Goal: Task Accomplishment & Management: Complete application form

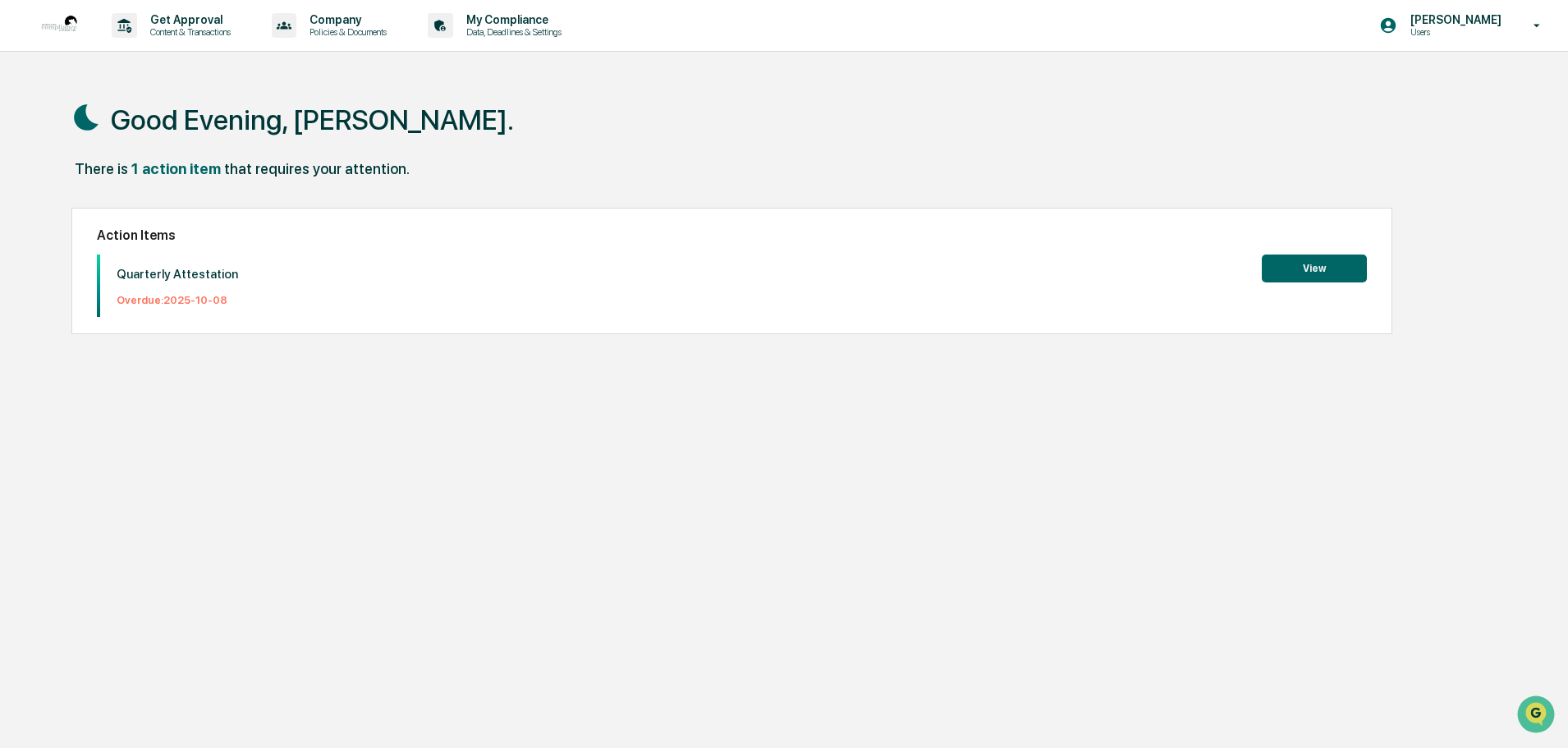
click at [1338, 276] on button "View" at bounding box center [1314, 268] width 105 height 28
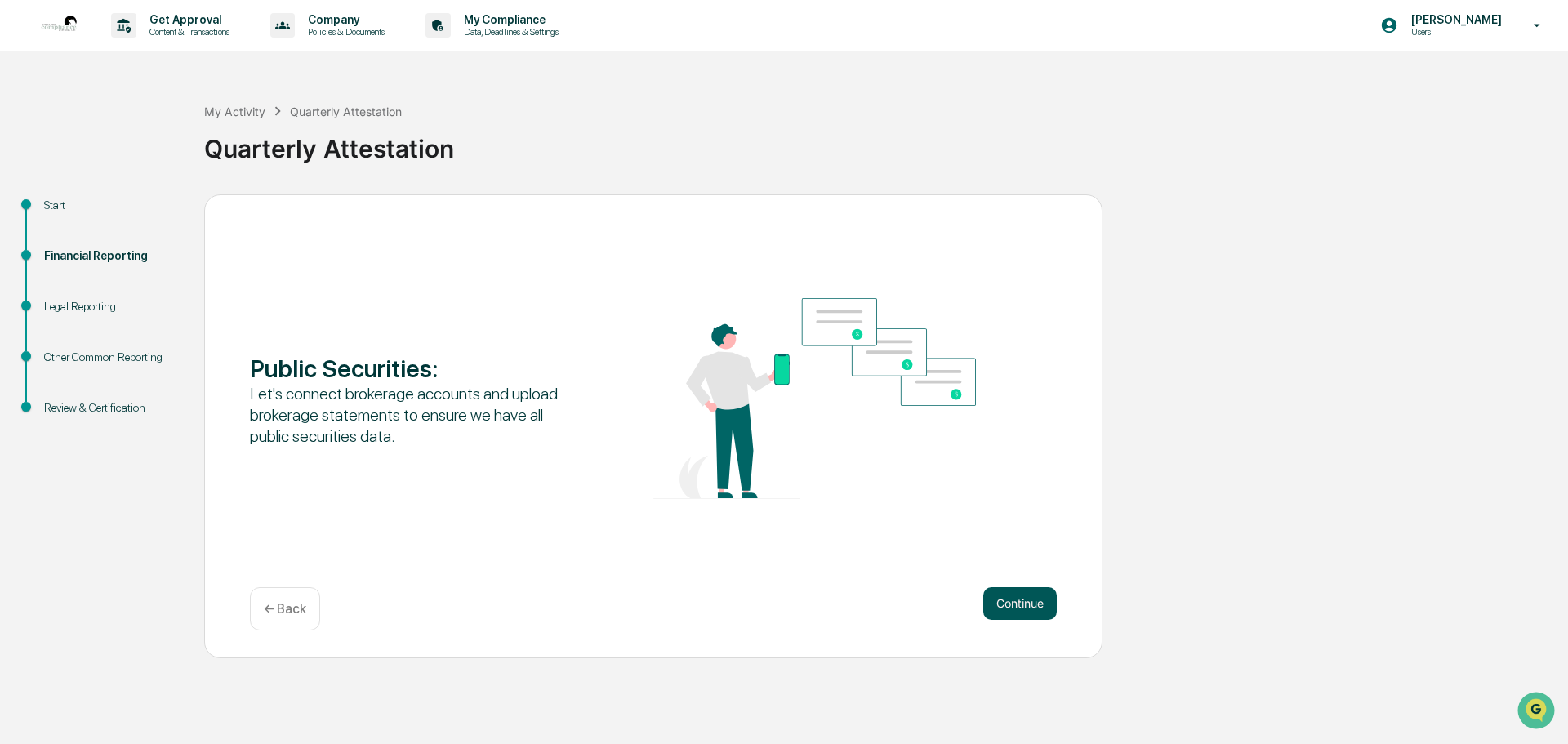
click at [1023, 610] on button "Continue" at bounding box center [1020, 603] width 73 height 33
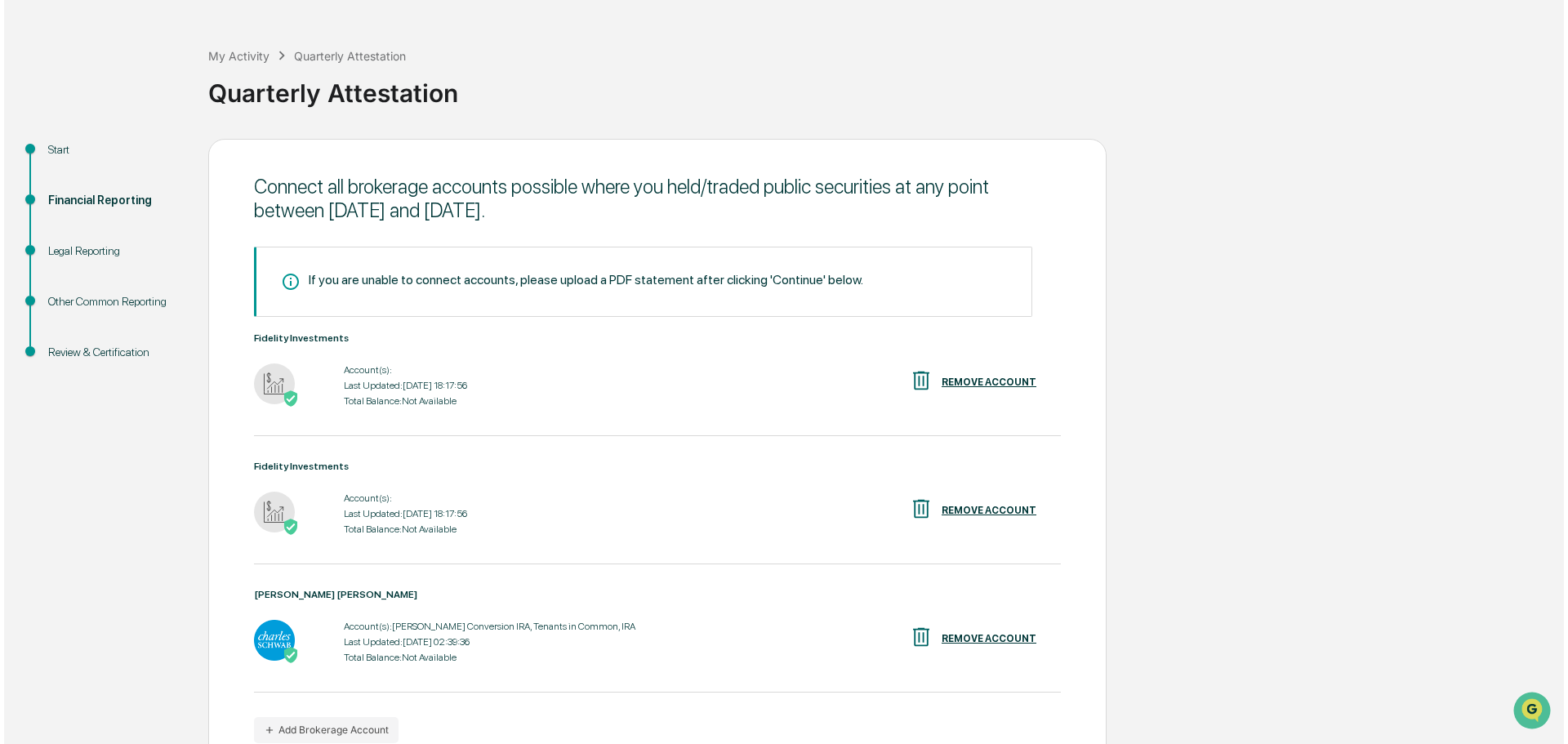
scroll to position [82, 0]
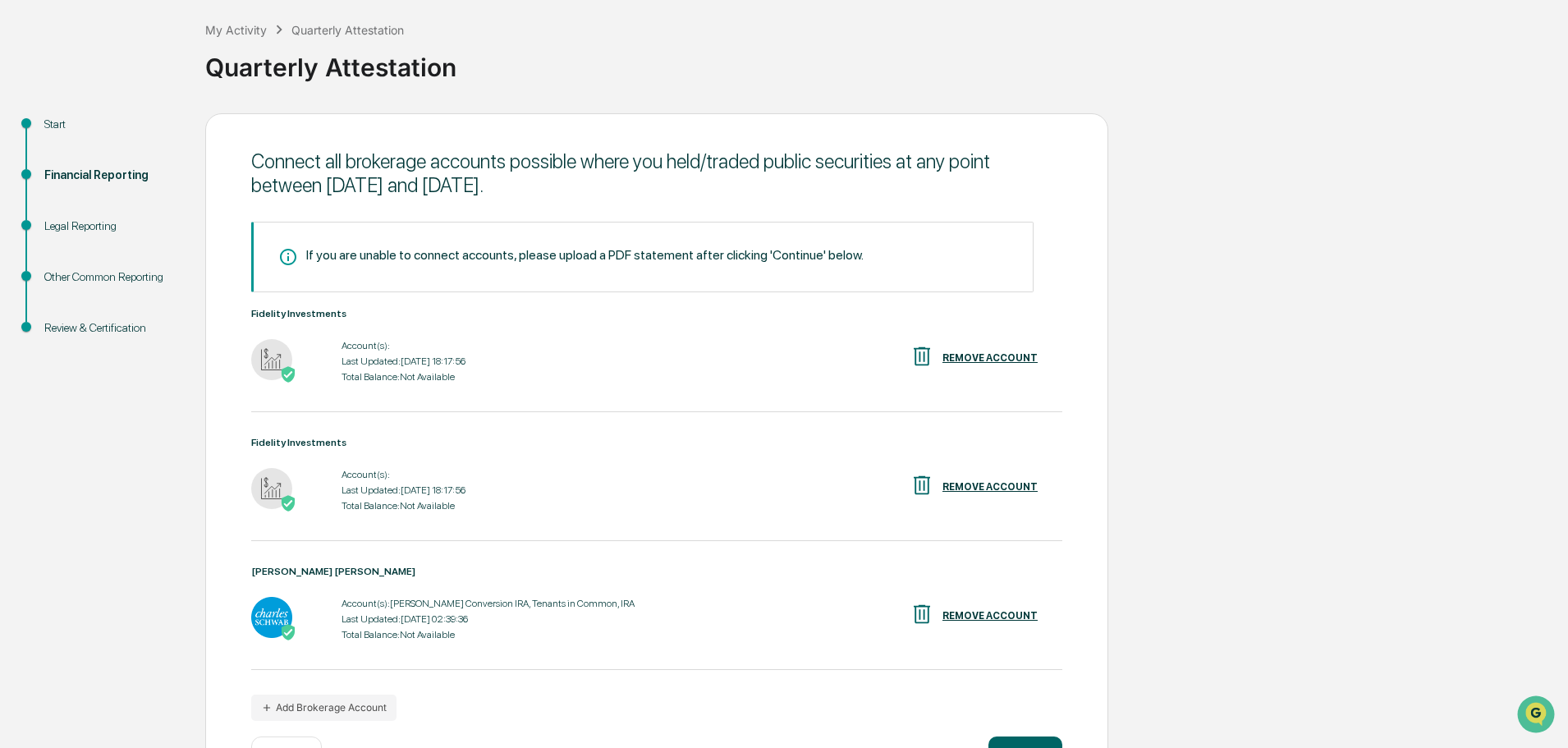
click at [983, 483] on div "REMOVE ACCOUNT" at bounding box center [990, 486] width 95 height 12
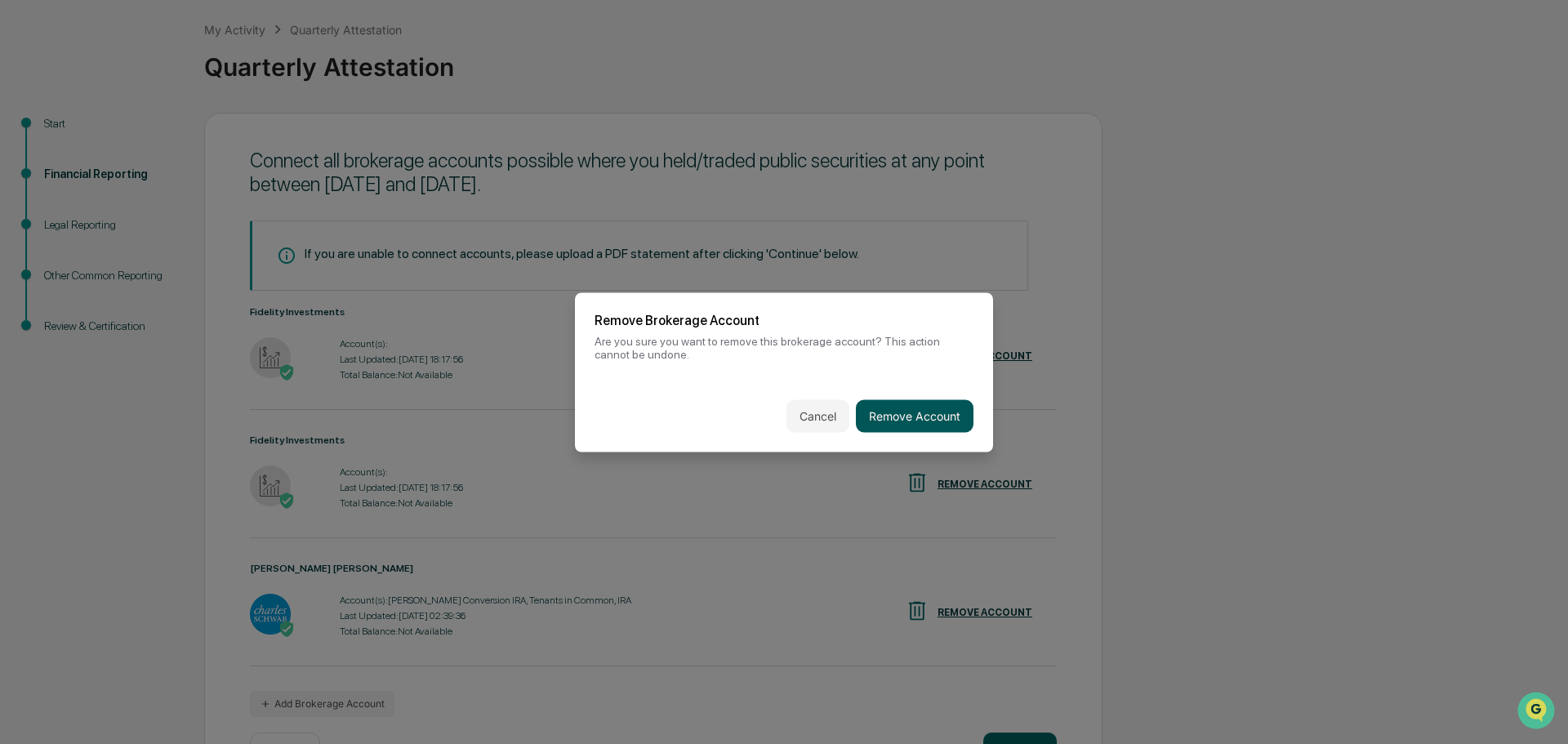
click at [894, 419] on button "Remove Account" at bounding box center [915, 415] width 118 height 33
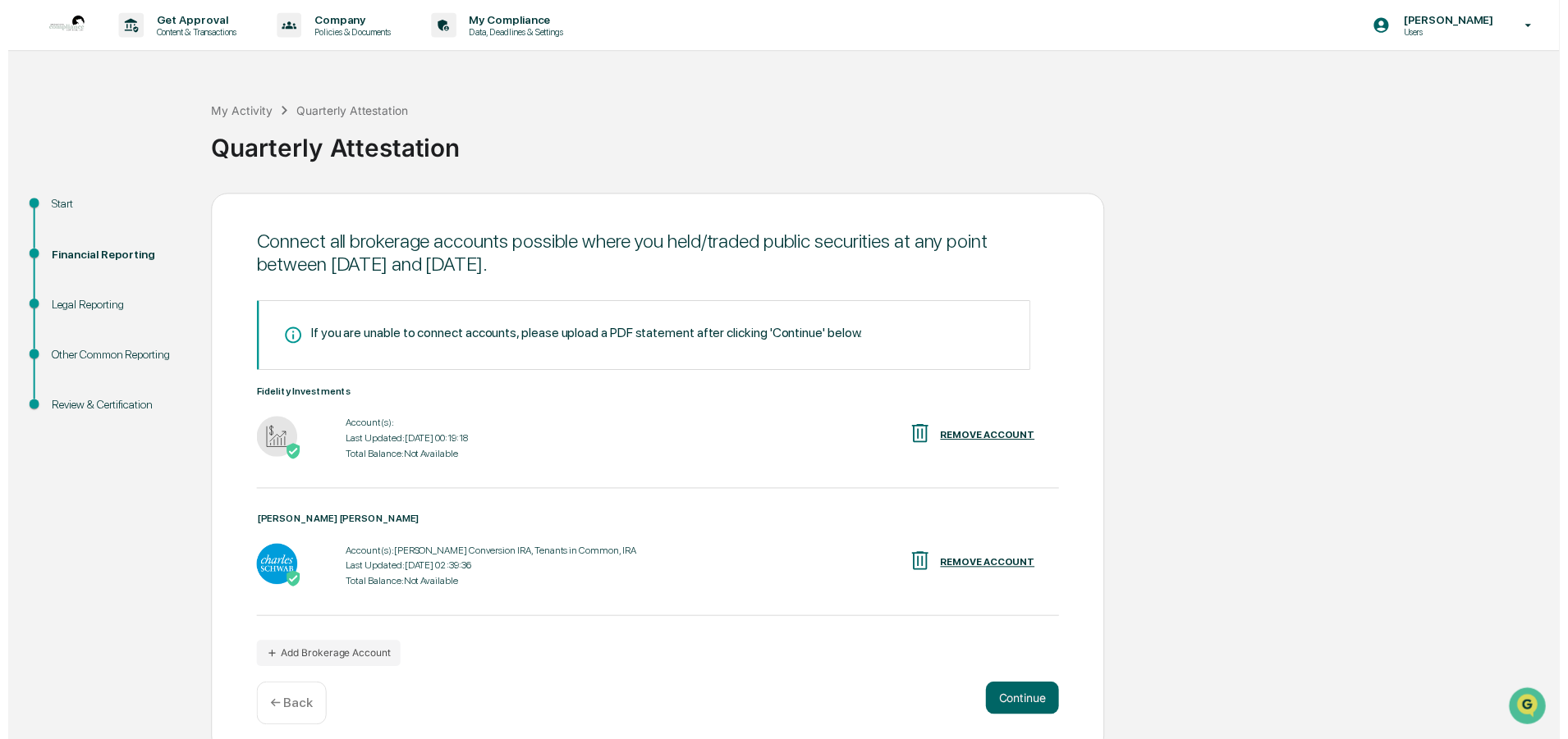
scroll to position [14, 0]
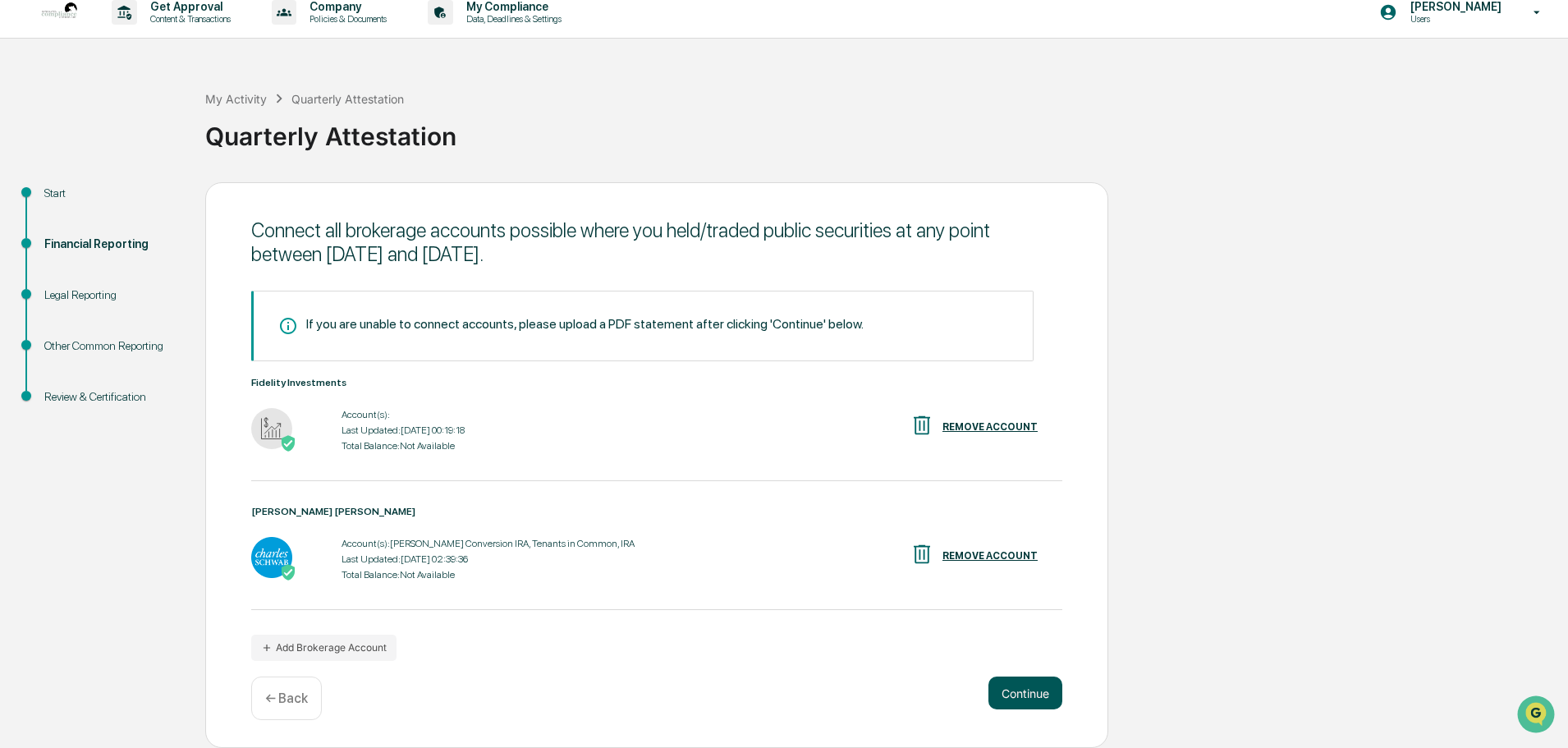
click at [1023, 685] on button "Continue" at bounding box center [1025, 693] width 74 height 33
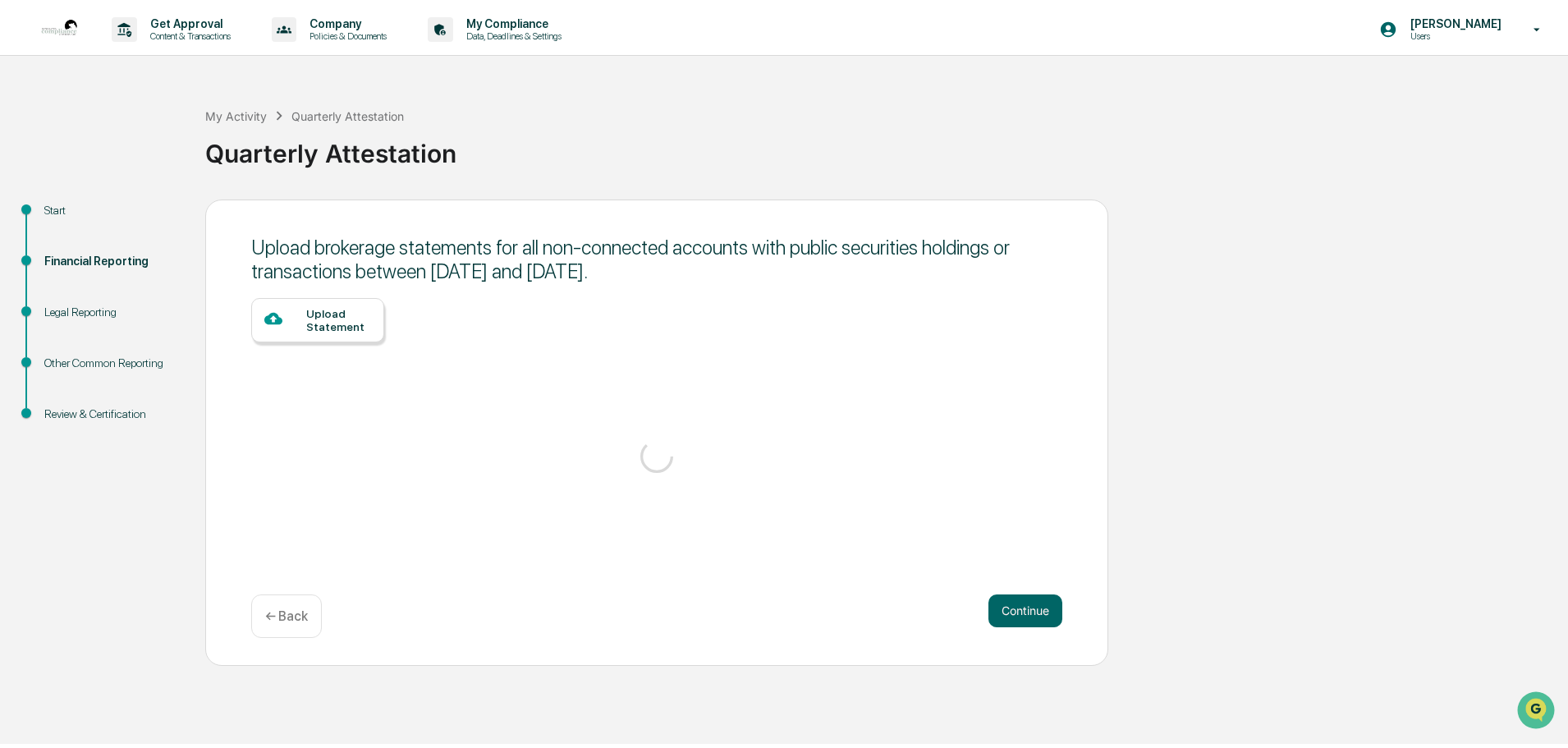
scroll to position [0, 0]
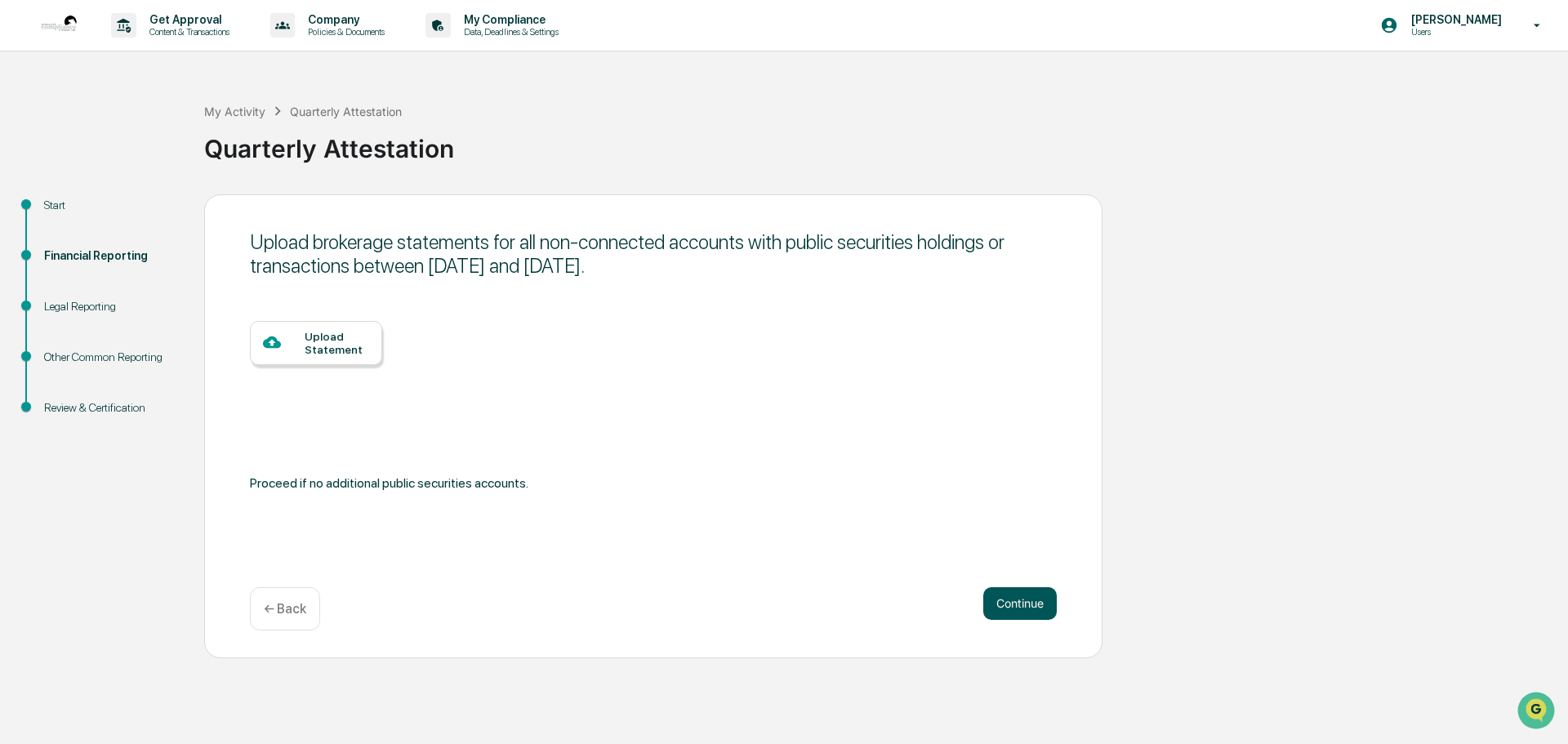
click at [1016, 600] on button "Continue" at bounding box center [1020, 603] width 73 height 33
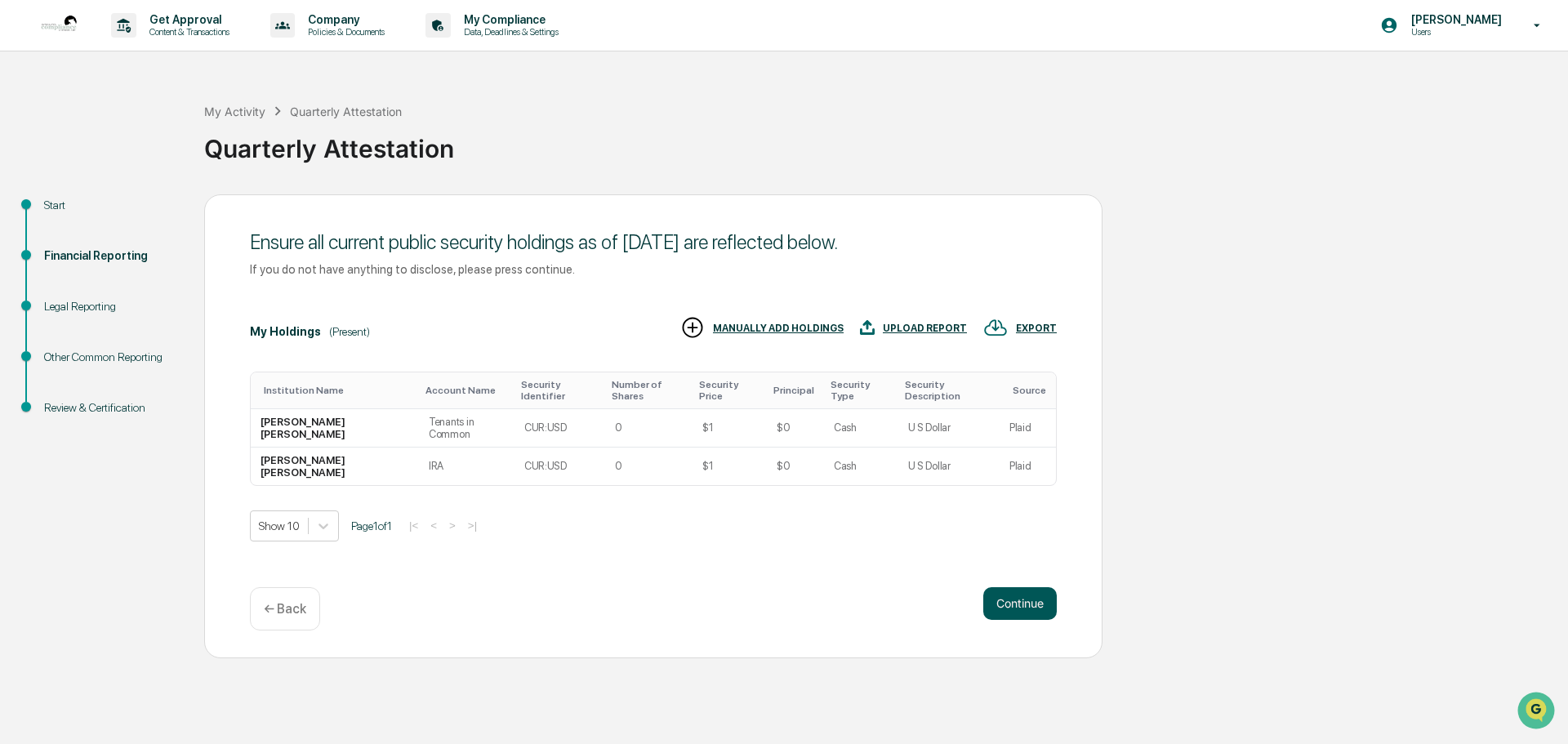
click at [1012, 612] on button "Continue" at bounding box center [1020, 603] width 73 height 33
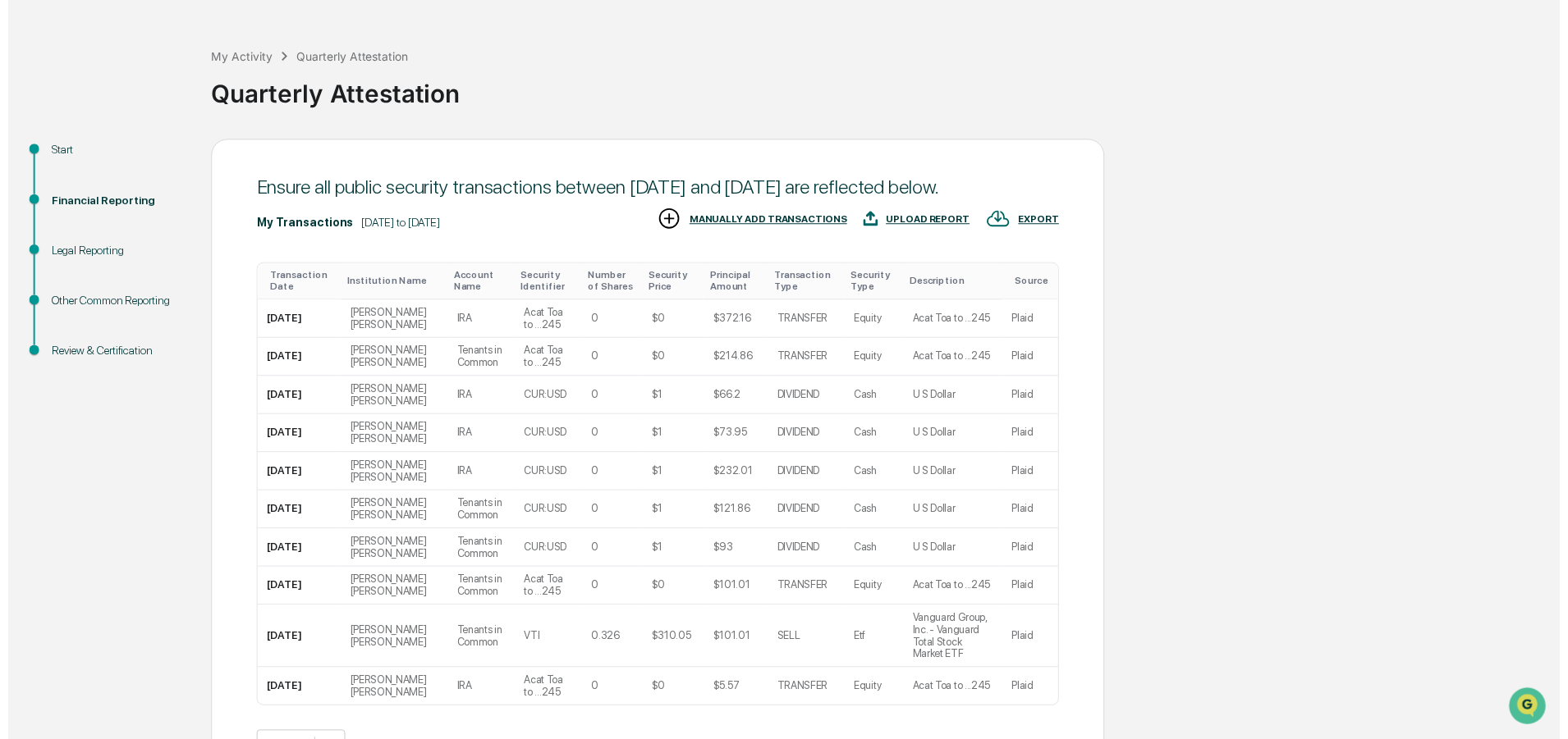
scroll to position [174, 0]
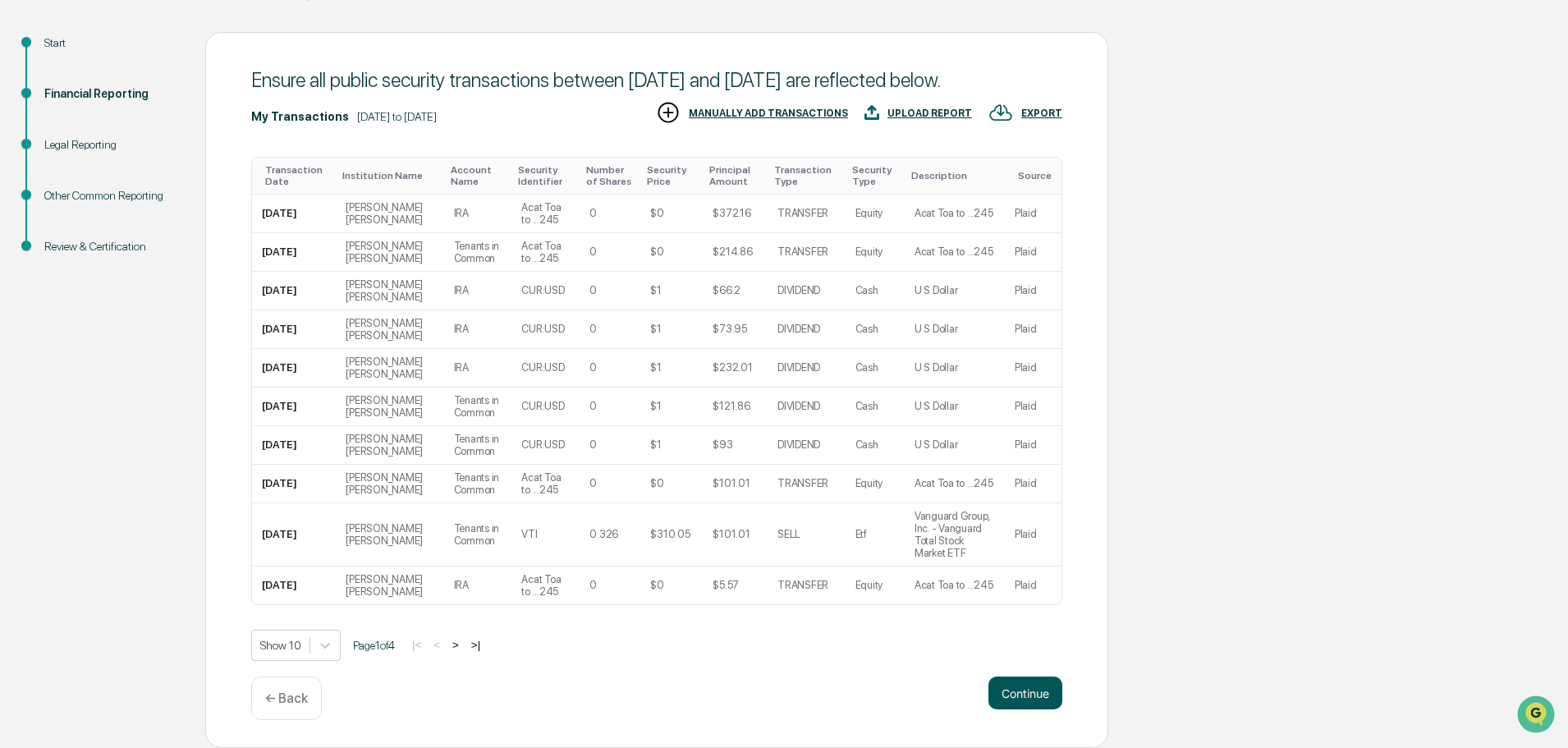
click at [1007, 690] on button "Continue" at bounding box center [1025, 693] width 74 height 33
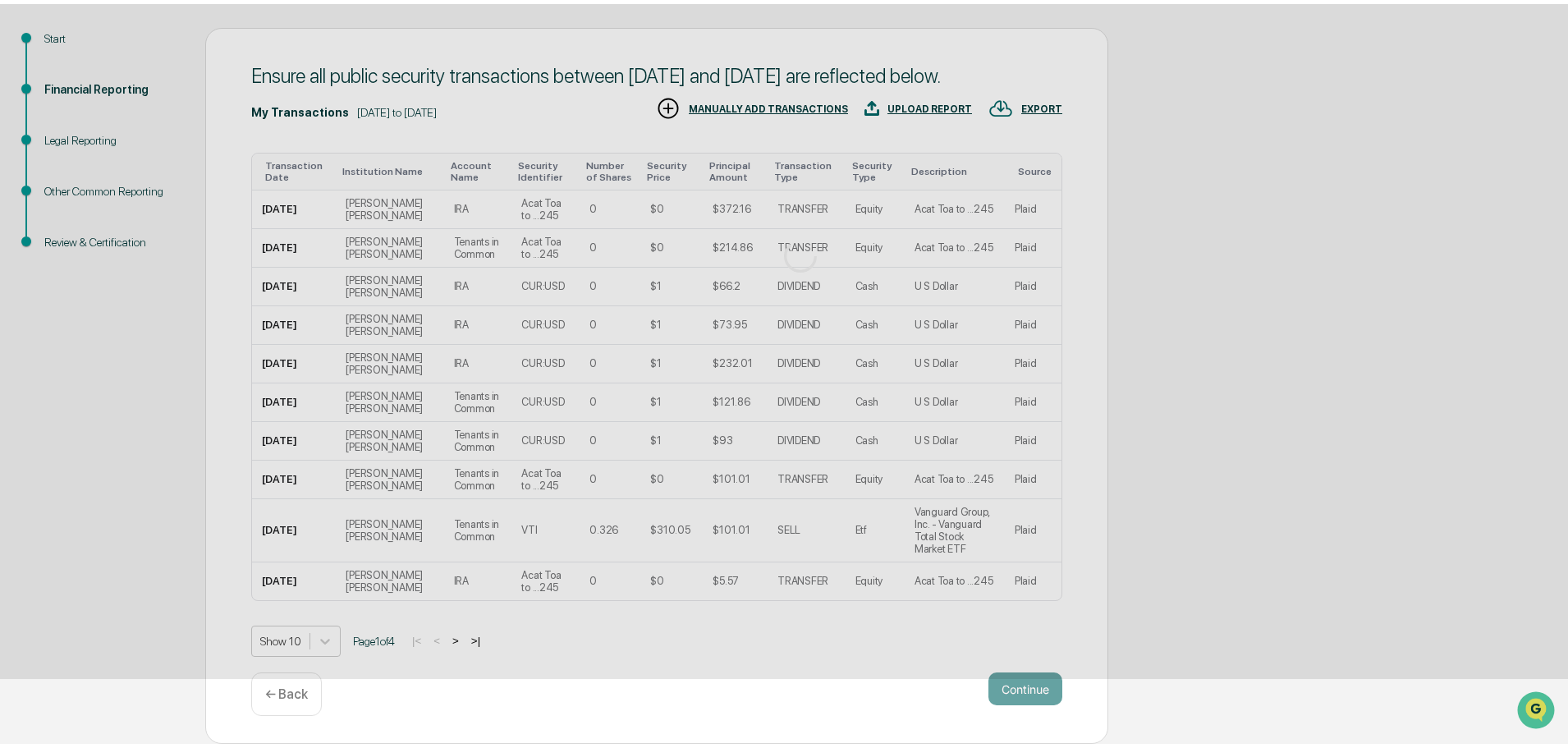
scroll to position [0, 0]
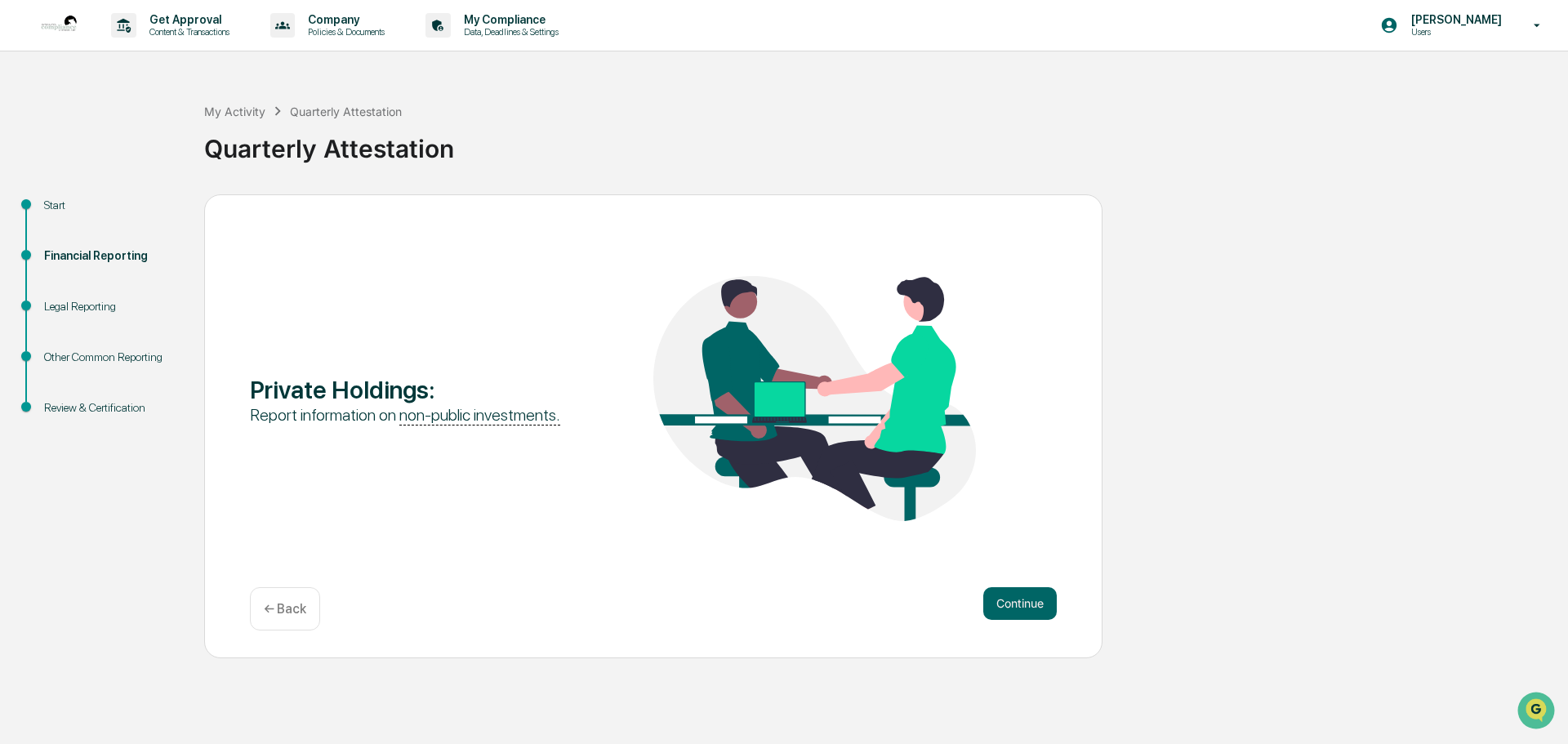
click at [296, 607] on p "← Back" at bounding box center [285, 608] width 42 height 15
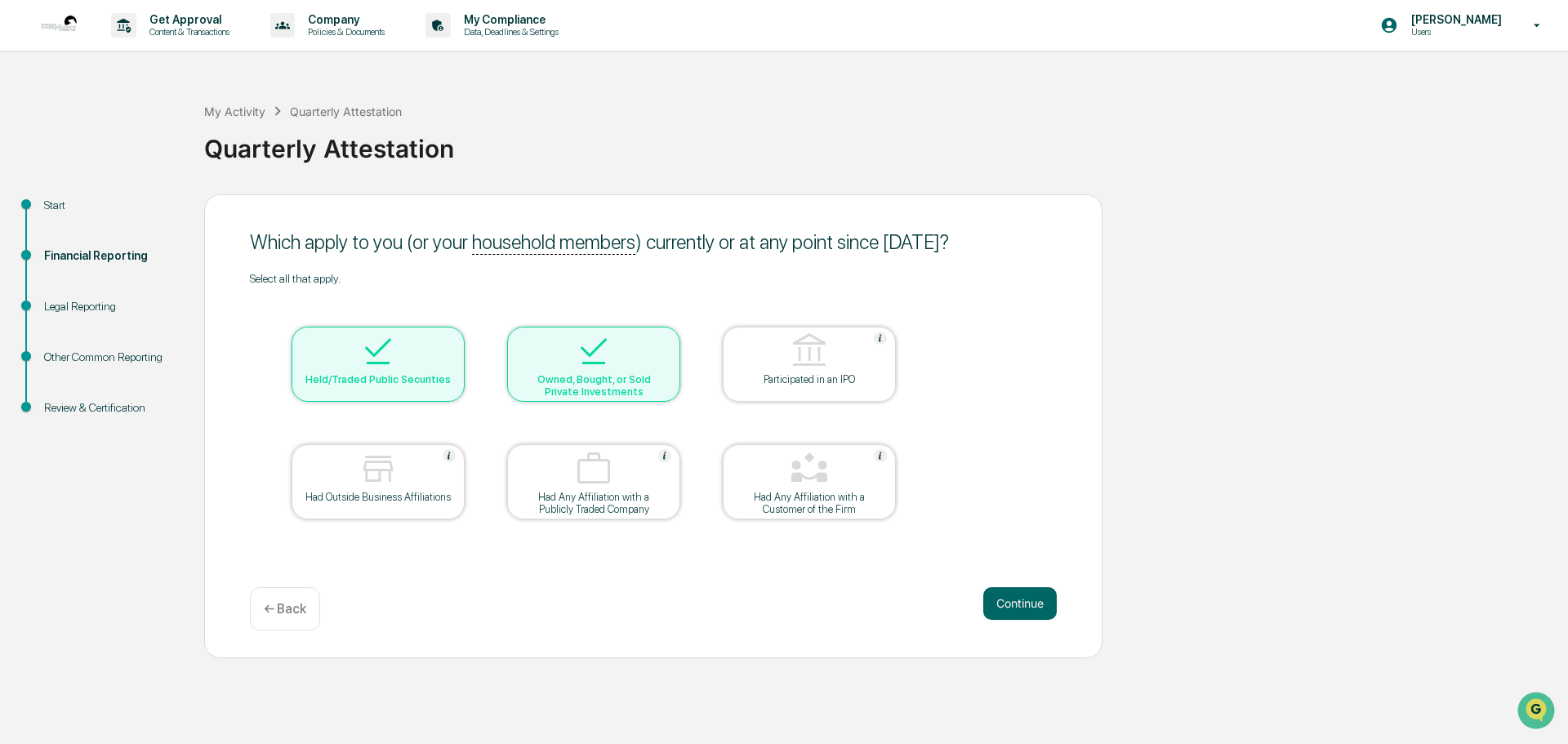
click at [296, 607] on p "← Back" at bounding box center [285, 608] width 42 height 15
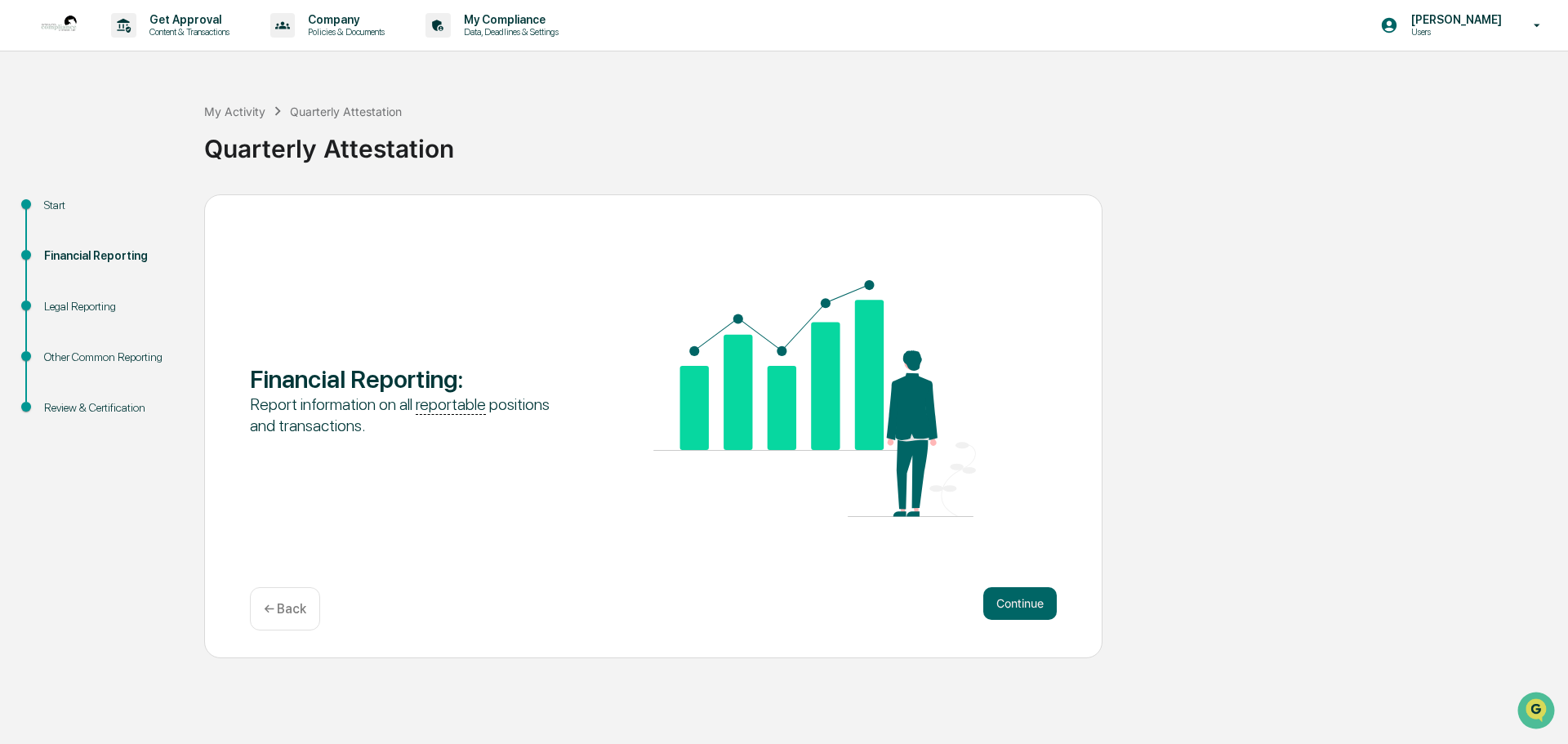
click at [296, 607] on p "← Back" at bounding box center [285, 608] width 42 height 15
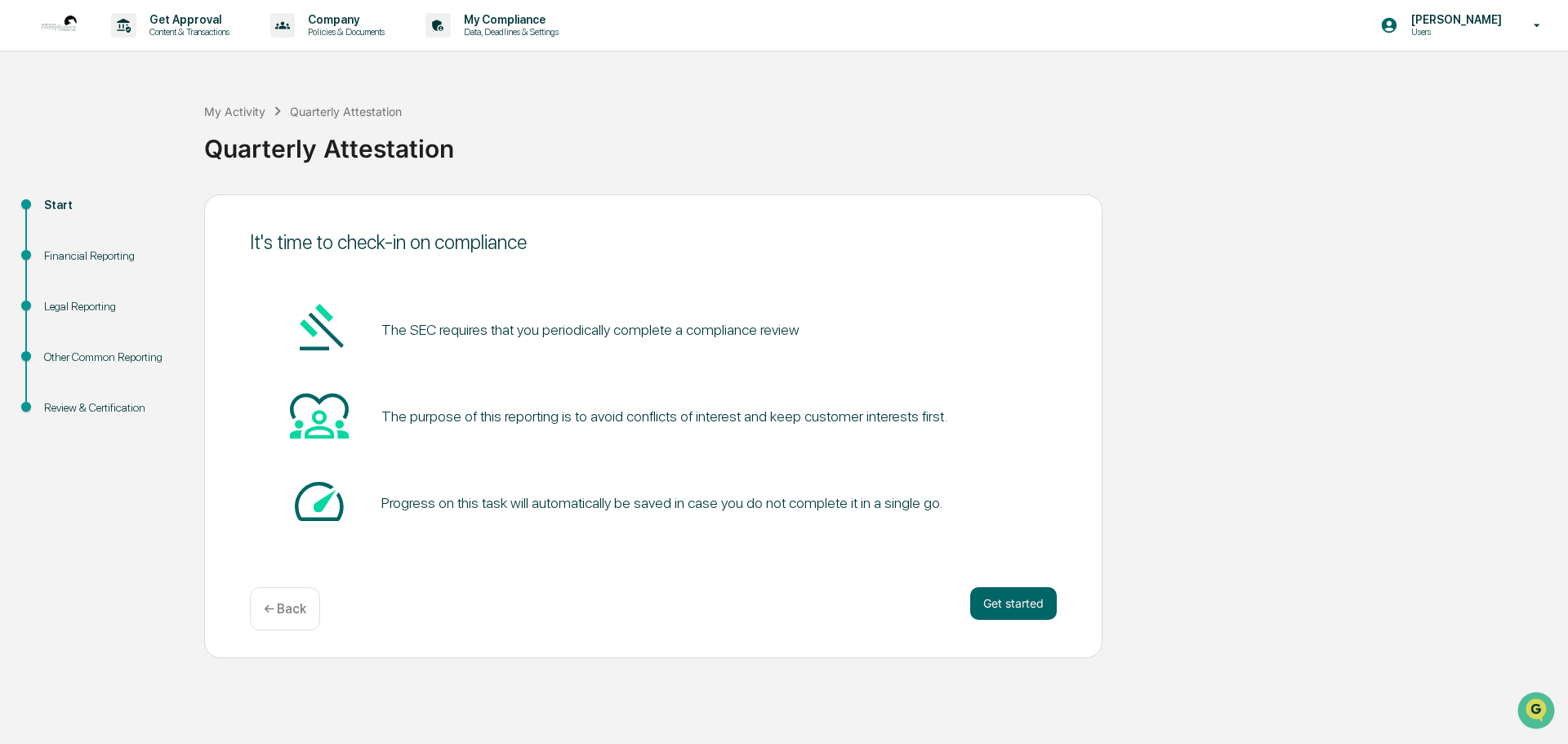
click at [296, 607] on p "← Back" at bounding box center [285, 608] width 42 height 15
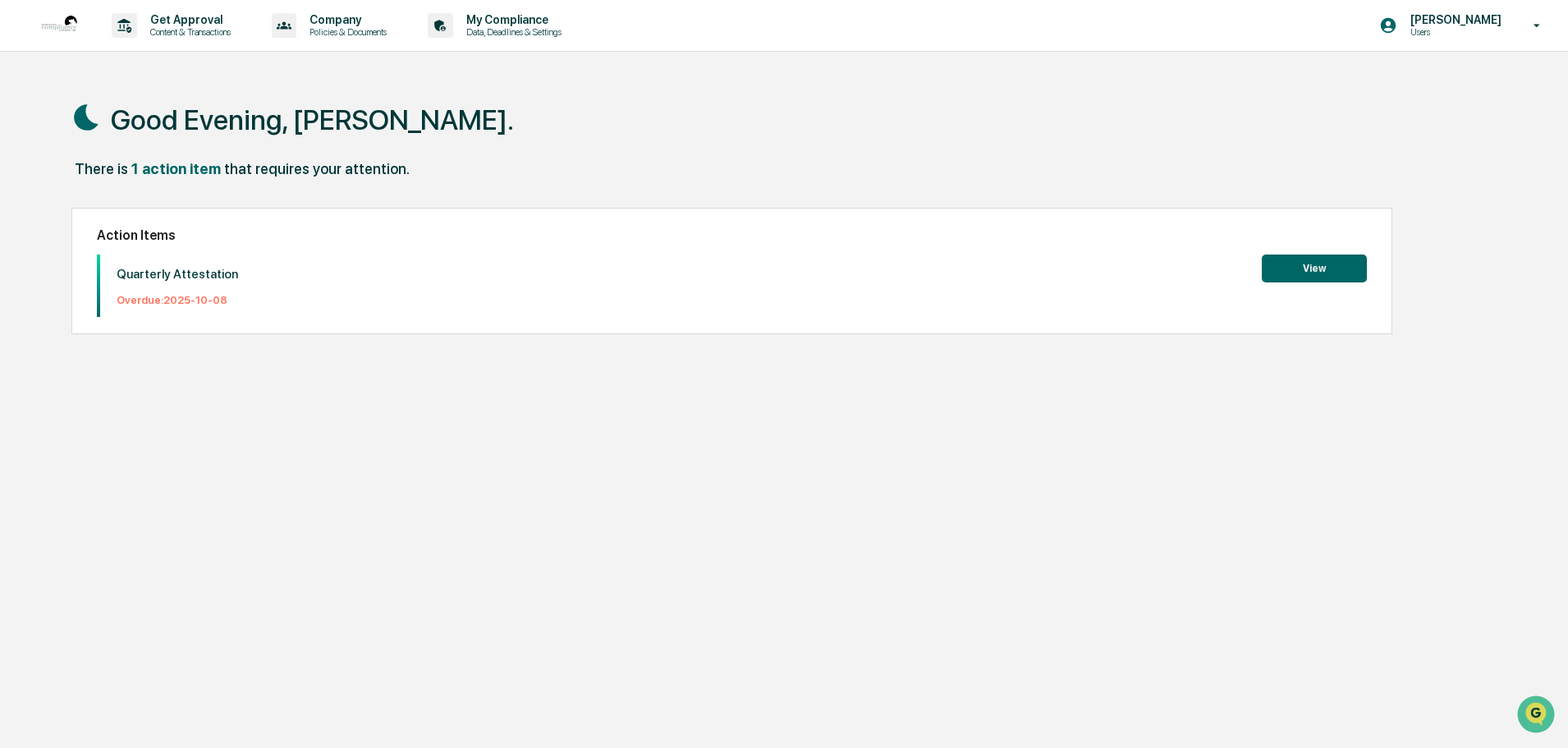
click at [1302, 255] on button "View" at bounding box center [1314, 268] width 105 height 28
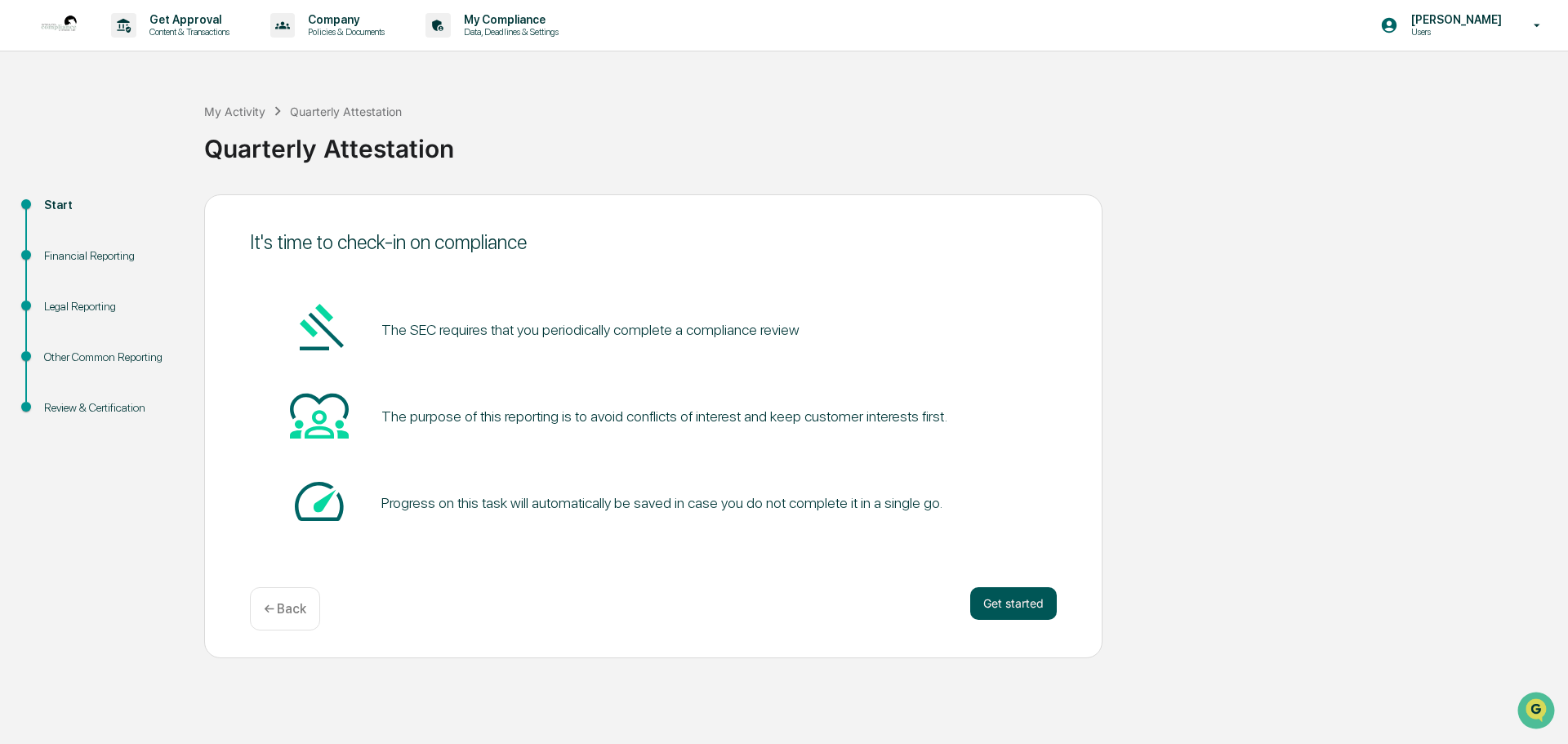
click at [1019, 596] on button "Get started" at bounding box center [1013, 603] width 87 height 33
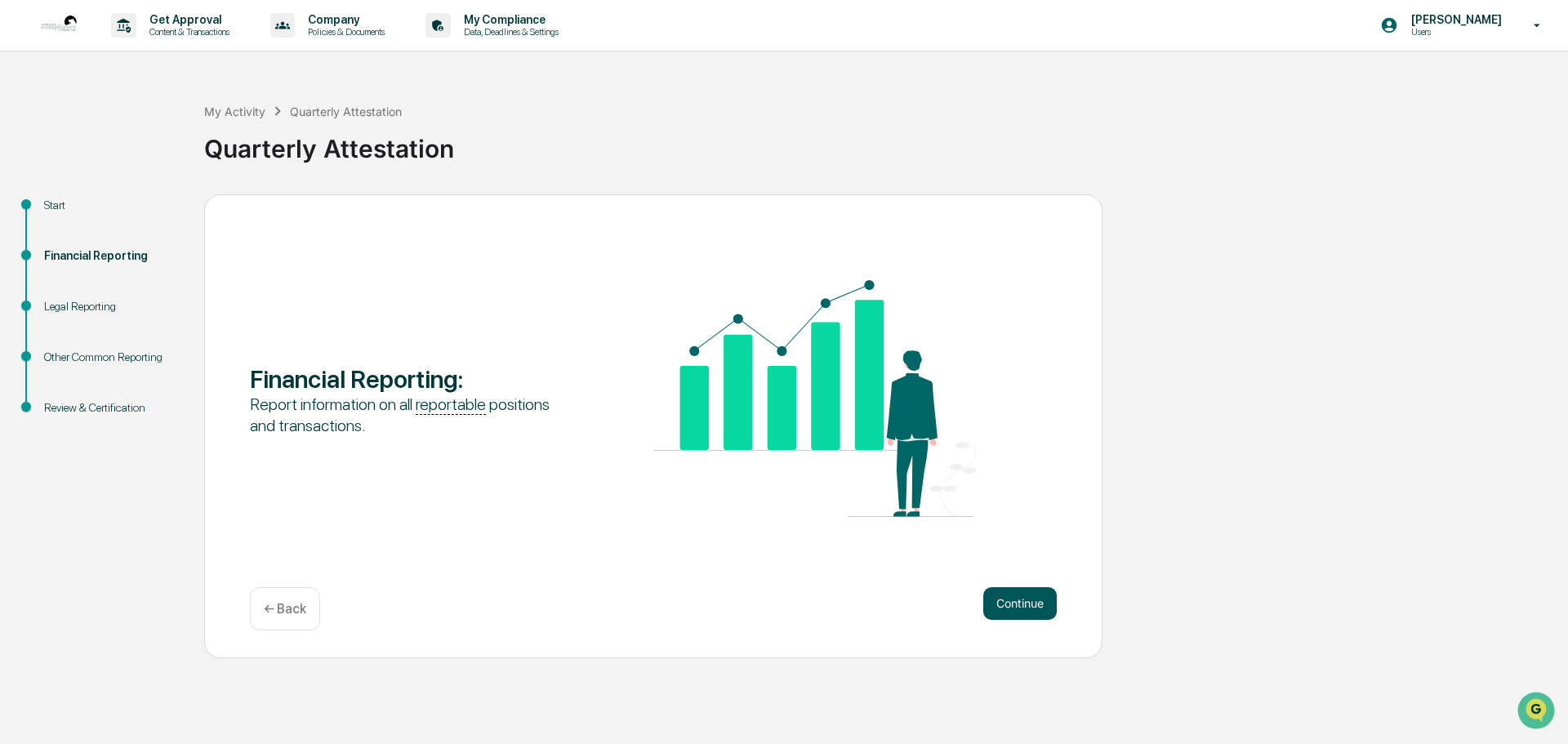
click at [1019, 600] on button "Continue" at bounding box center [1020, 603] width 73 height 33
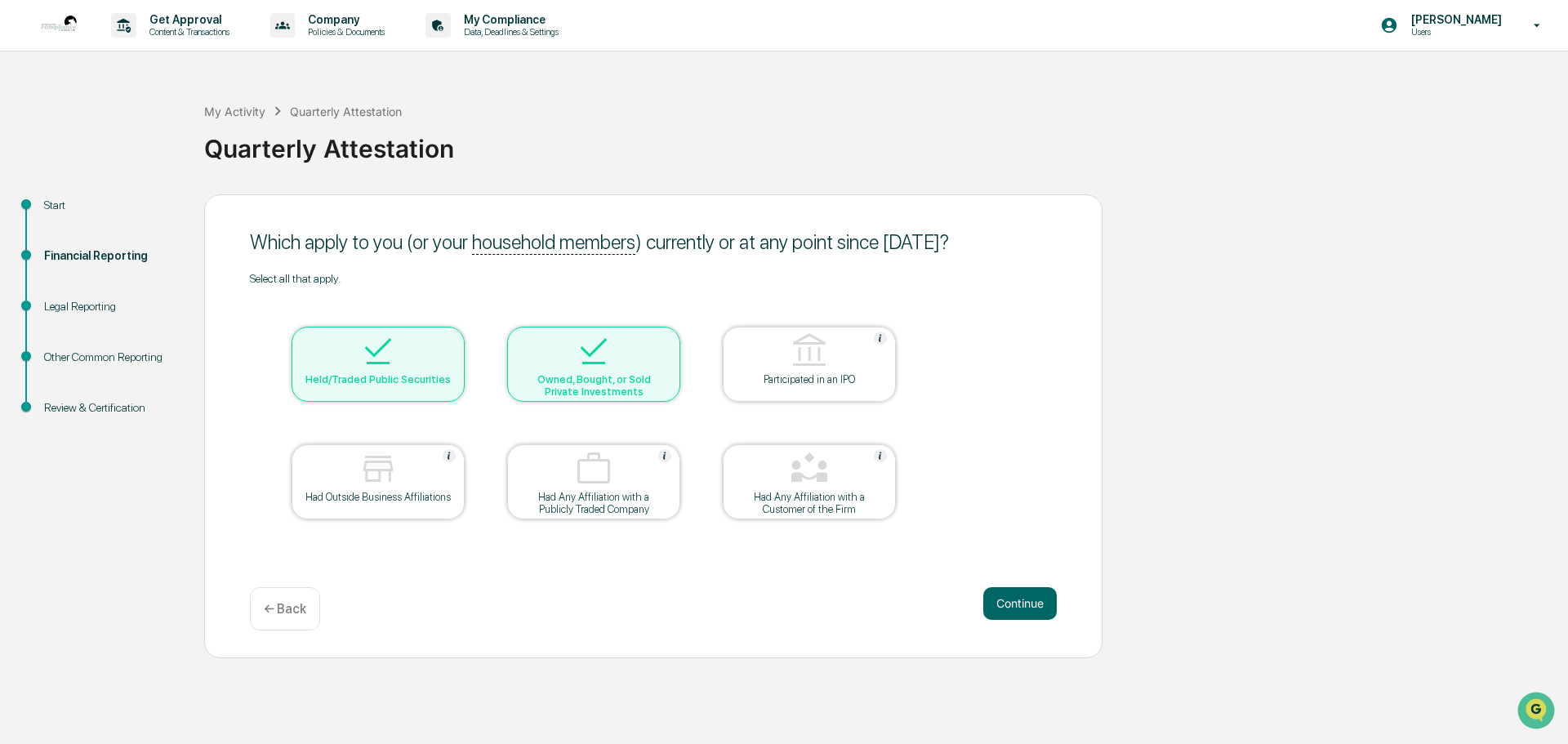
click at [1019, 600] on button "Continue" at bounding box center [1020, 603] width 73 height 33
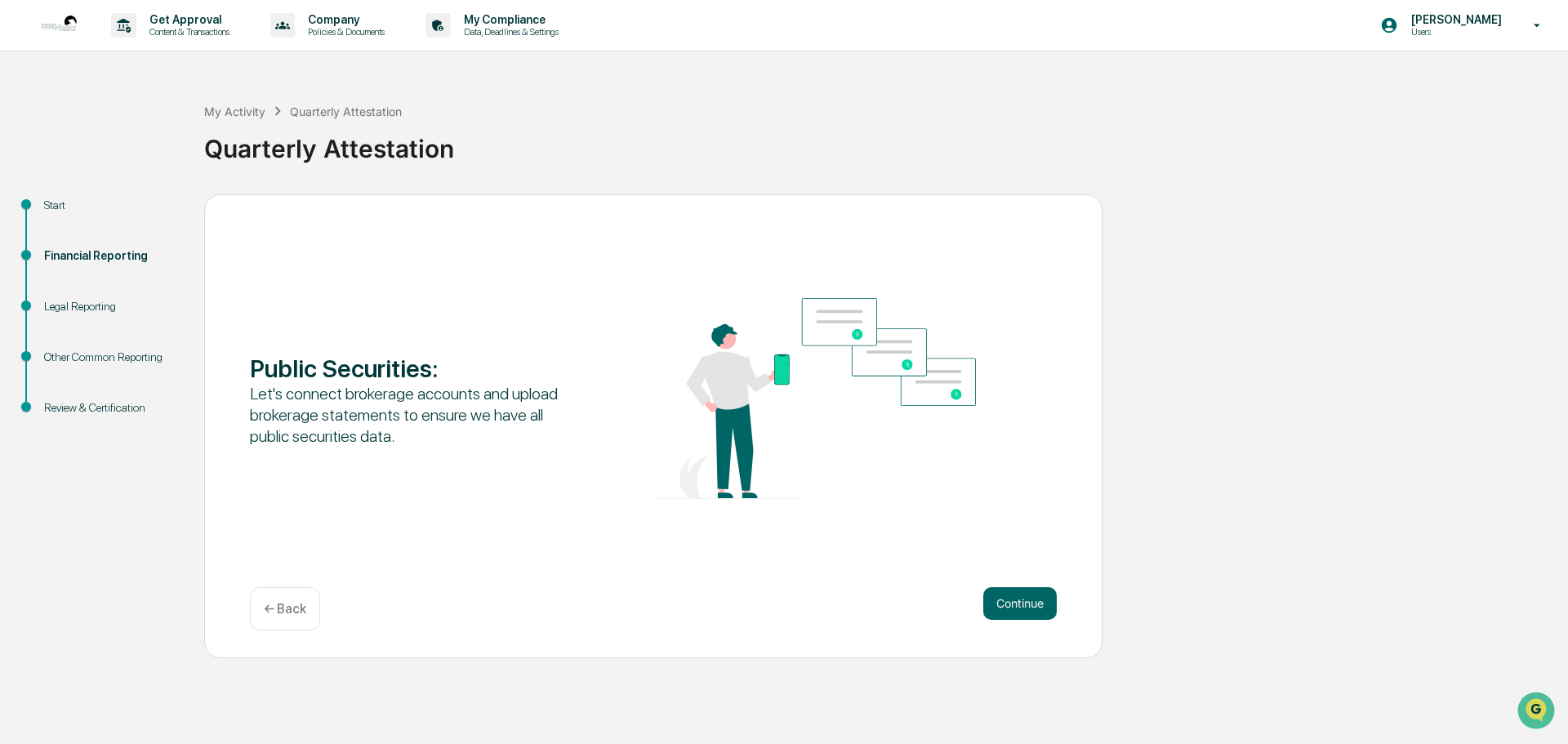
click at [1019, 600] on button "Continue" at bounding box center [1020, 603] width 73 height 33
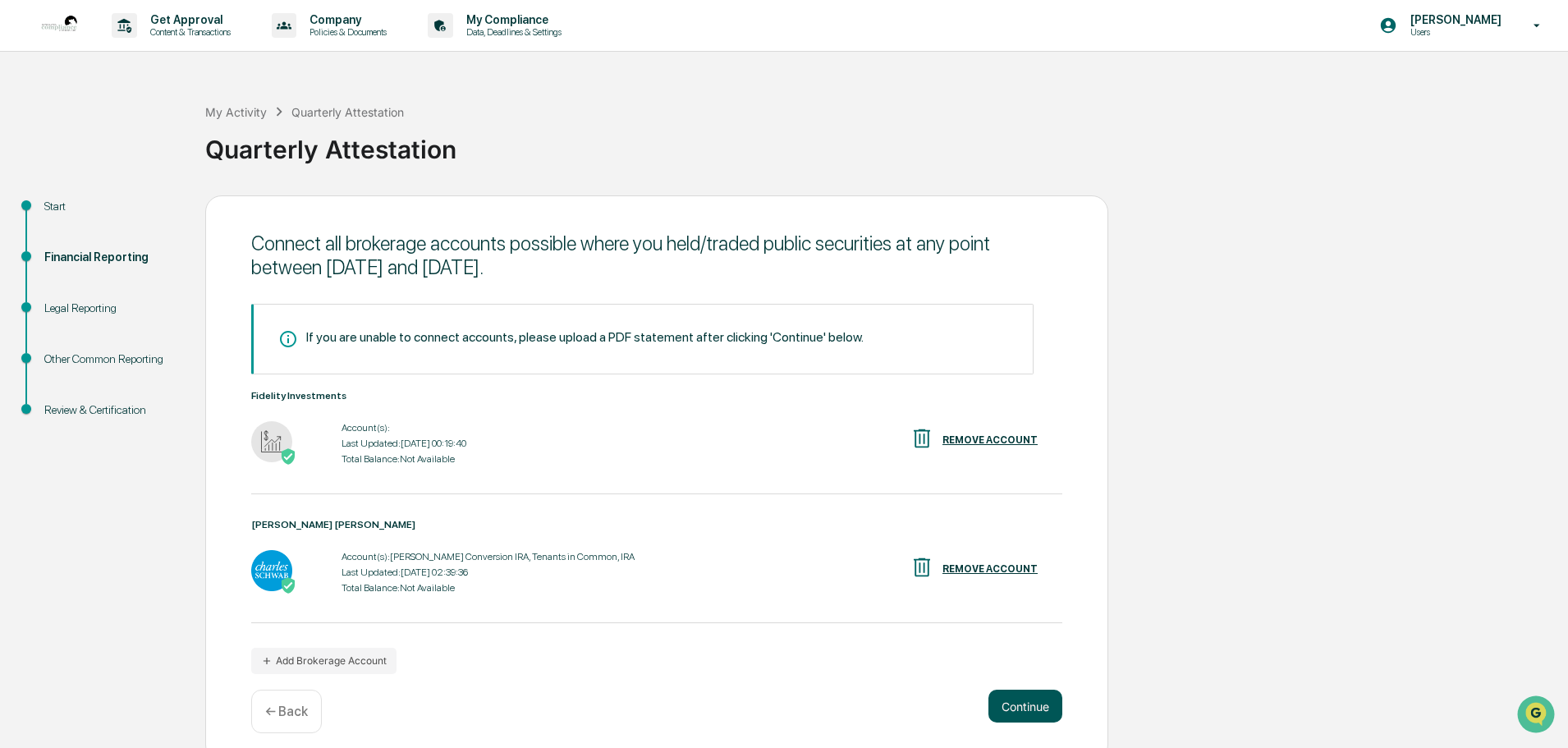
click at [1029, 704] on button "Continue" at bounding box center [1025, 706] width 74 height 33
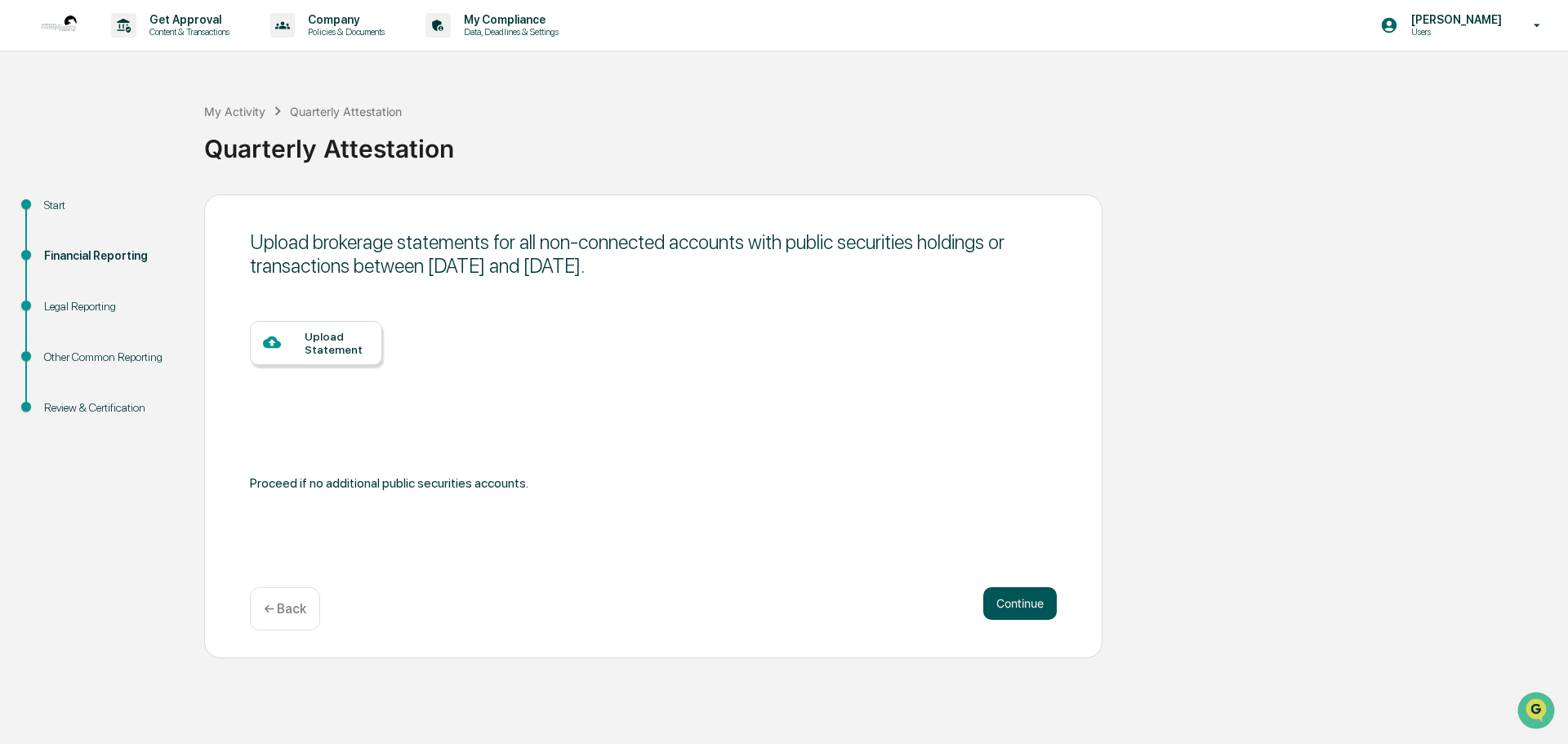
click at [1023, 608] on button "Continue" at bounding box center [1020, 603] width 73 height 33
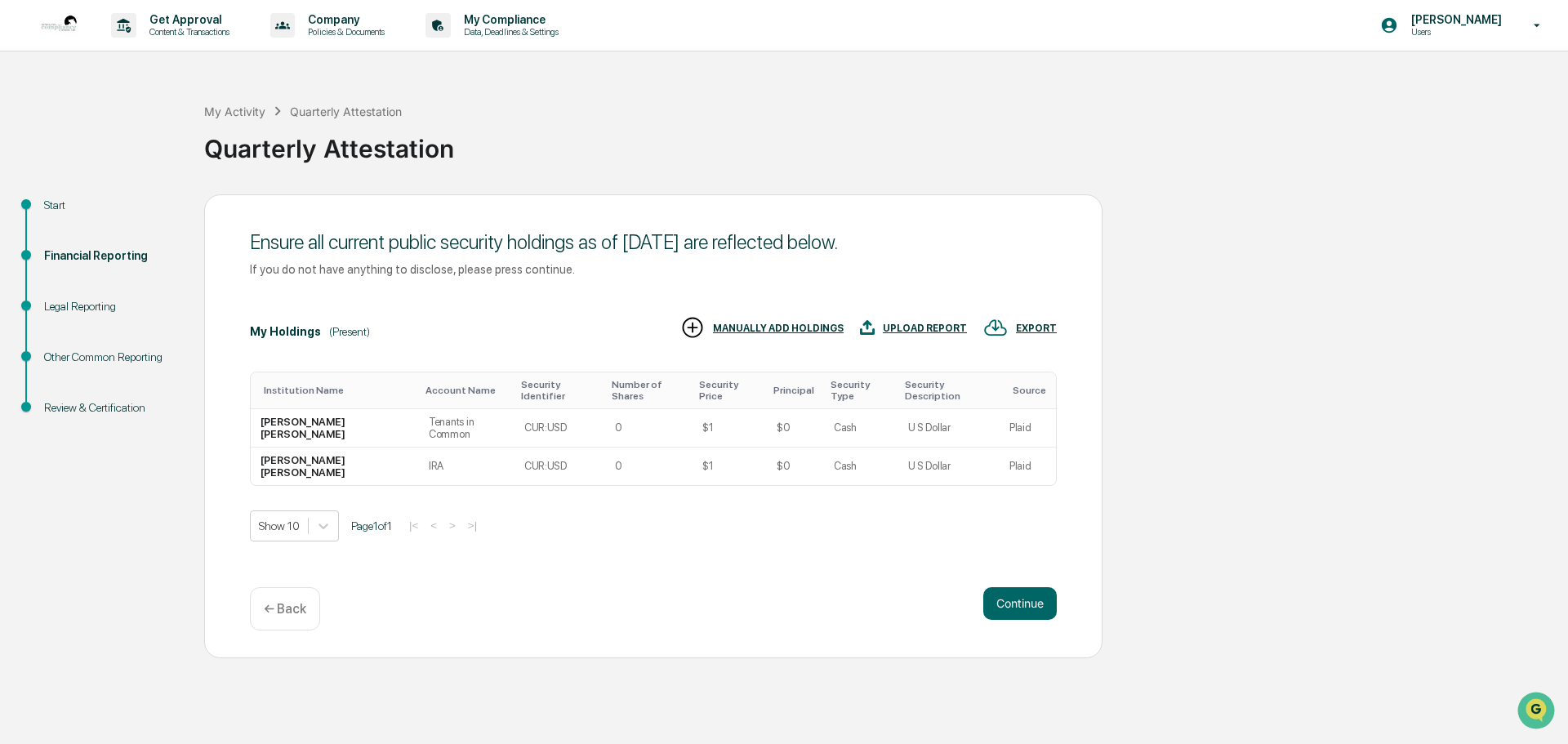
click at [301, 610] on p "← Back" at bounding box center [285, 608] width 42 height 15
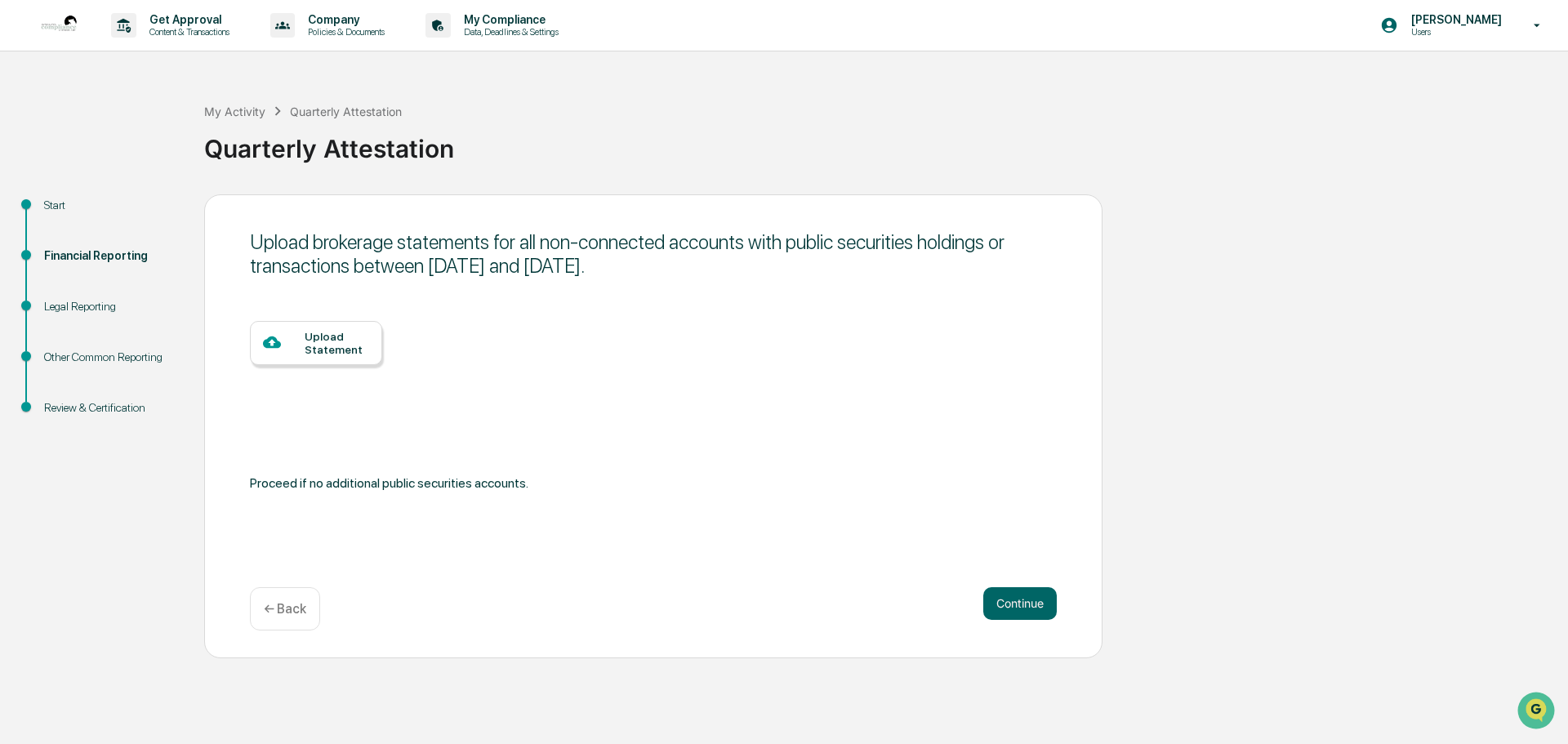
click at [301, 610] on p "← Back" at bounding box center [285, 608] width 42 height 15
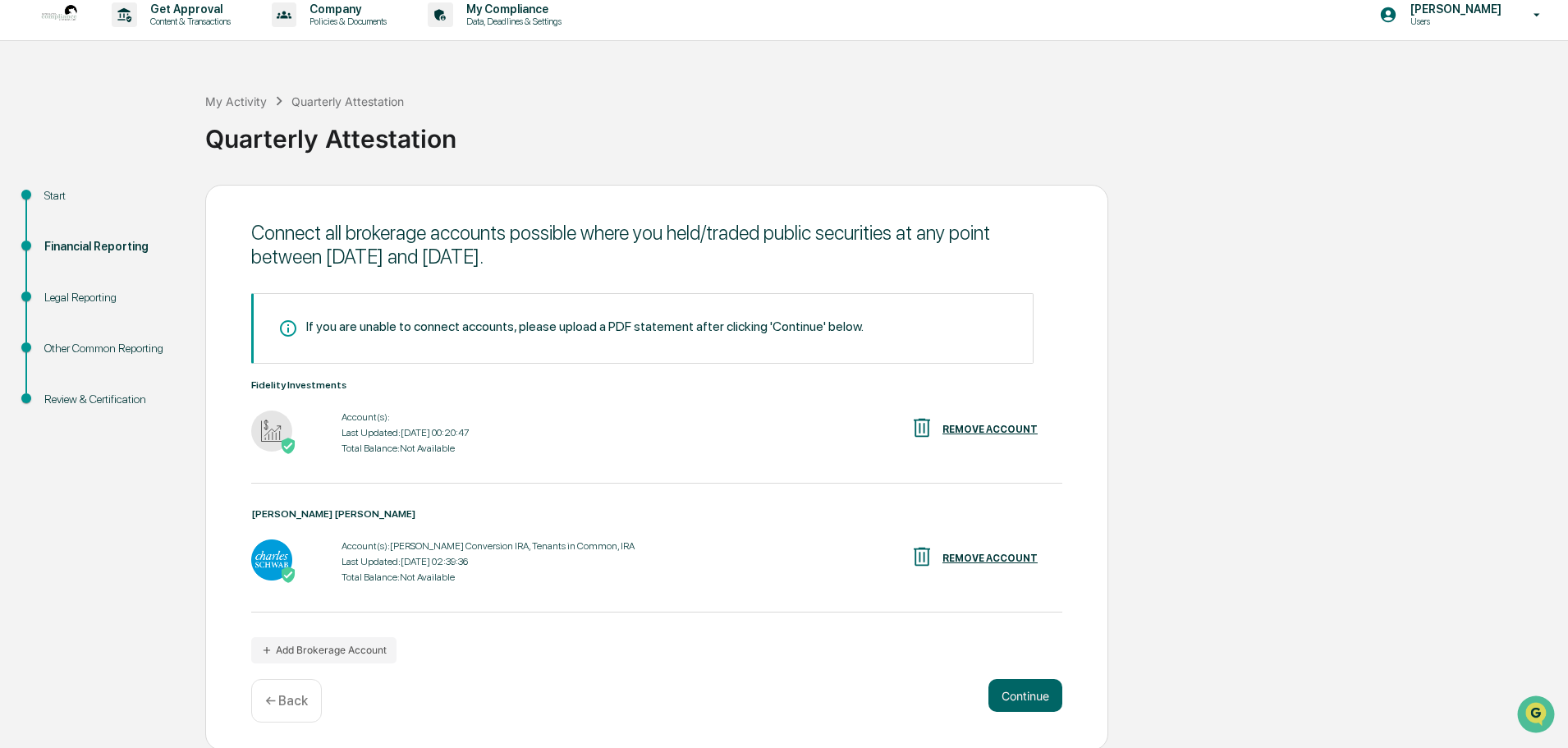
scroll to position [14, 0]
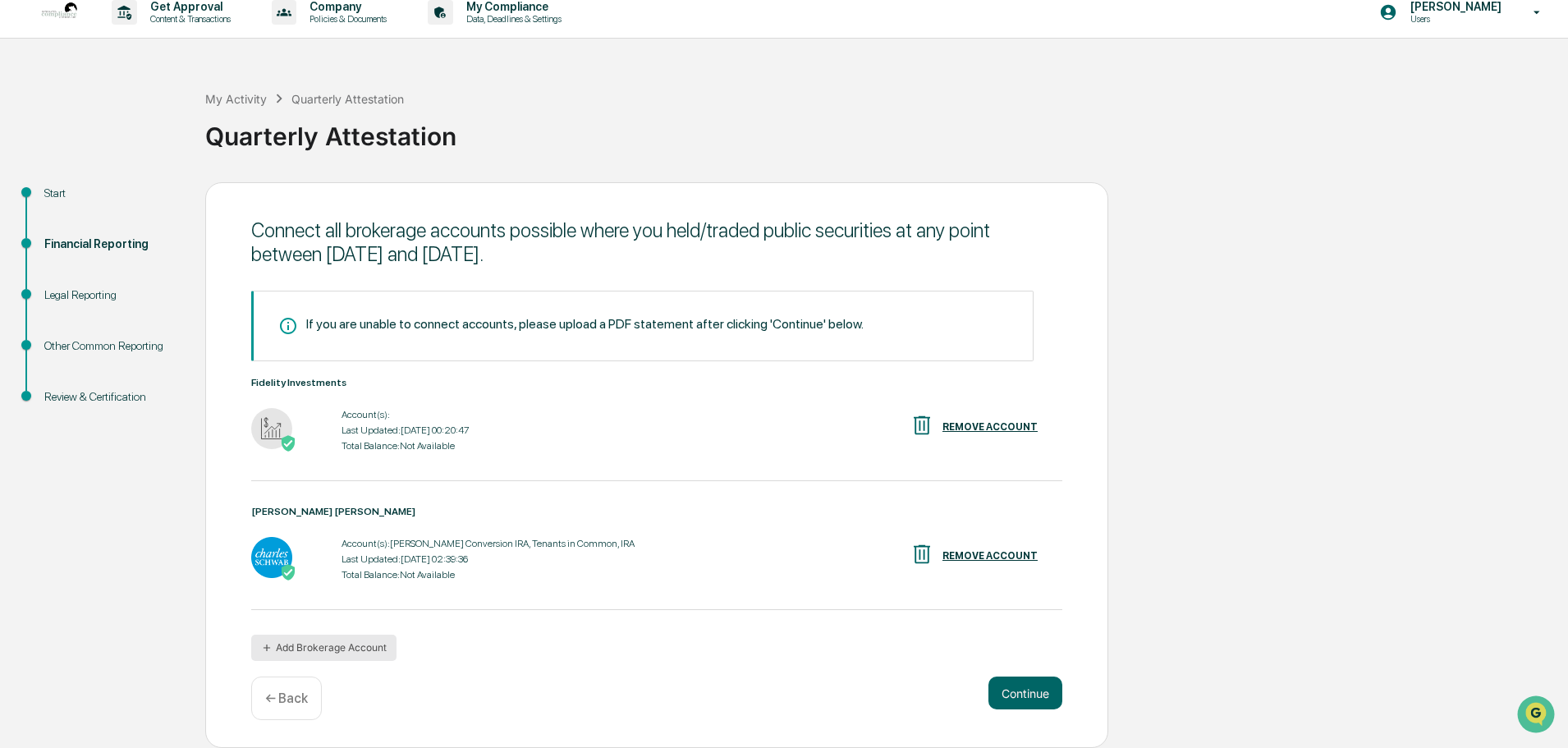
click at [298, 652] on button "Add Brokerage Account" at bounding box center [324, 647] width 145 height 26
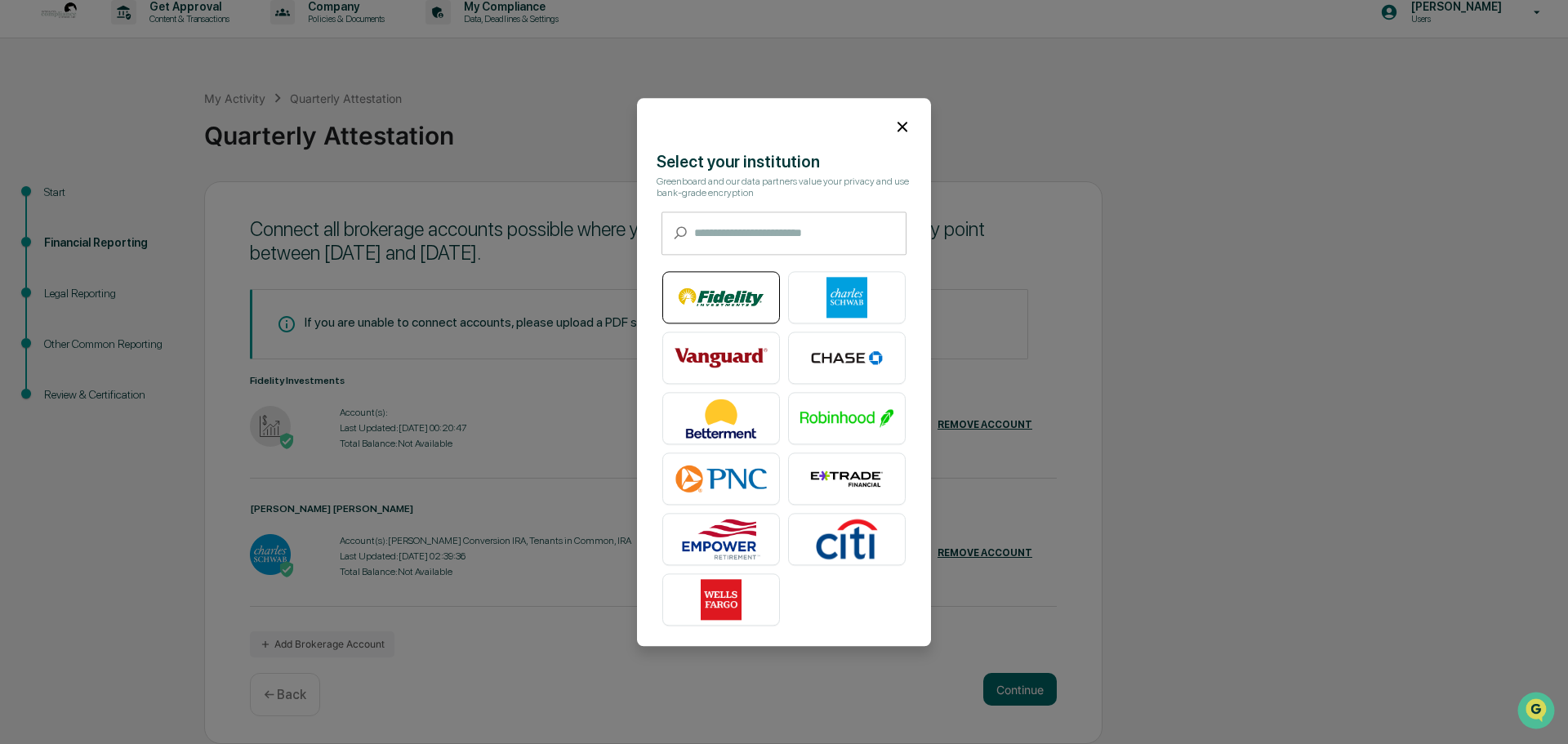
click at [722, 293] on img at bounding box center [721, 297] width 93 height 40
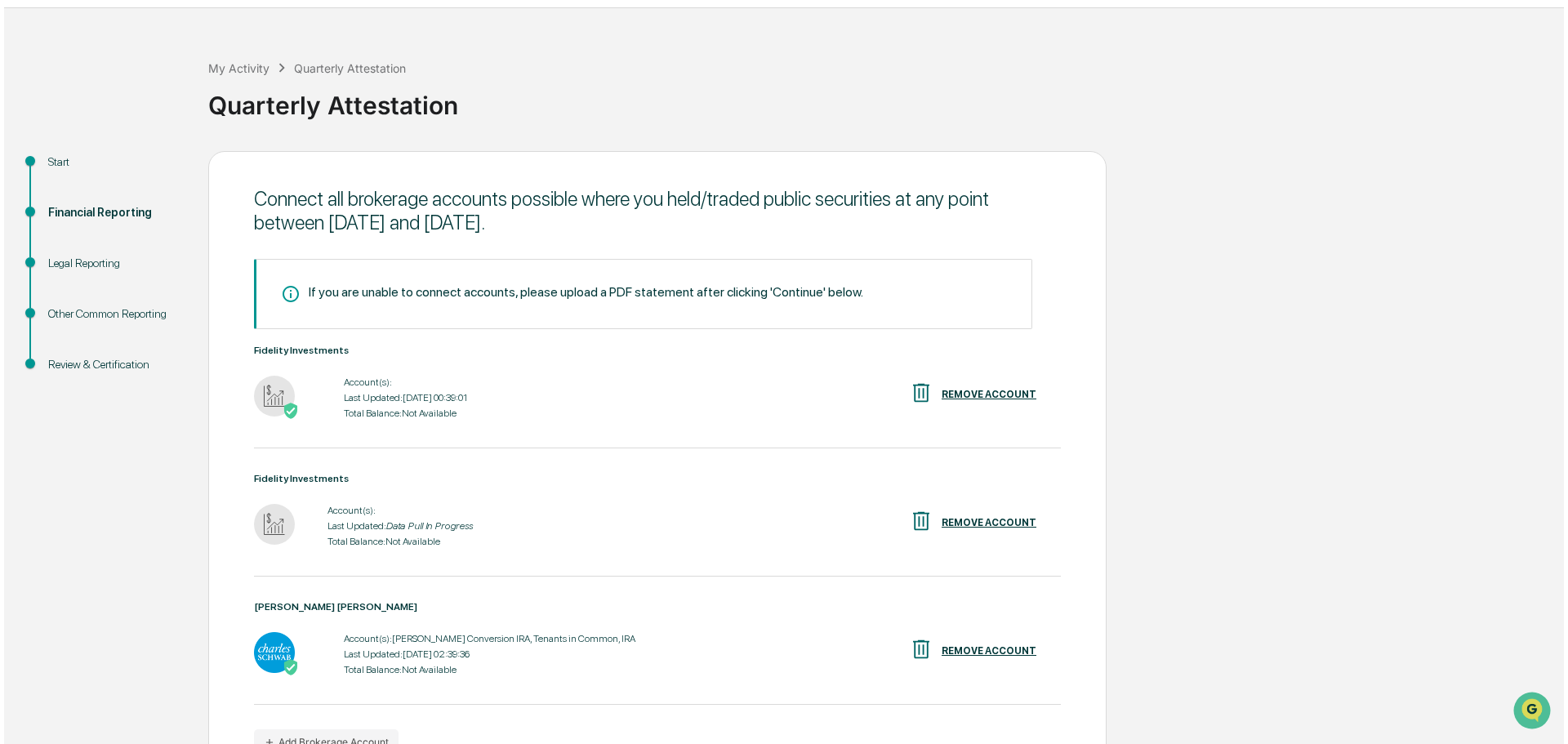
scroll to position [82, 0]
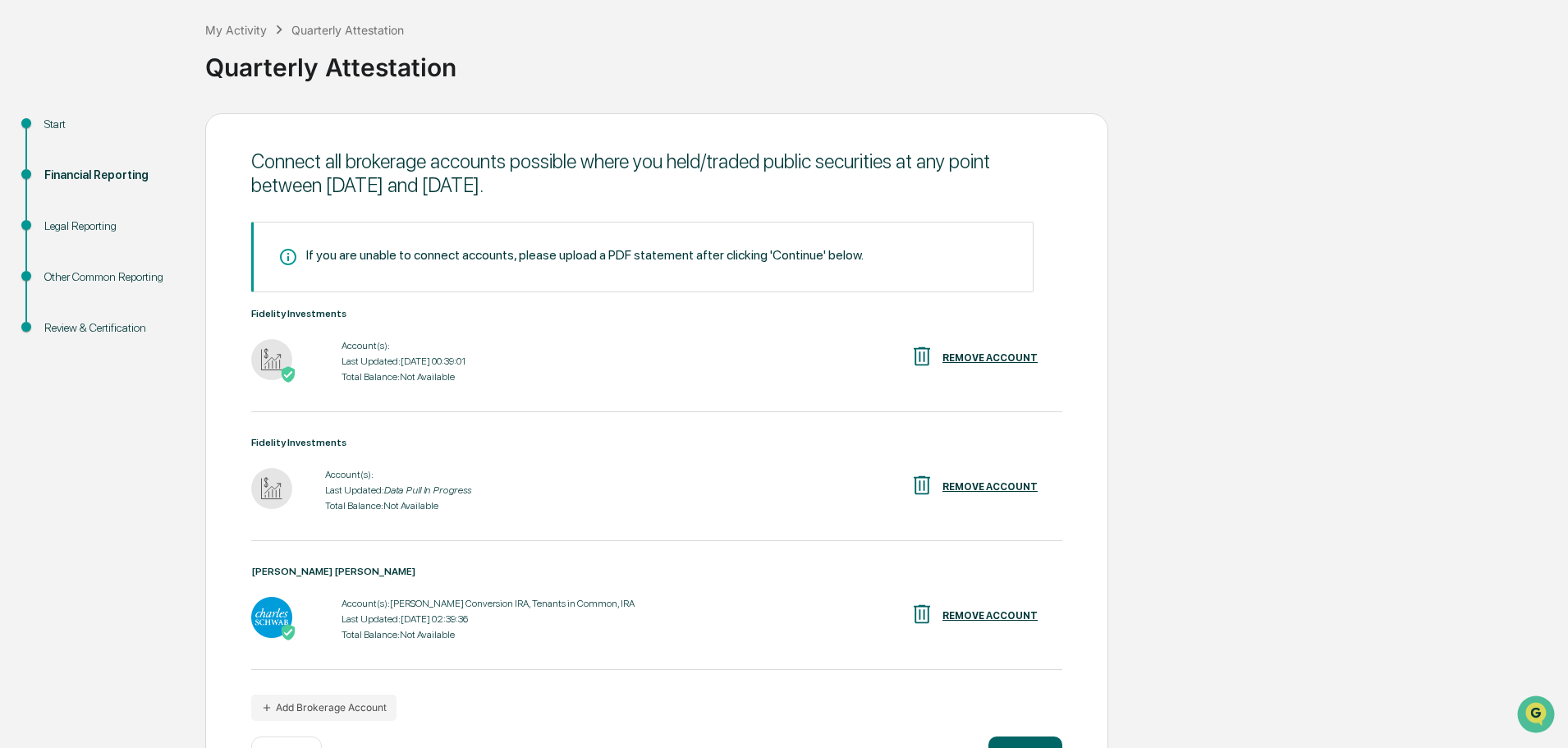
click at [1001, 353] on div "REMOVE ACCOUNT" at bounding box center [990, 358] width 95 height 12
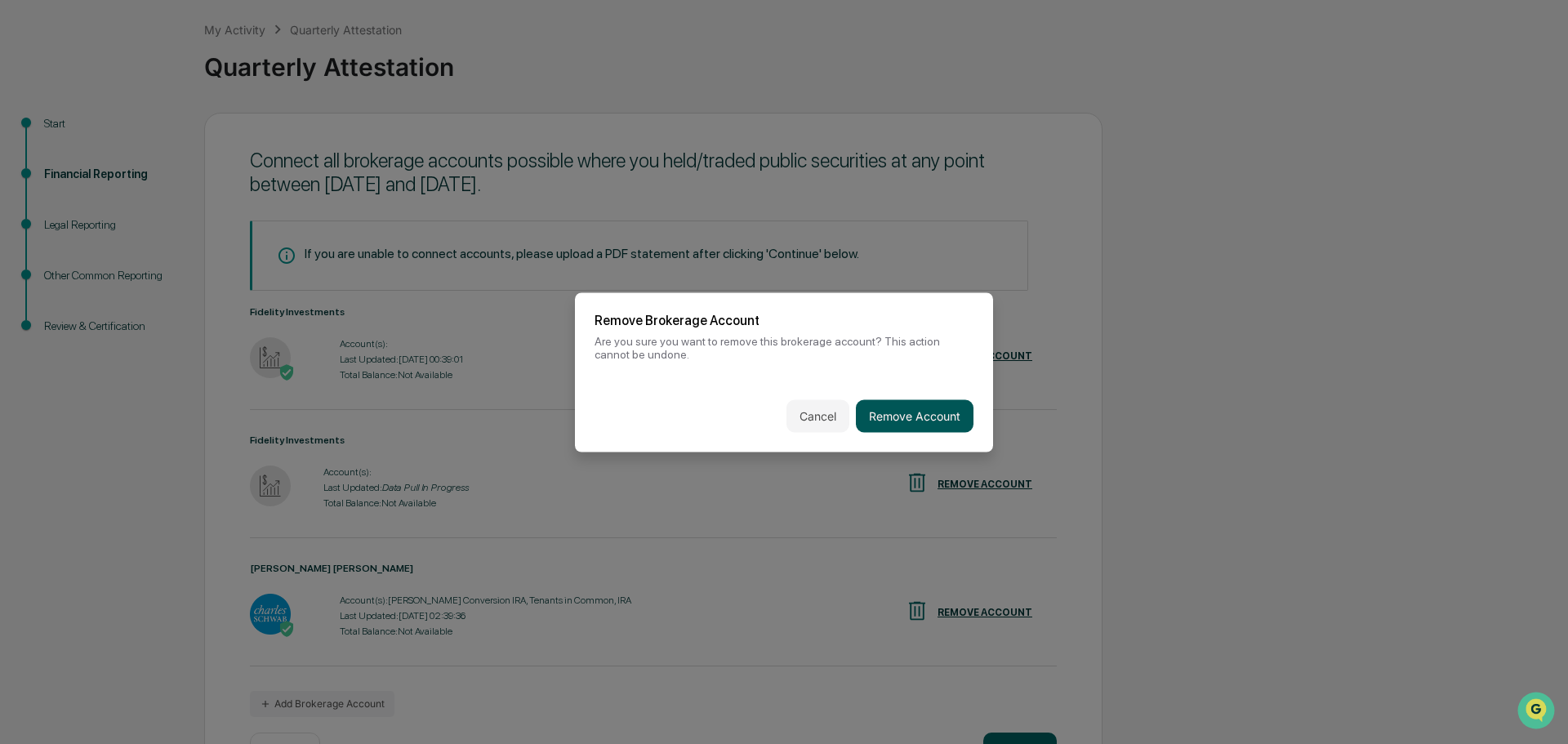
click at [915, 409] on button "Remove Account" at bounding box center [915, 415] width 118 height 33
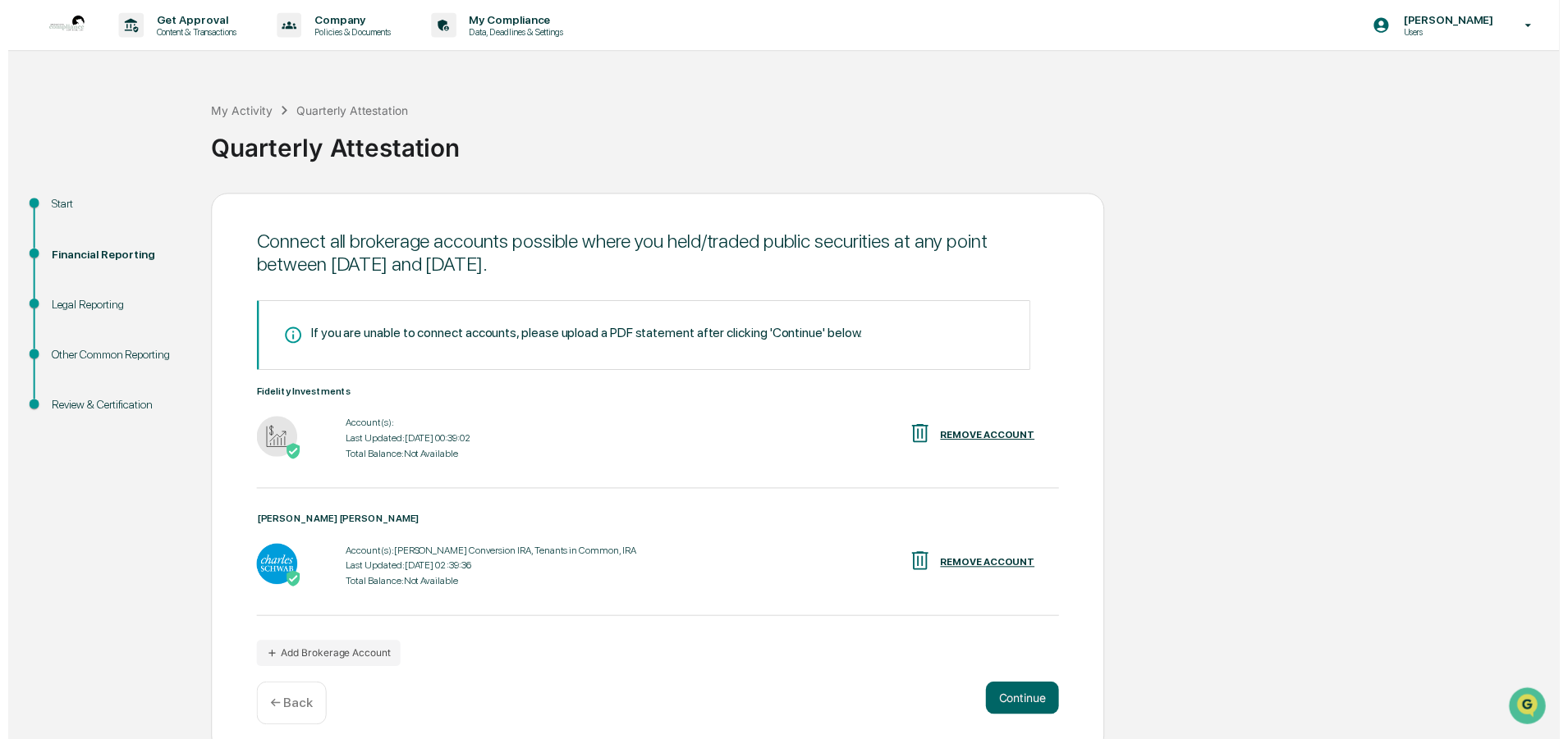
scroll to position [14, 0]
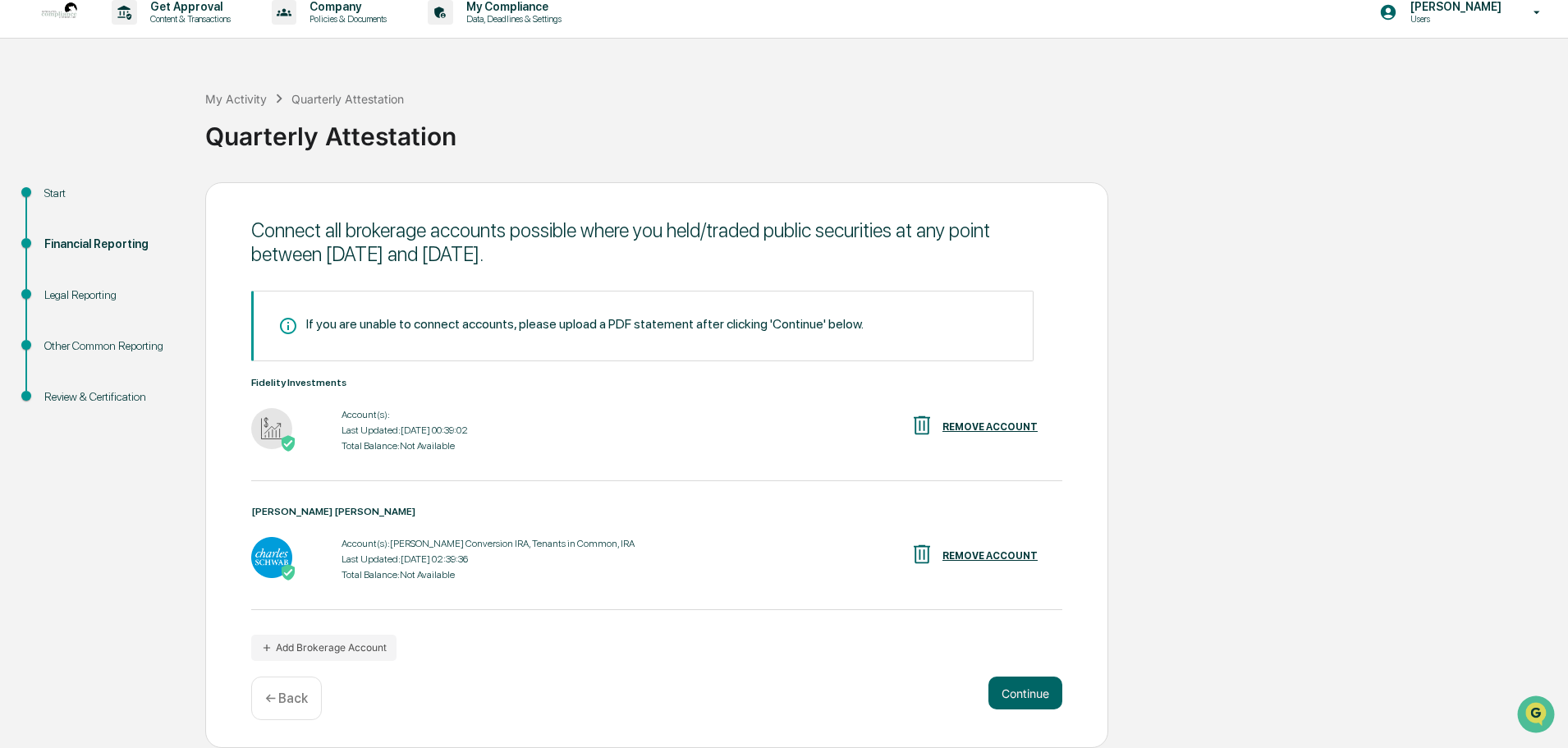
click at [283, 696] on p "← Back" at bounding box center [287, 698] width 43 height 16
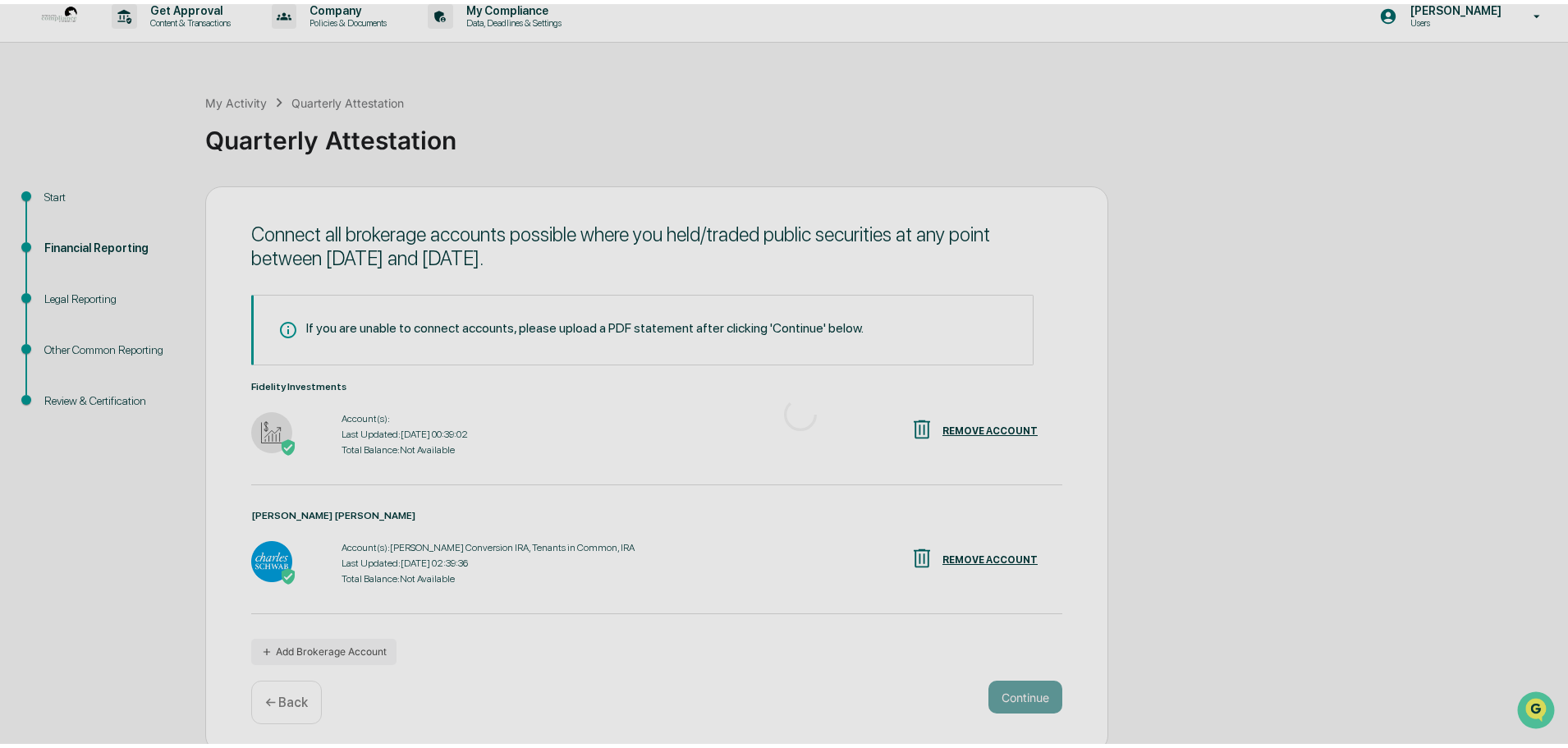
scroll to position [0, 0]
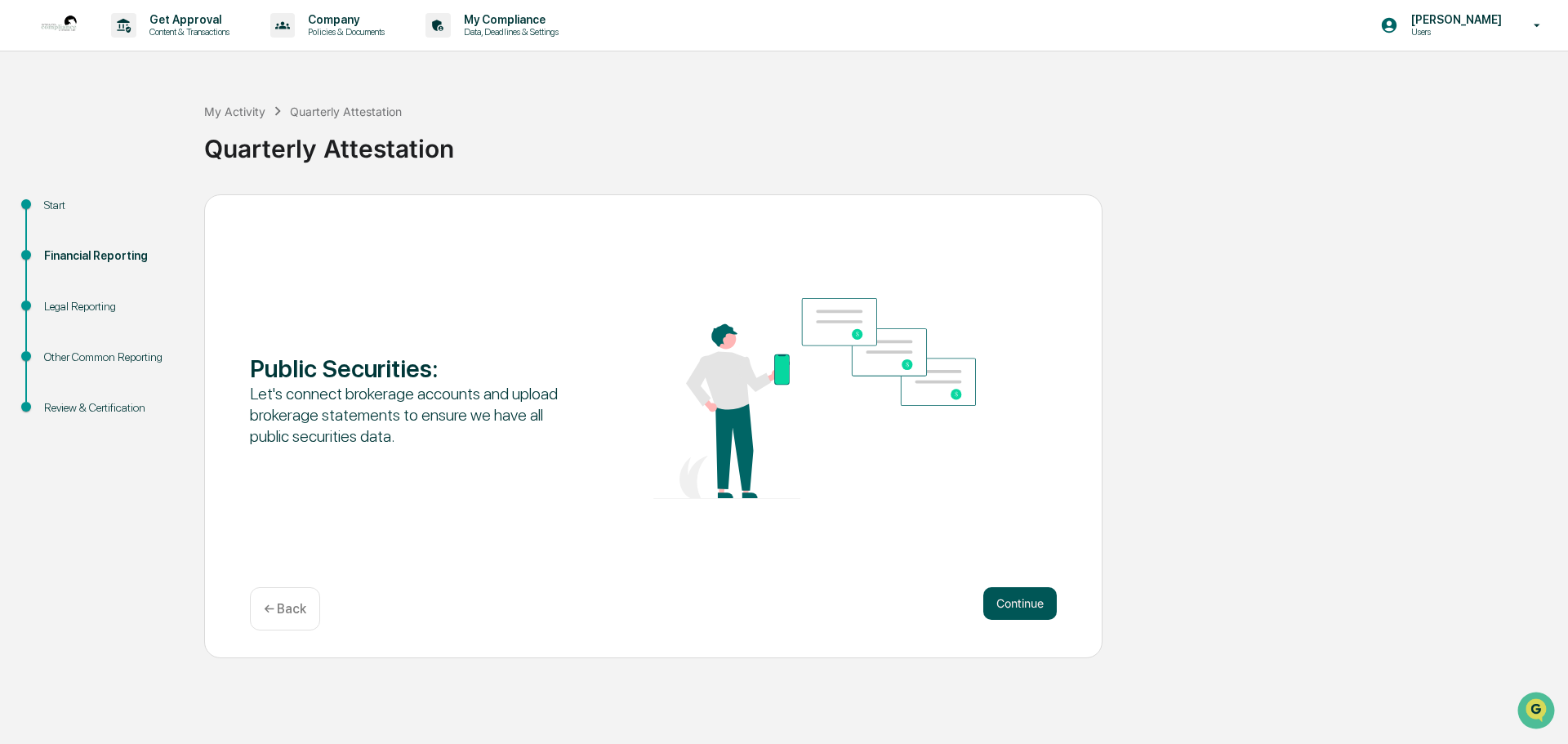
click at [1049, 606] on button "Continue" at bounding box center [1020, 603] width 73 height 33
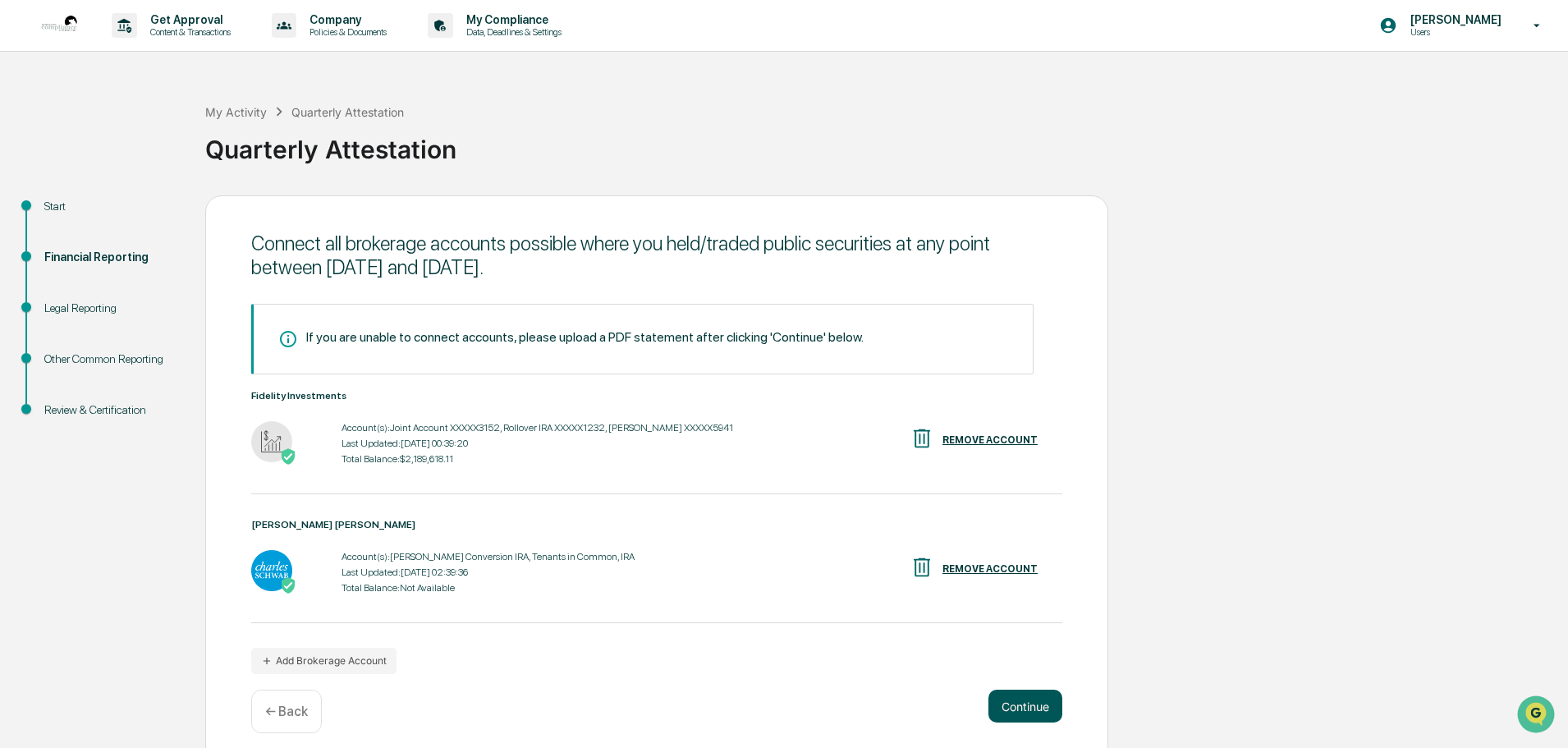
click at [1018, 701] on button "Continue" at bounding box center [1025, 706] width 74 height 33
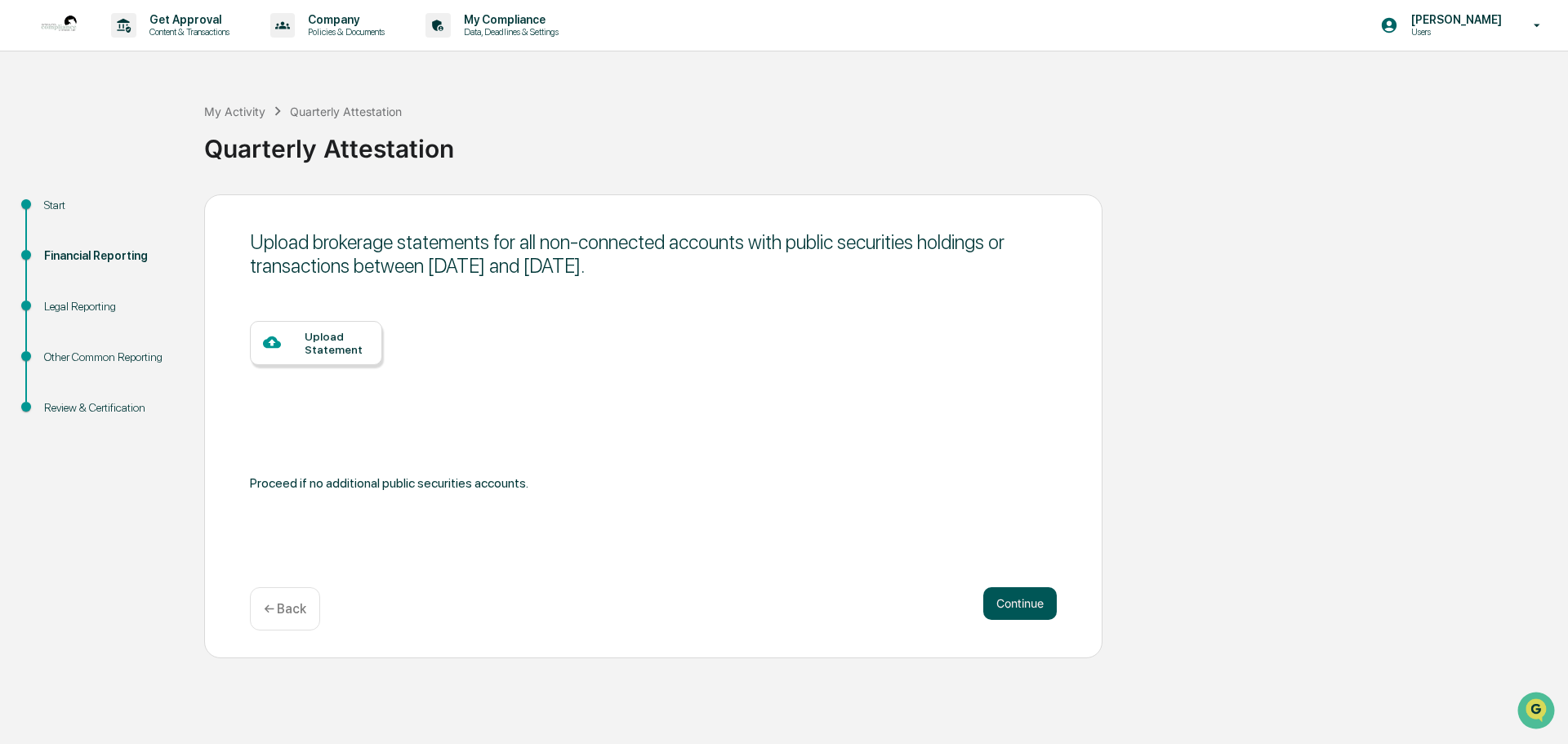
click at [1016, 611] on button "Continue" at bounding box center [1020, 603] width 73 height 33
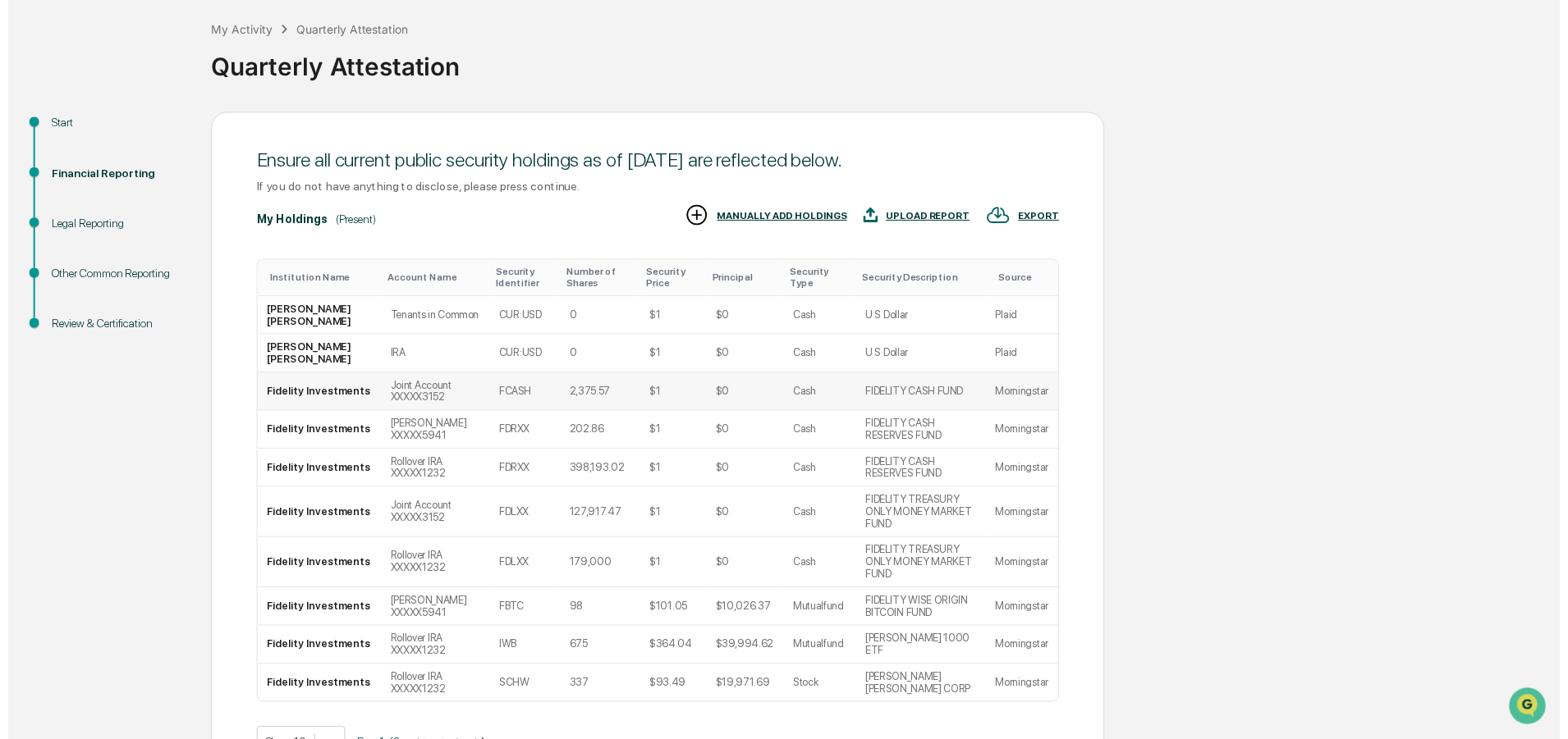
scroll to position [163, 0]
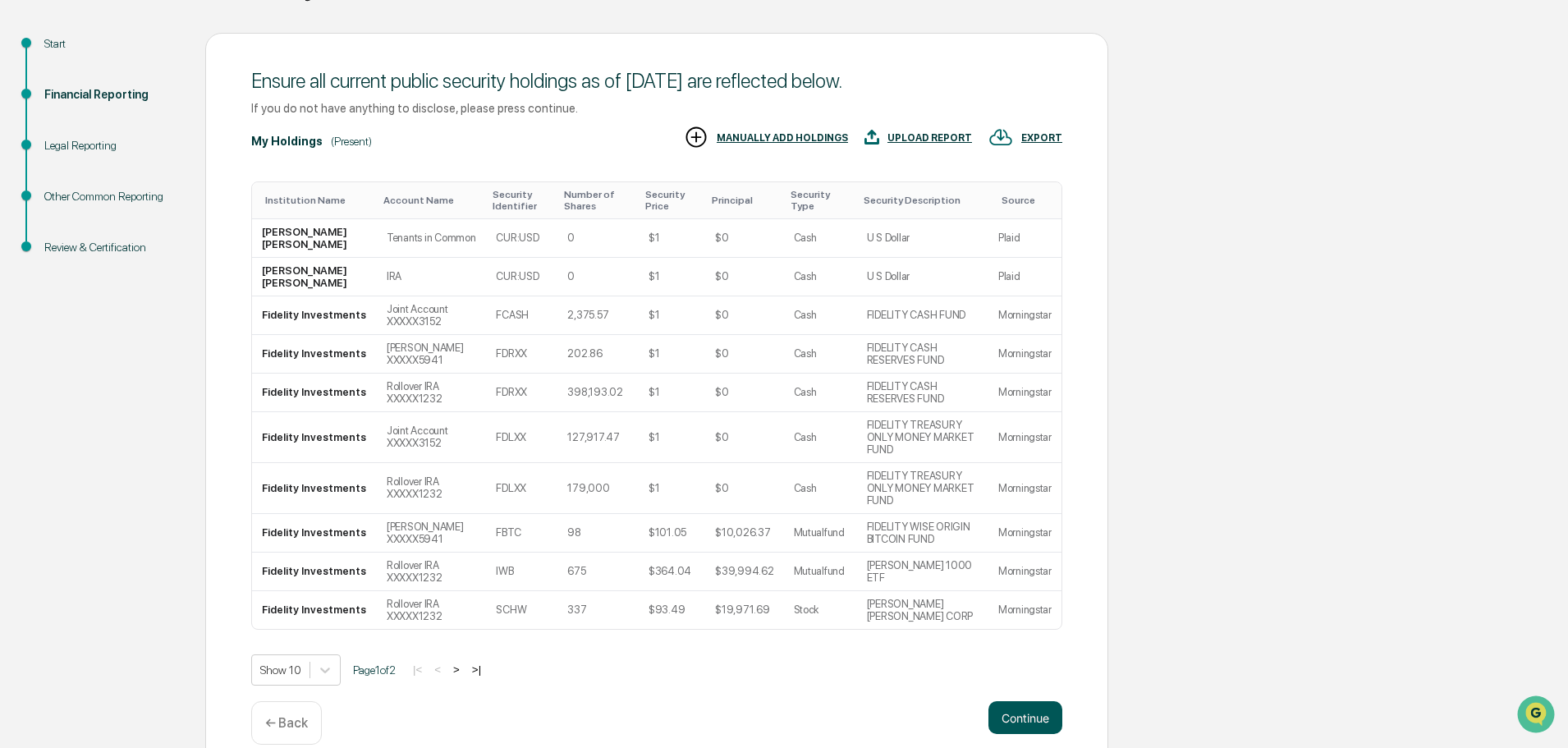
click at [1028, 701] on button "Continue" at bounding box center [1025, 717] width 74 height 33
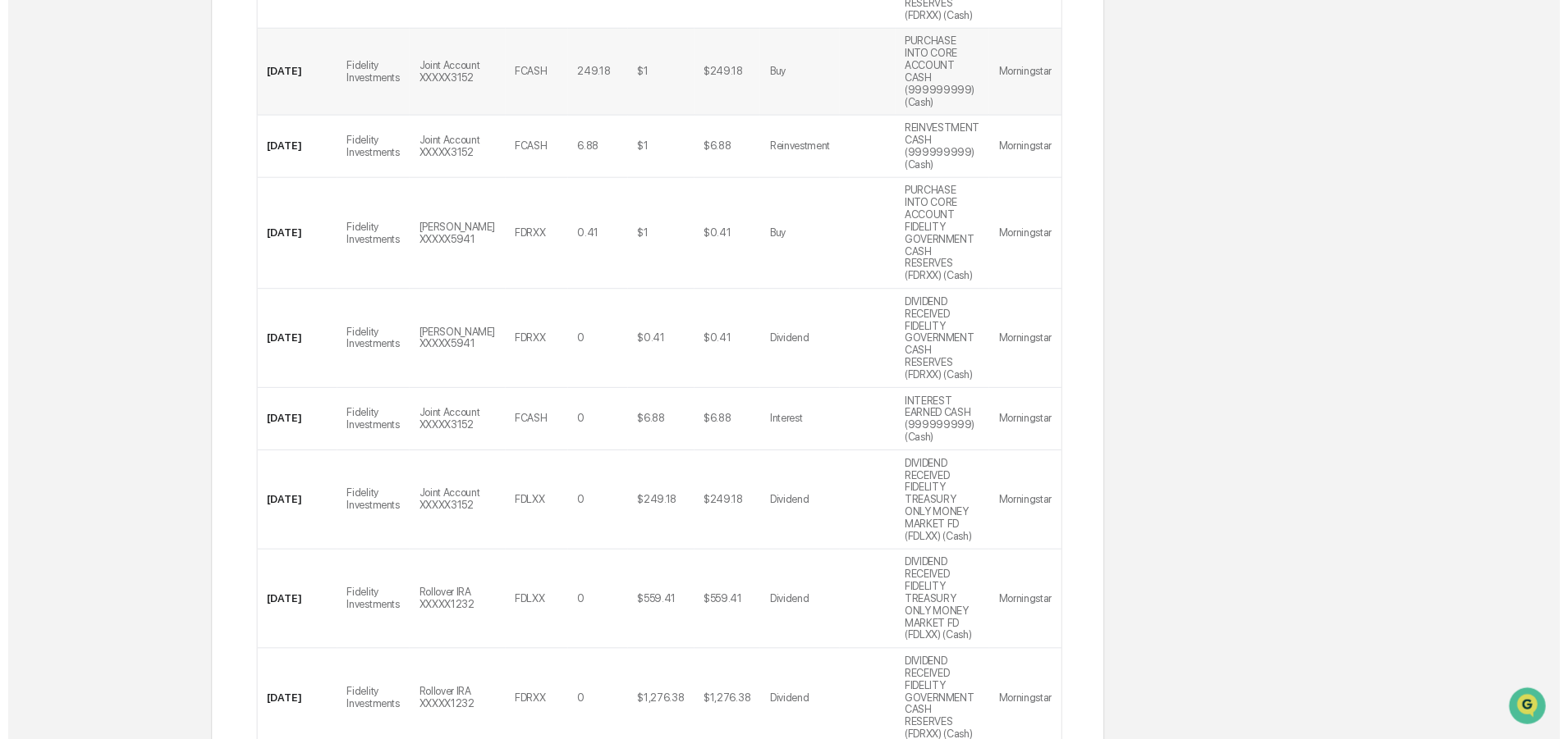
scroll to position [458, 0]
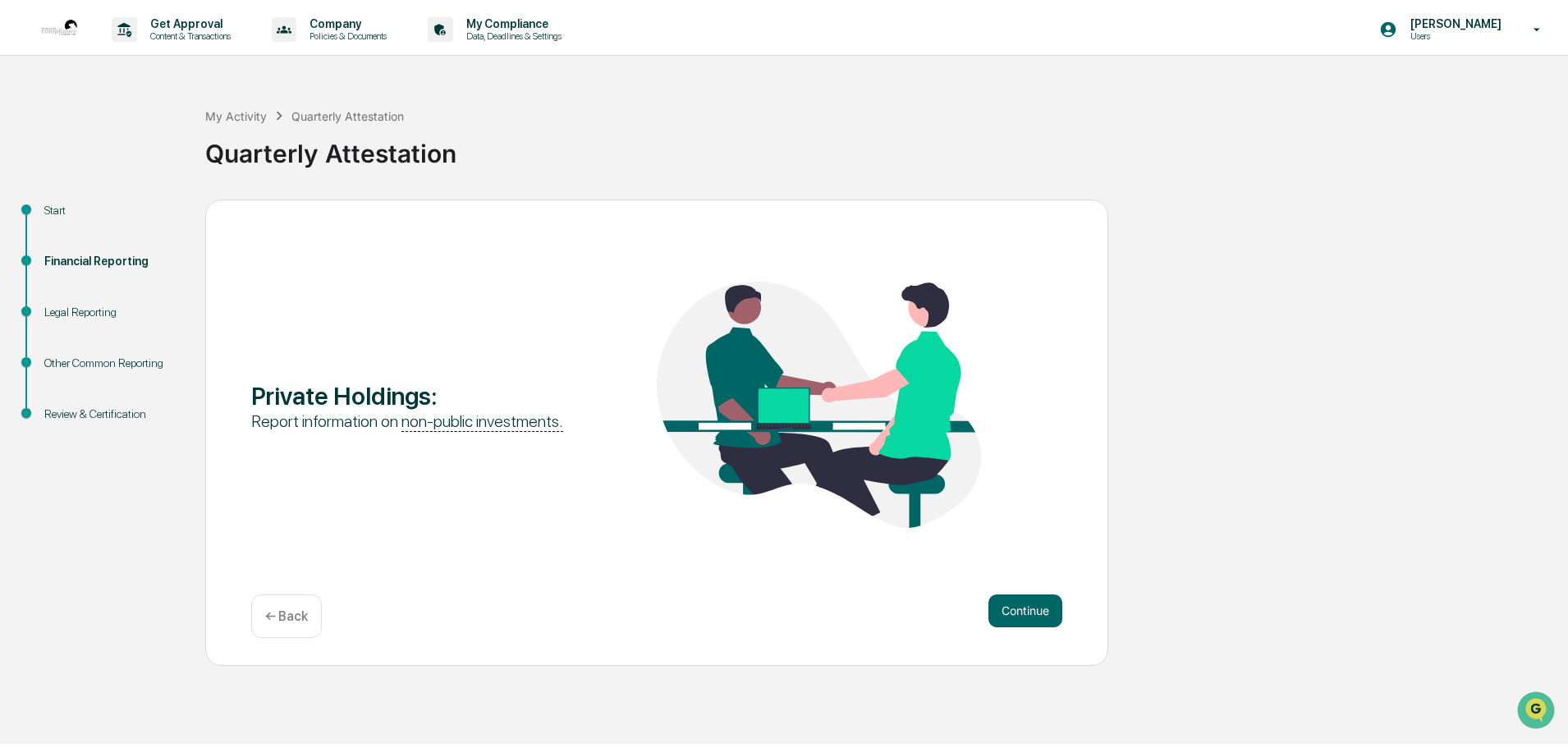
scroll to position [0, 0]
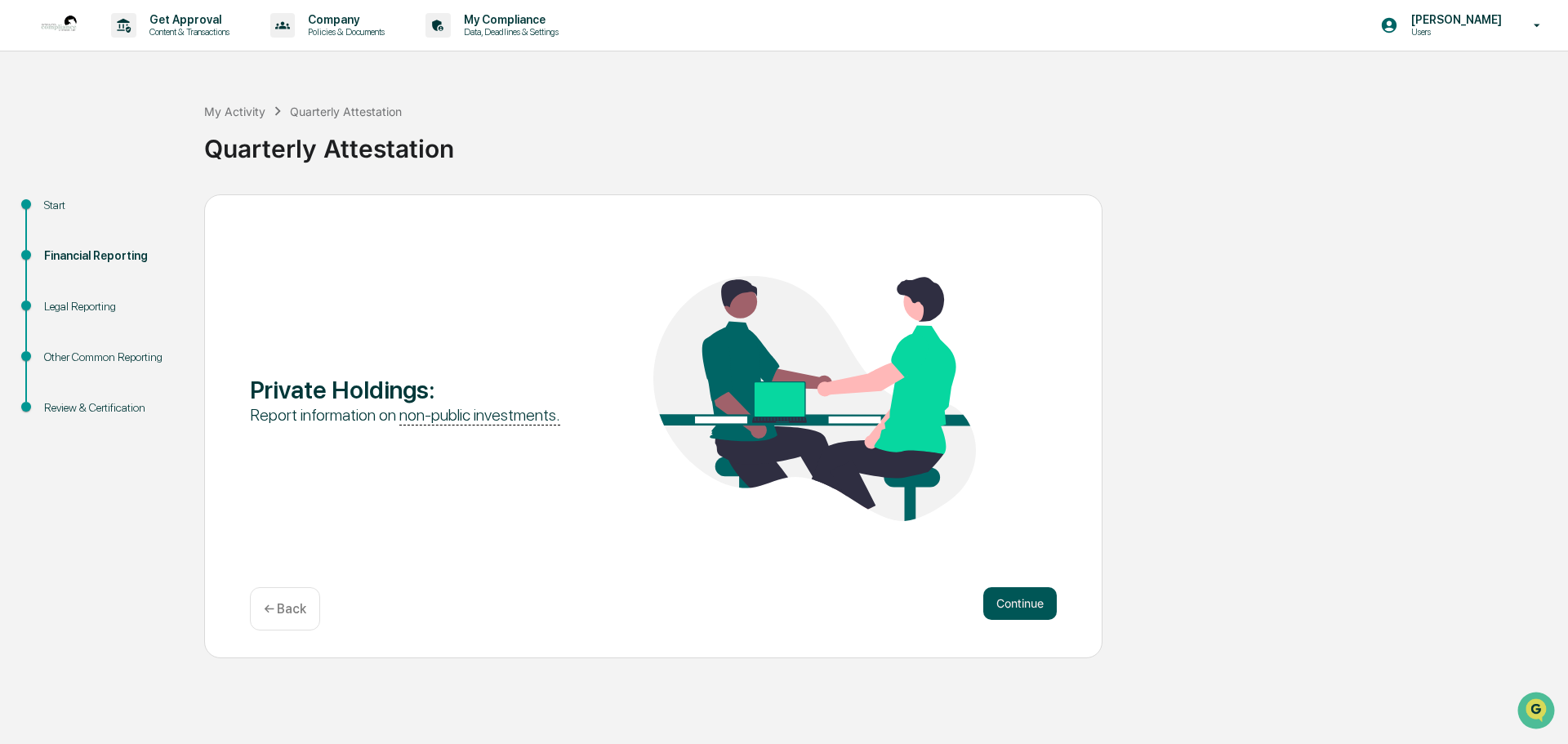
click at [1014, 602] on button "Continue" at bounding box center [1020, 603] width 73 height 33
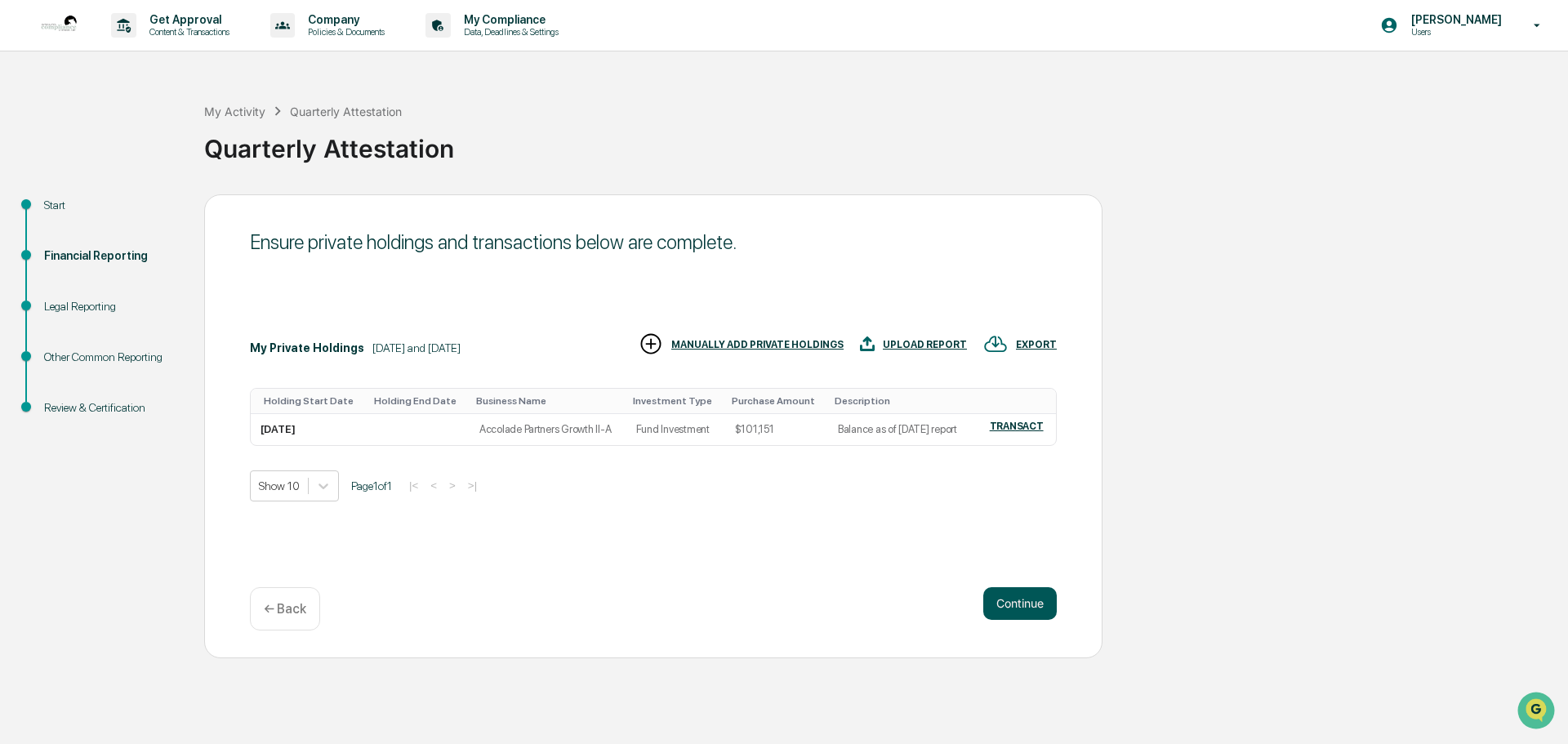
click at [1014, 601] on button "Continue" at bounding box center [1020, 603] width 73 height 33
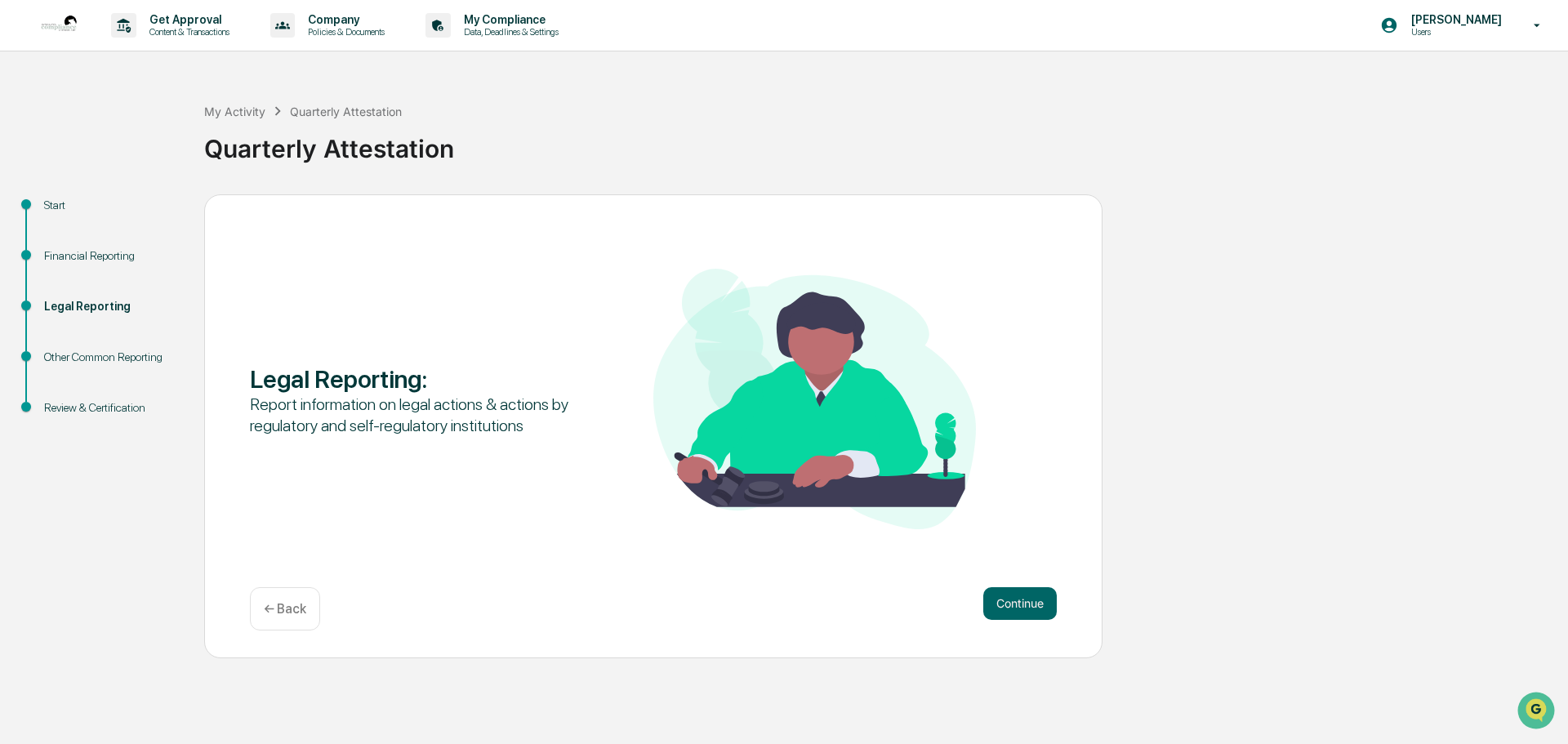
click at [1014, 601] on button "Continue" at bounding box center [1020, 603] width 73 height 33
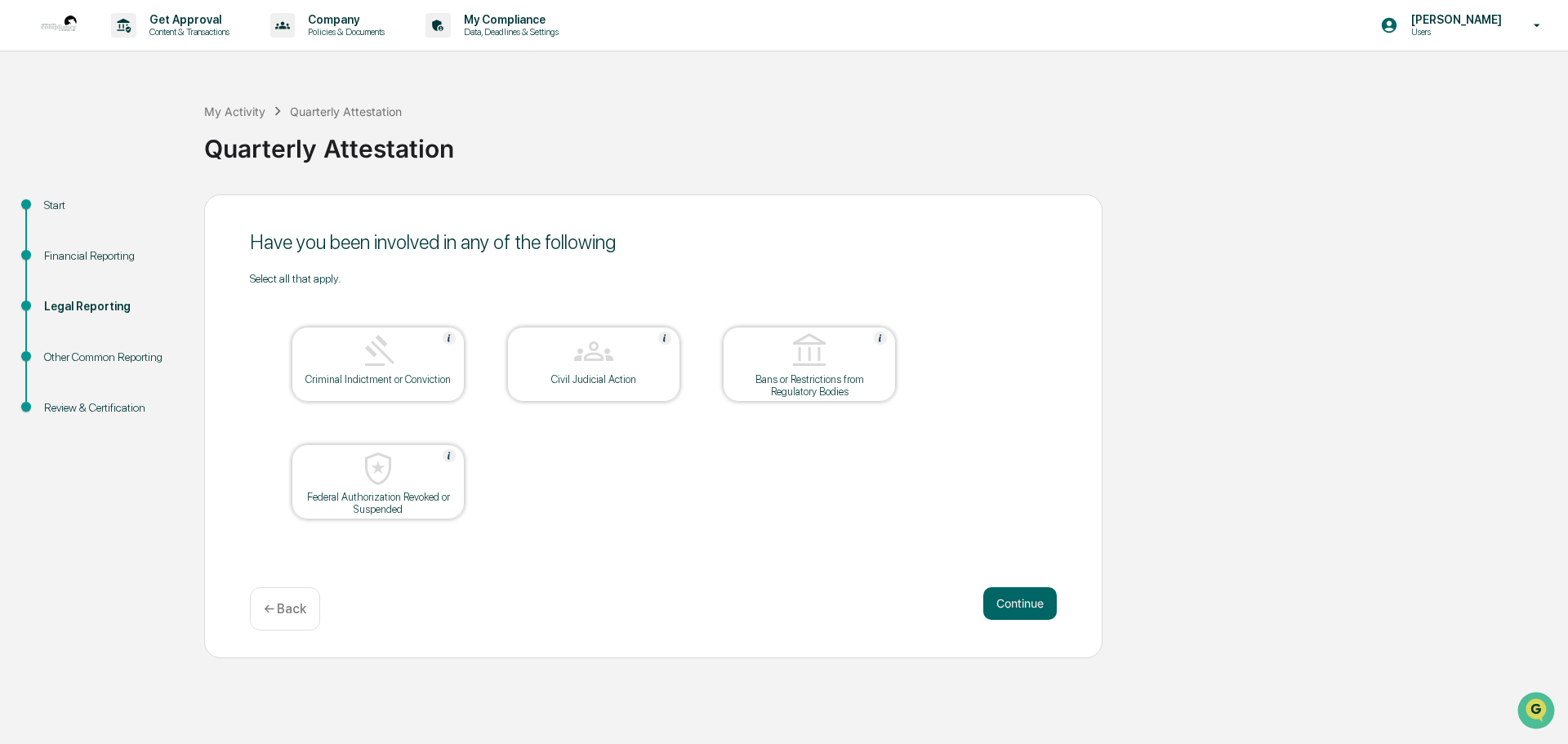
click at [1014, 601] on button "Continue" at bounding box center [1020, 603] width 73 height 33
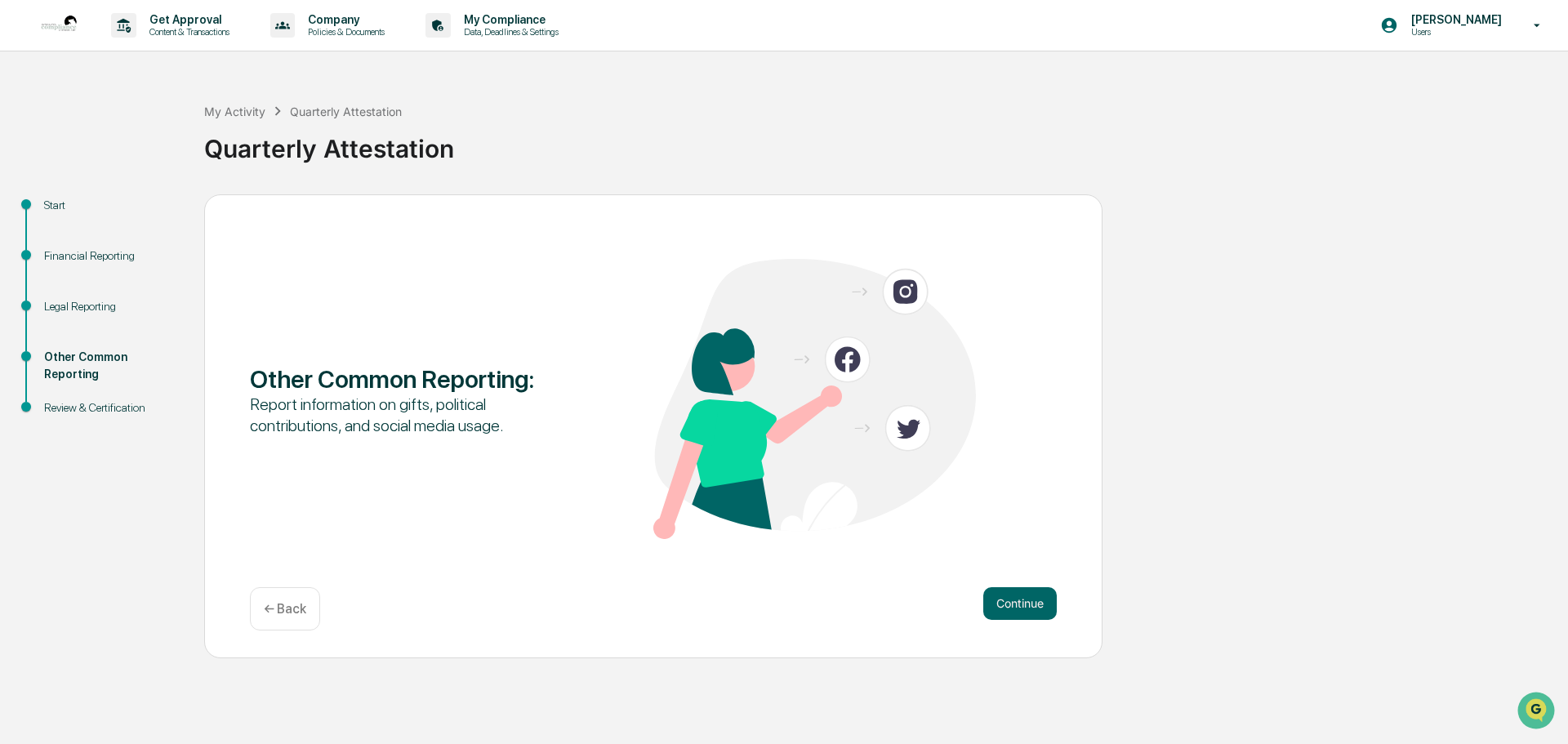
click at [1014, 601] on button "Continue" at bounding box center [1020, 603] width 73 height 33
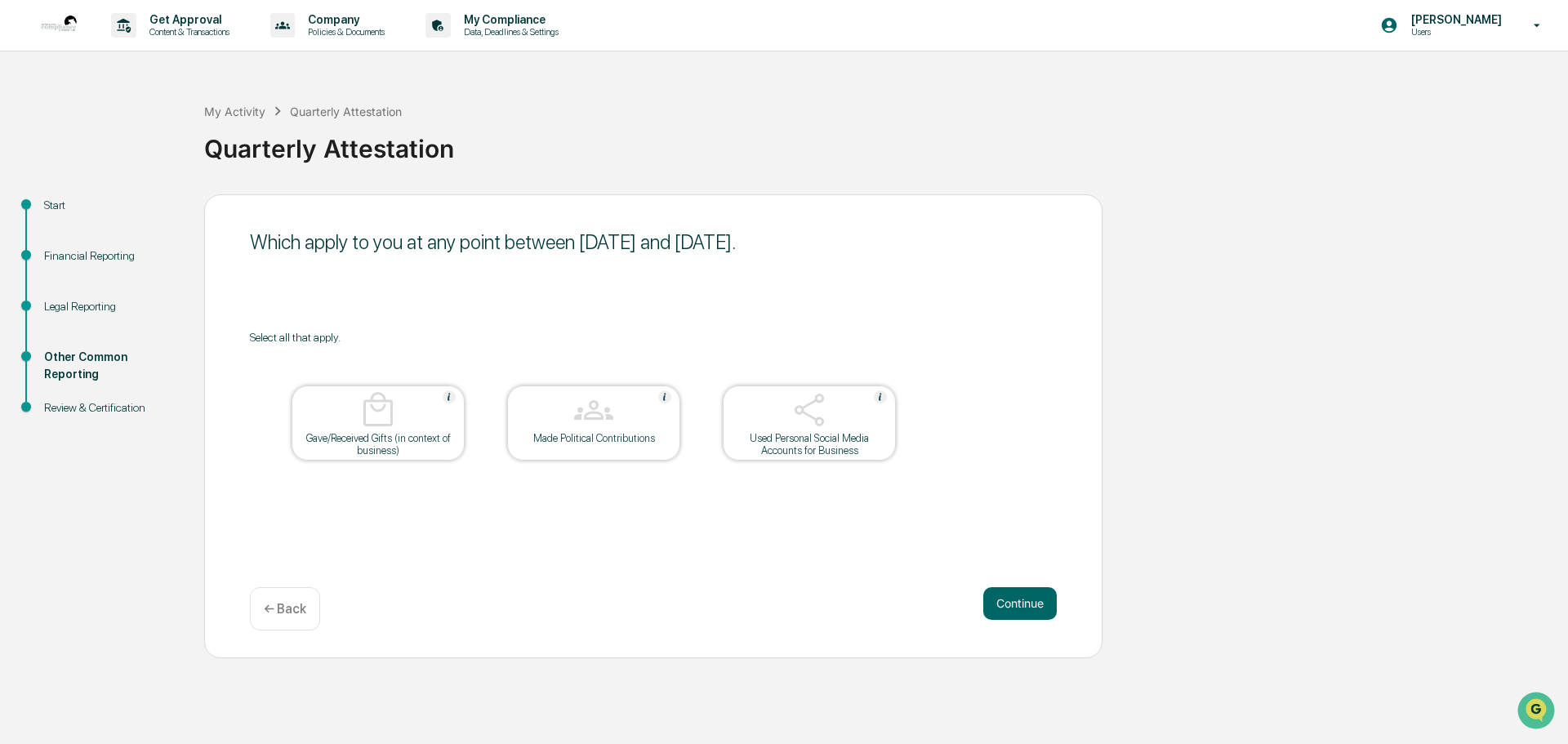
click at [1014, 601] on button "Continue" at bounding box center [1020, 603] width 73 height 33
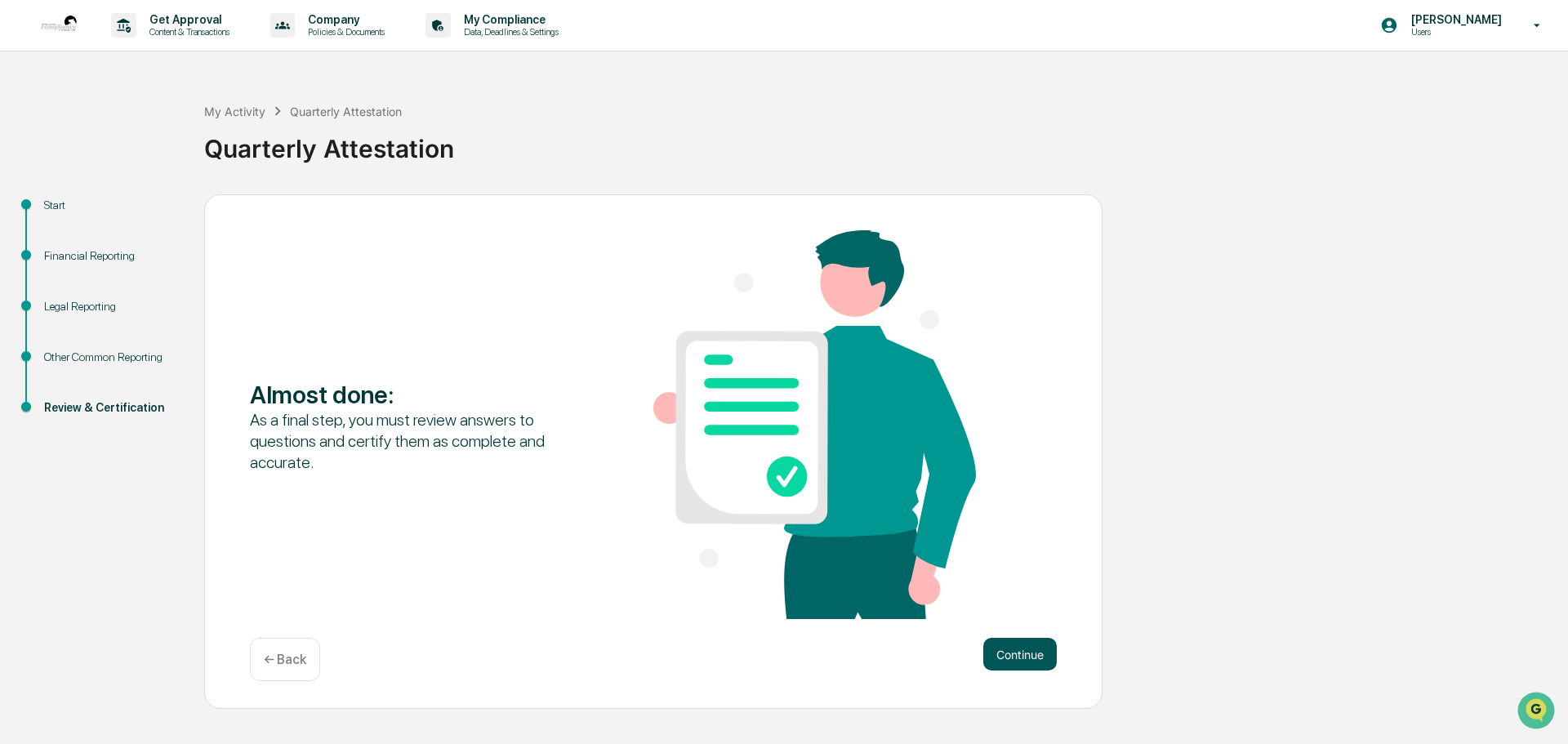
click at [1032, 655] on button "Continue" at bounding box center [1020, 654] width 73 height 33
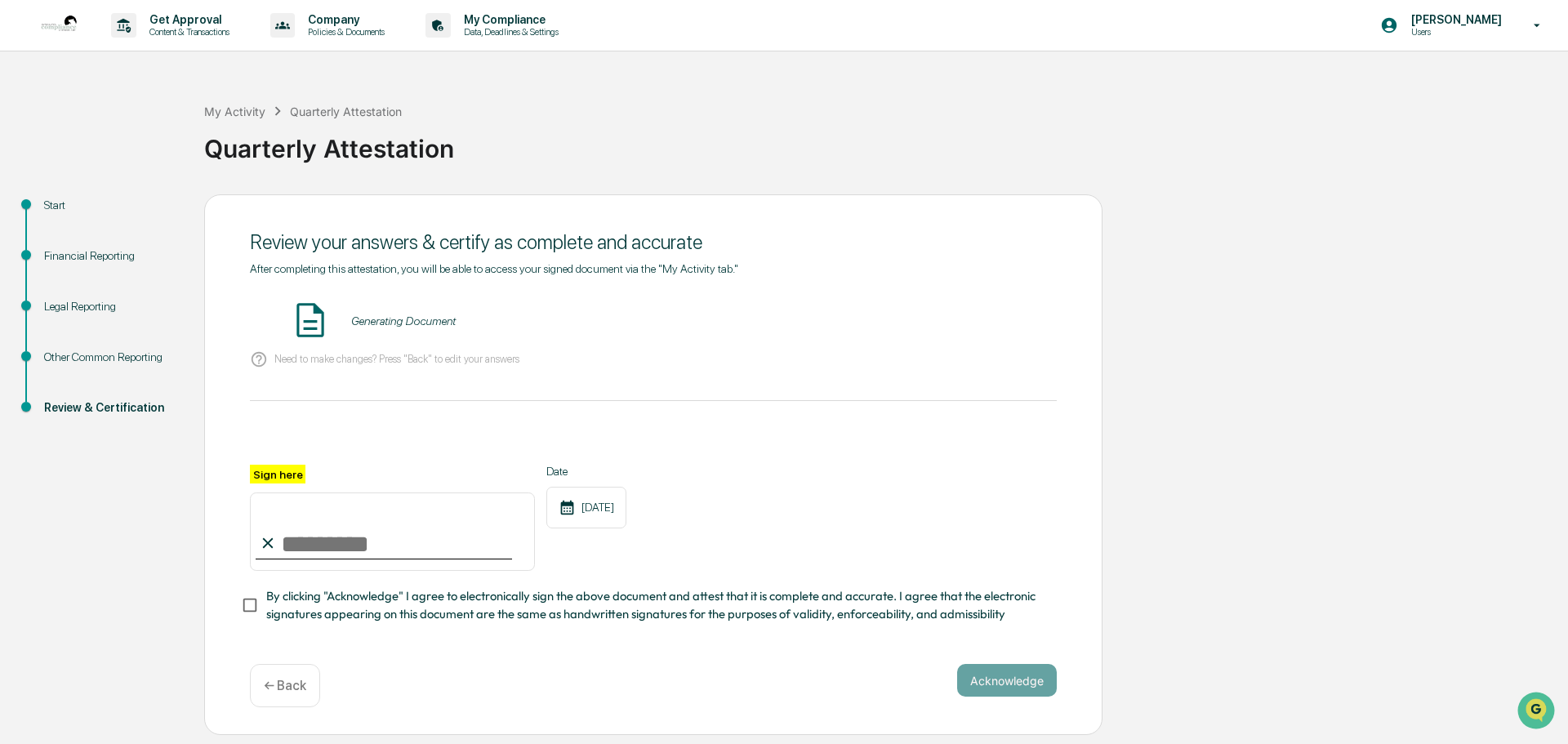
click at [306, 547] on input "Sign here" at bounding box center [392, 531] width 285 height 78
type input "**********"
click at [753, 519] on div "**********" at bounding box center [652, 518] width 807 height 106
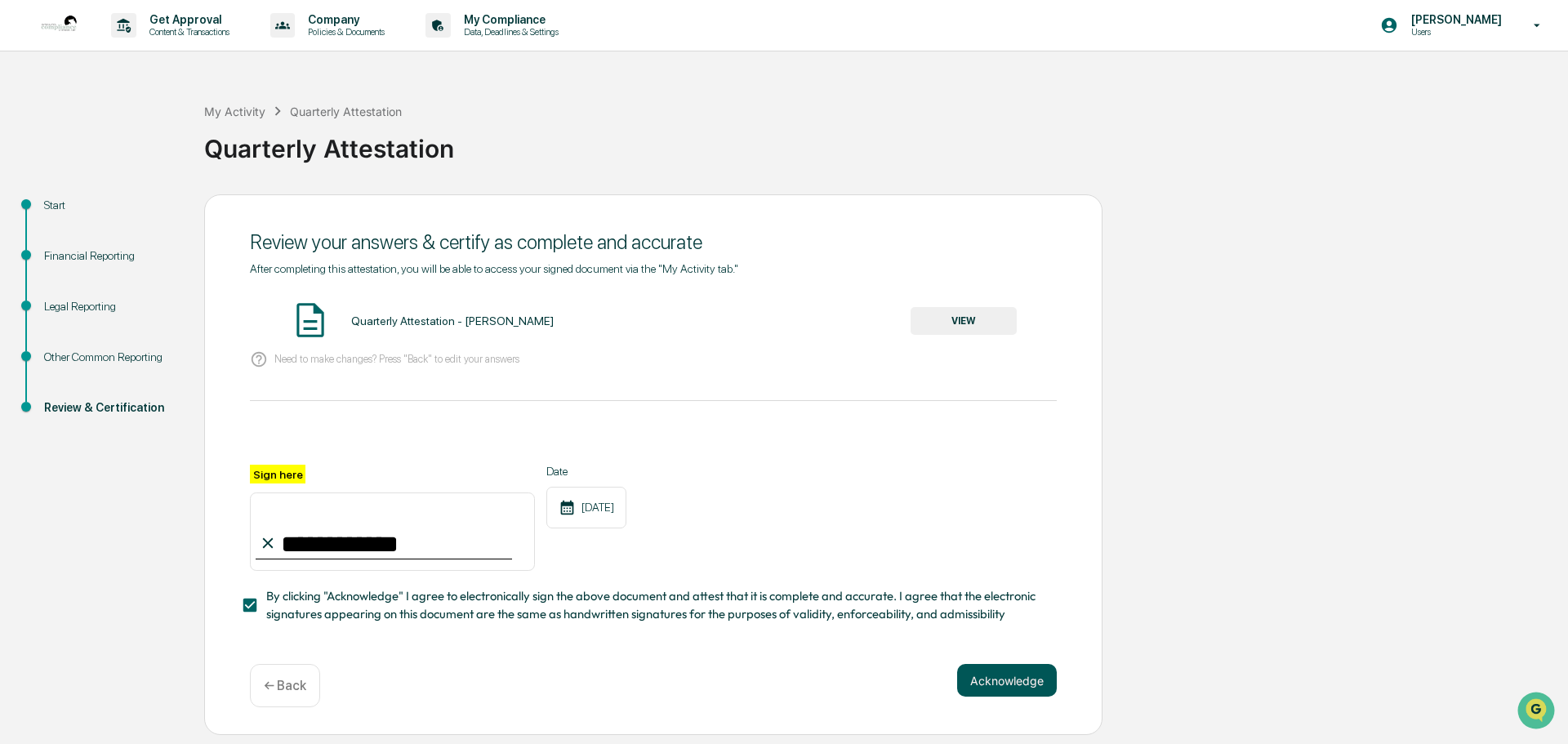
click at [1004, 682] on button "Acknowledge" at bounding box center [1006, 680] width 99 height 33
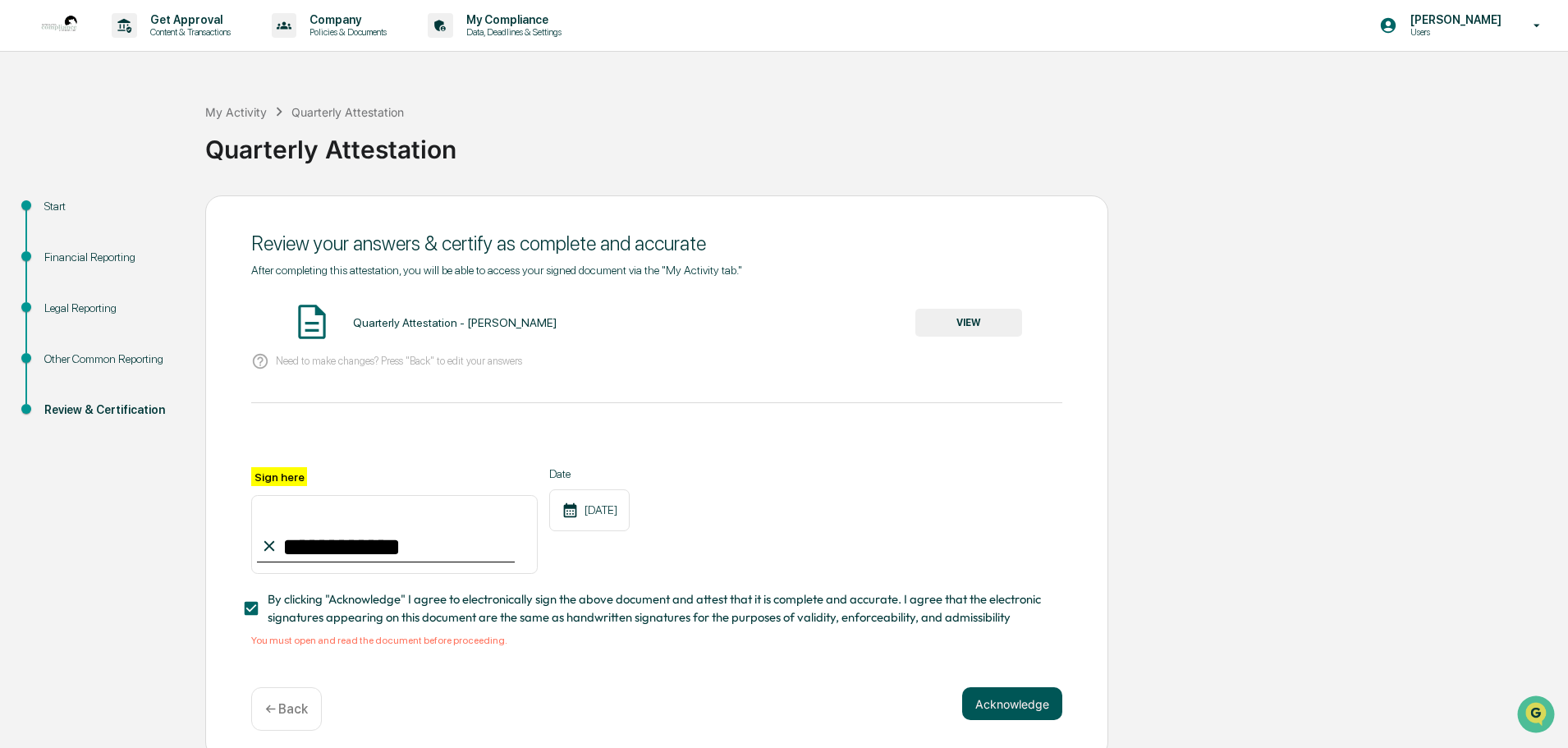
click at [1006, 706] on button "Acknowledge" at bounding box center [1012, 703] width 100 height 33
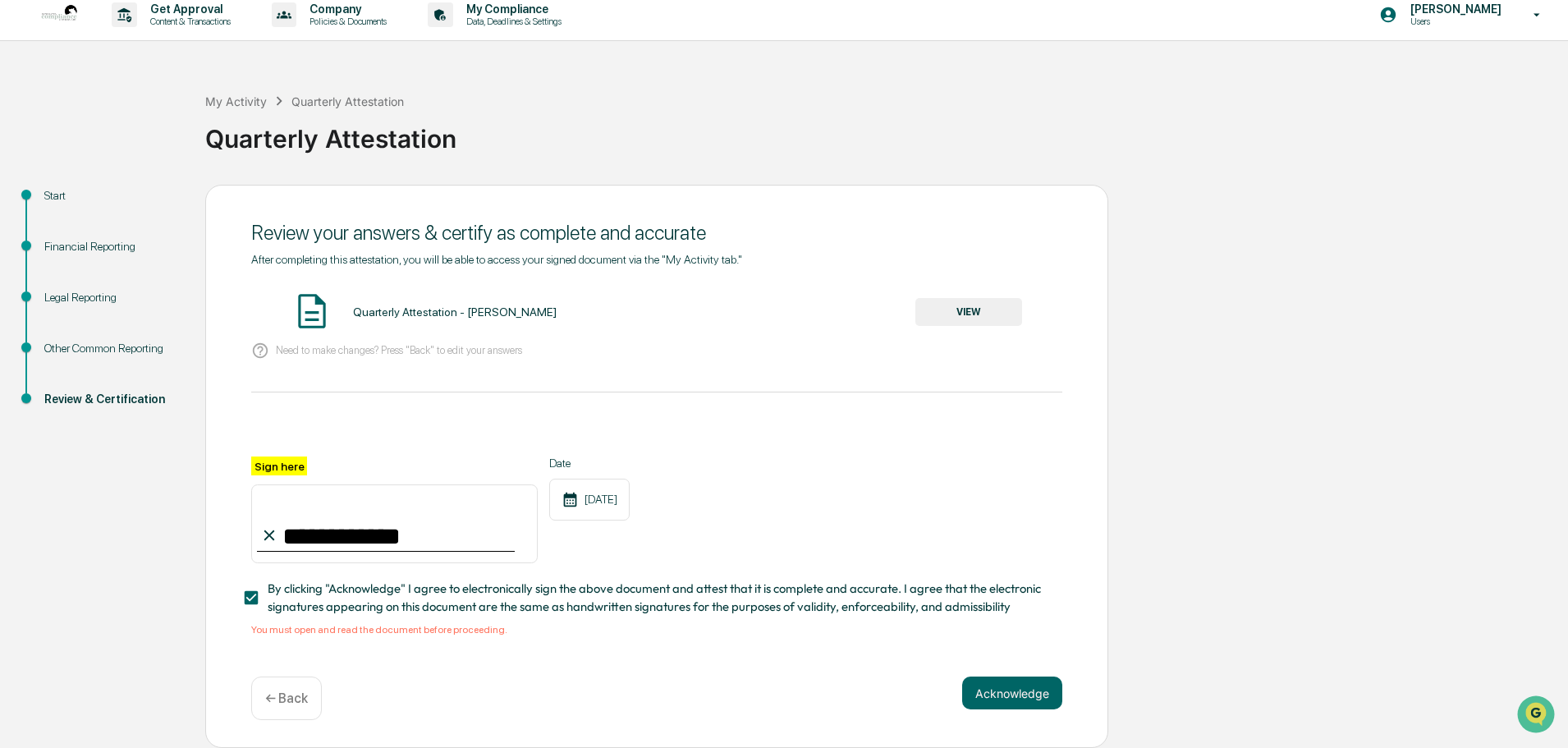
scroll to position [16, 0]
click at [420, 601] on span "By clicking "Acknowledge" I agree to electronically sign the above document and…" at bounding box center [658, 598] width 781 height 37
click at [991, 312] on button "VIEW" at bounding box center [969, 312] width 107 height 28
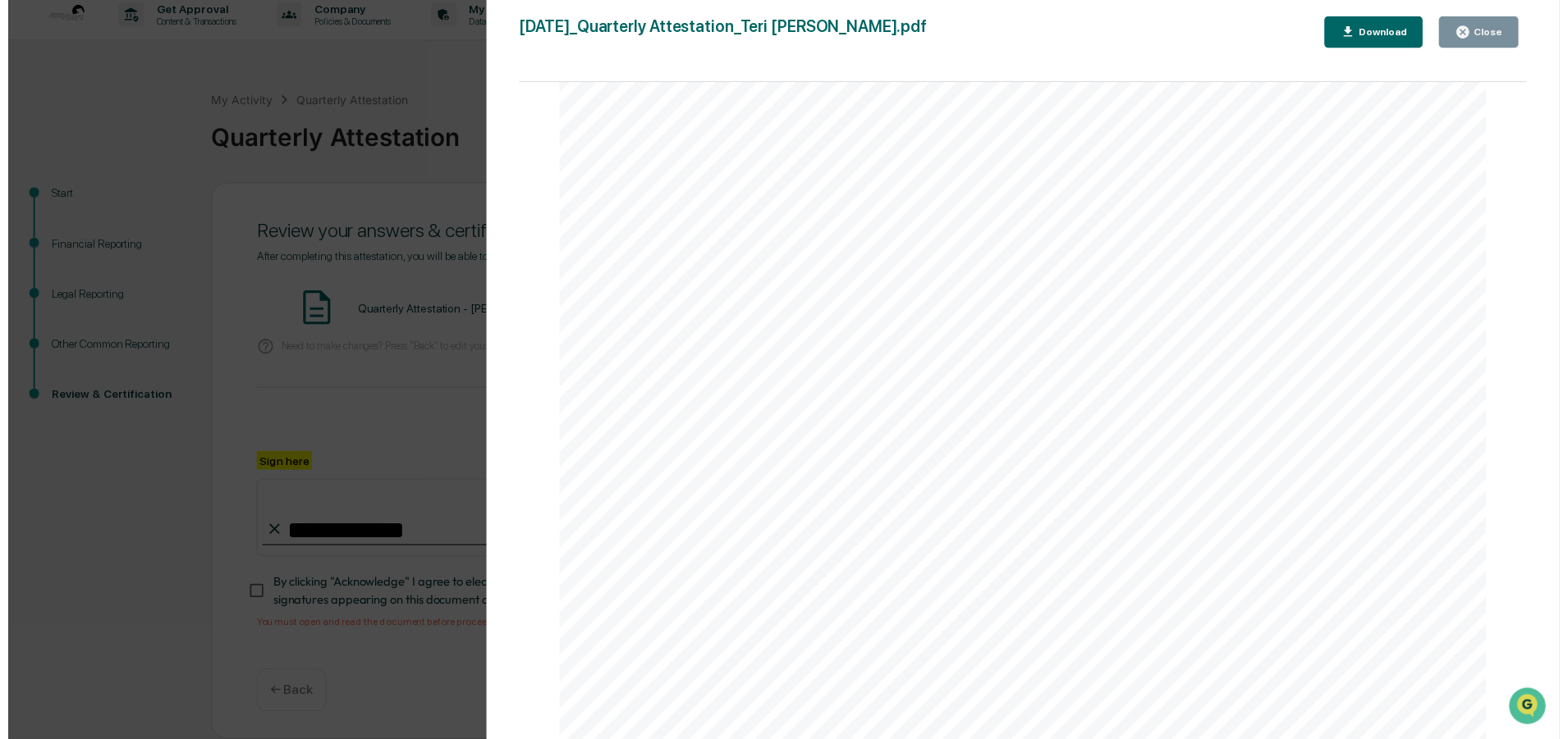
scroll to position [13103, 0]
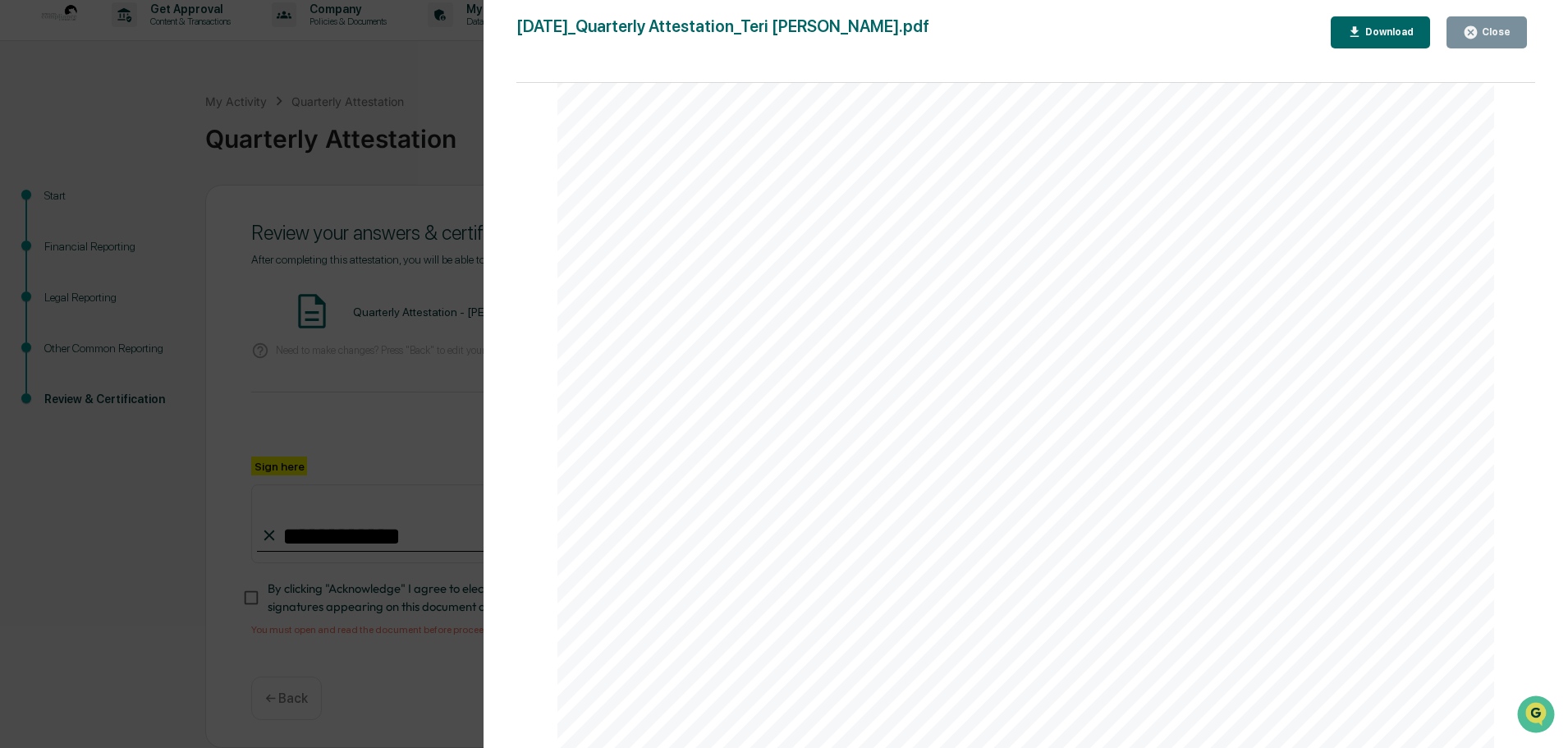
click at [1506, 33] on div "Close" at bounding box center [1494, 32] width 32 height 12
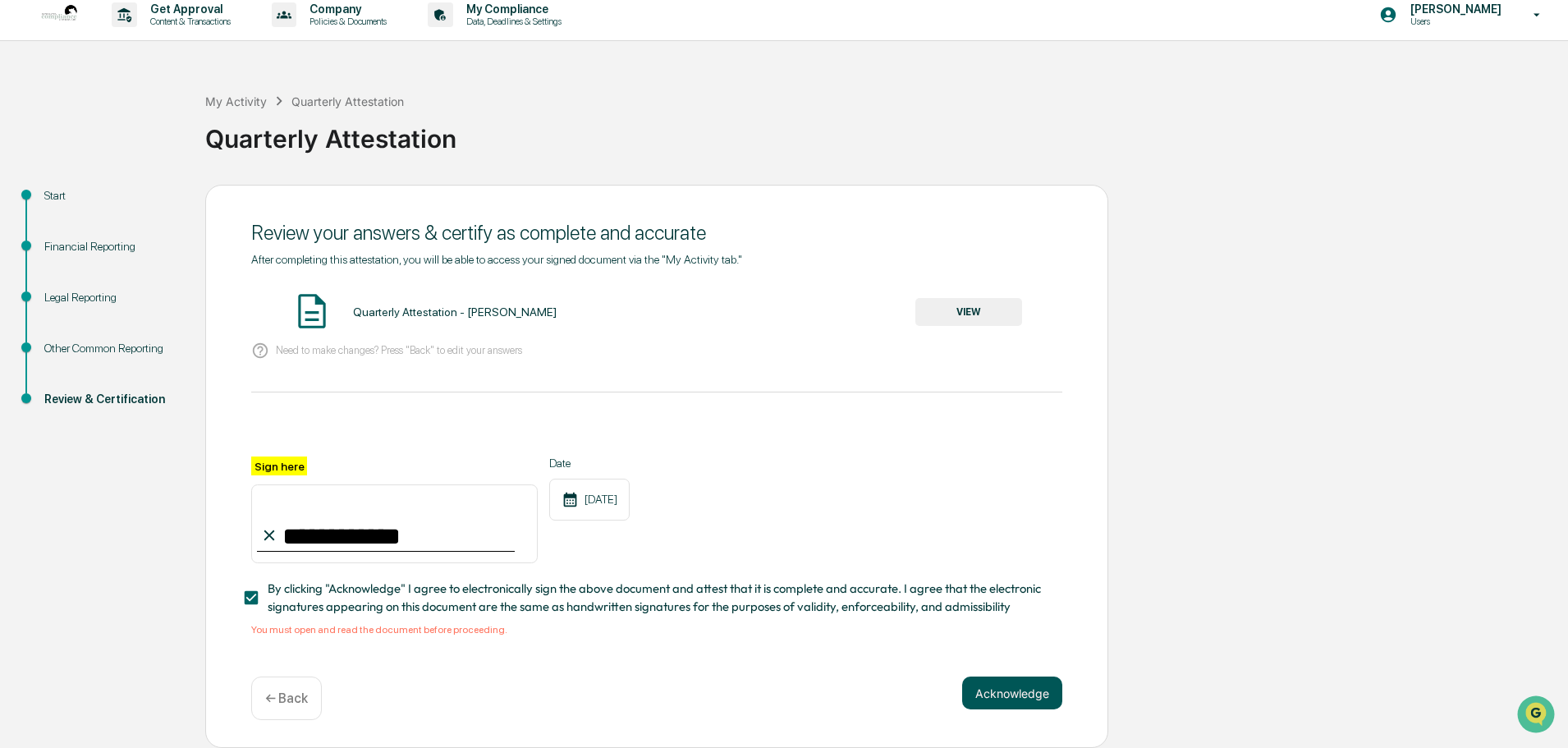
click at [1012, 698] on button "Acknowledge" at bounding box center [1012, 693] width 100 height 33
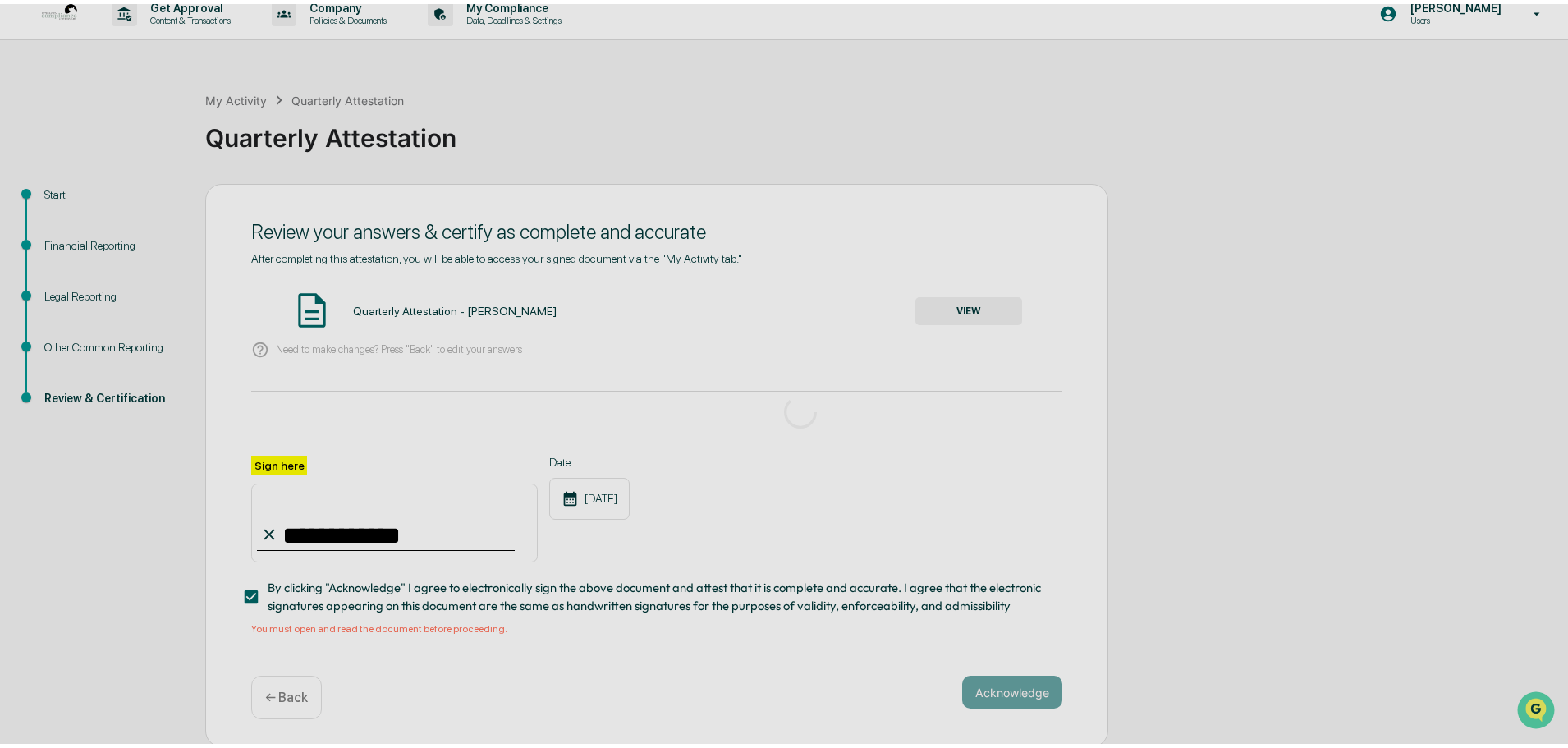
scroll to position [0, 0]
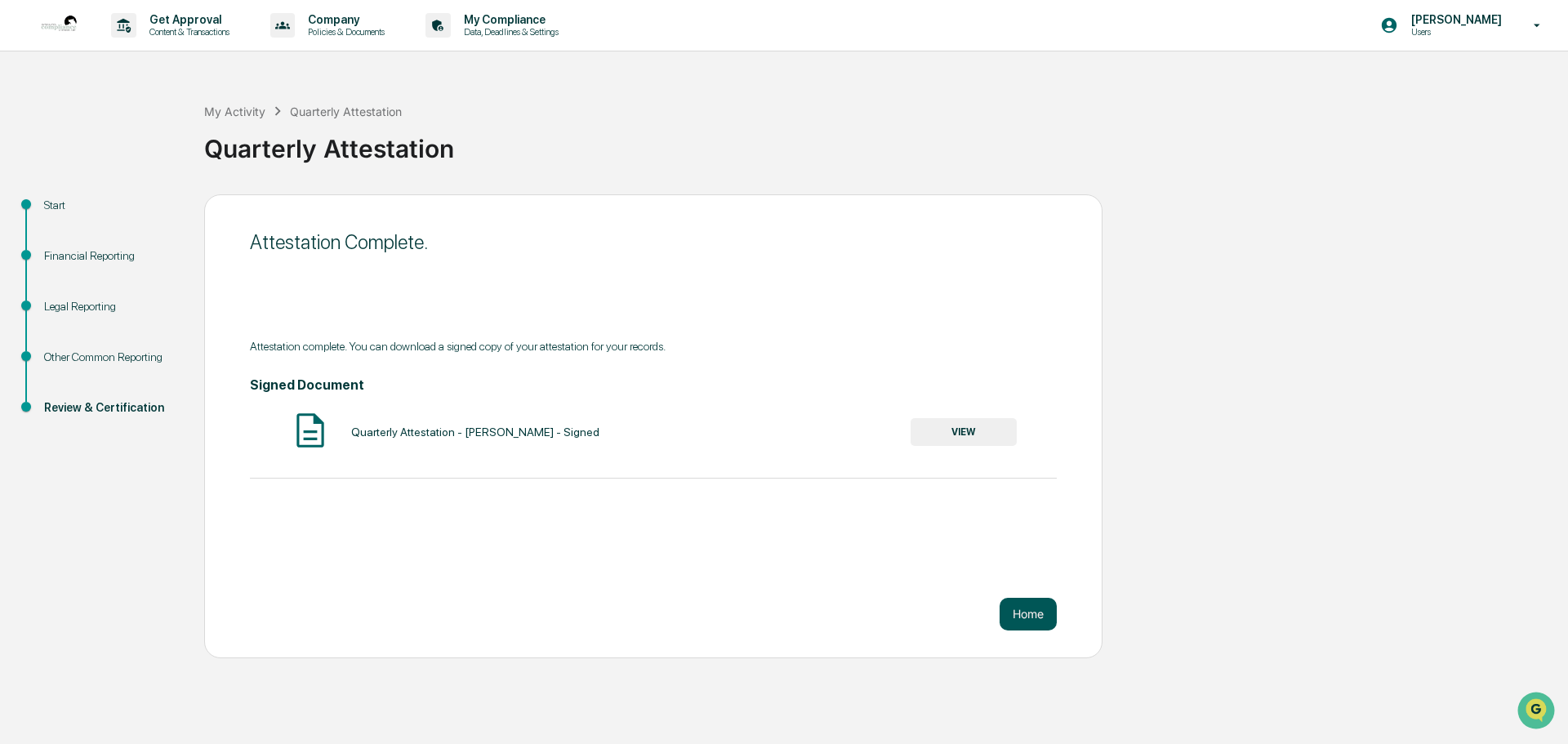
click at [1019, 609] on button "Home" at bounding box center [1027, 614] width 57 height 33
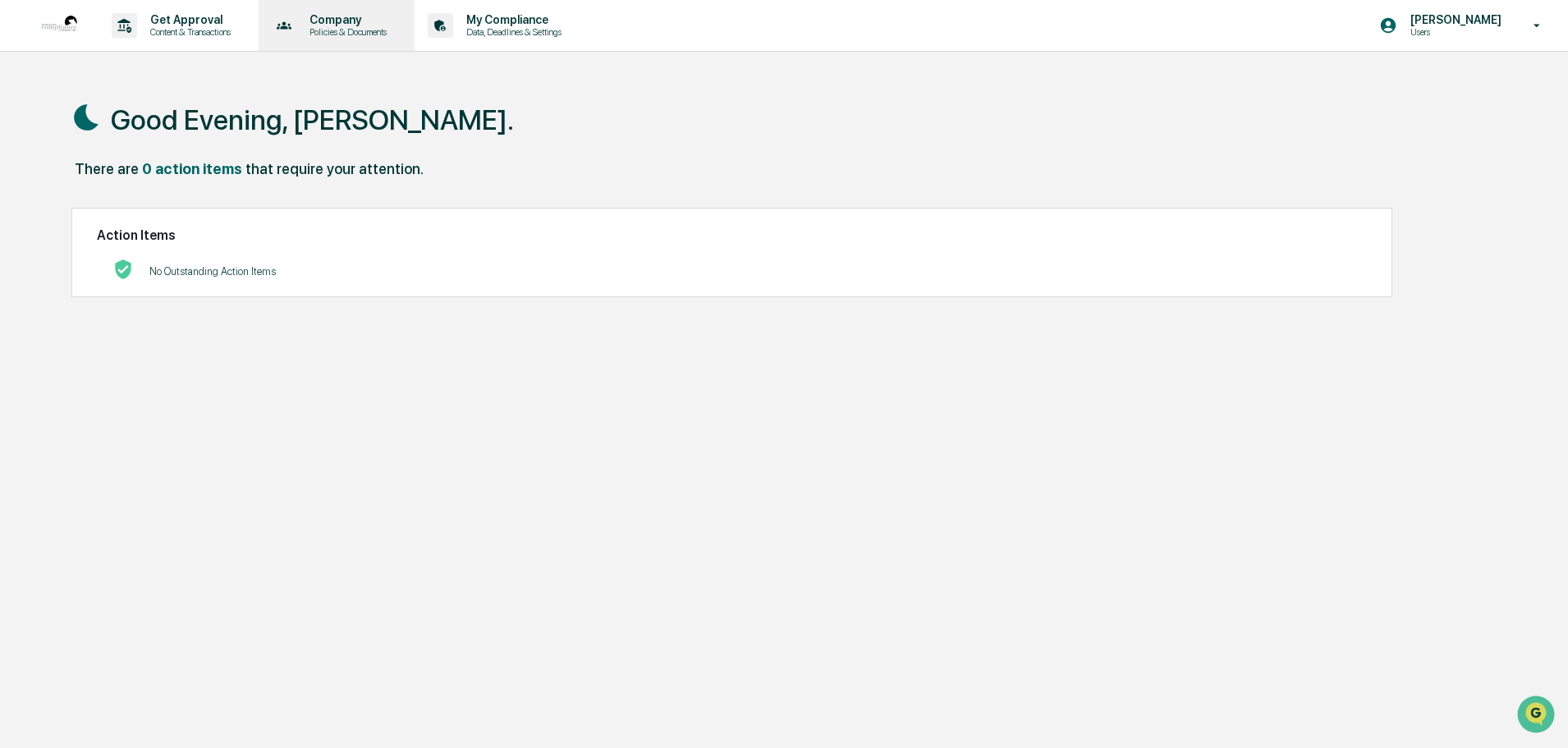
click at [384, 30] on p "Policies & Documents" at bounding box center [346, 32] width 99 height 12
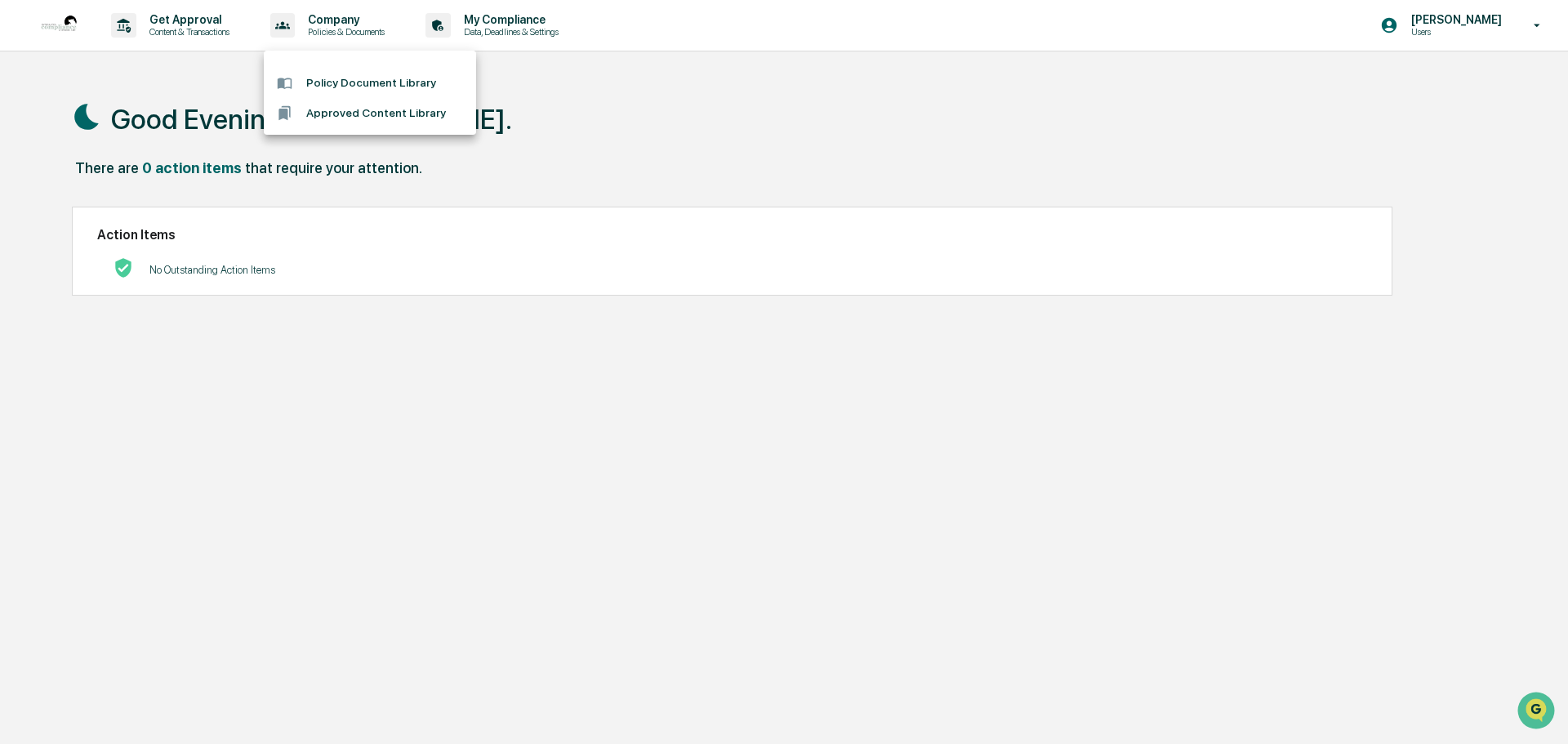
click at [185, 26] on div at bounding box center [784, 372] width 1568 height 744
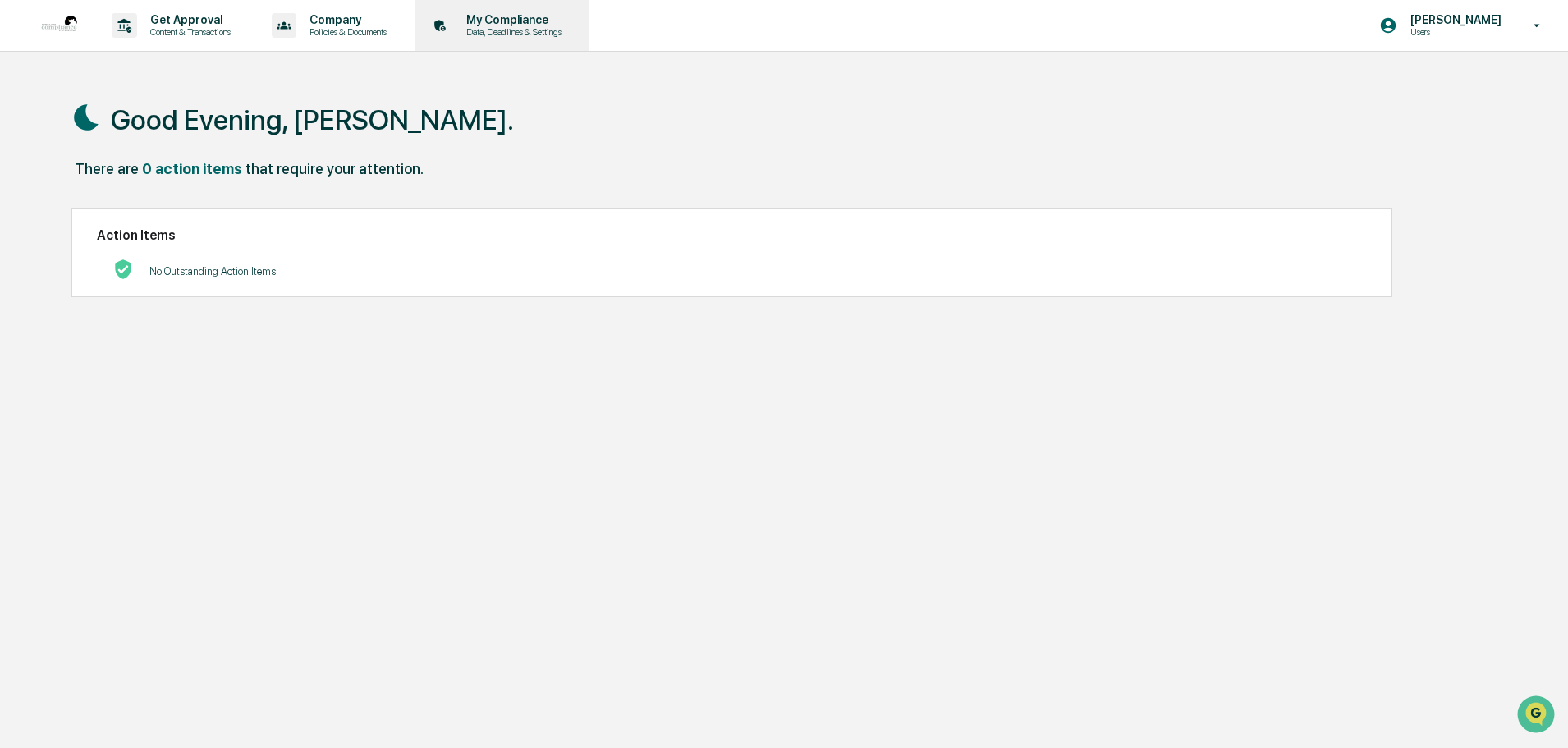
click at [529, 27] on p "Data, Deadlines & Settings" at bounding box center [512, 32] width 116 height 12
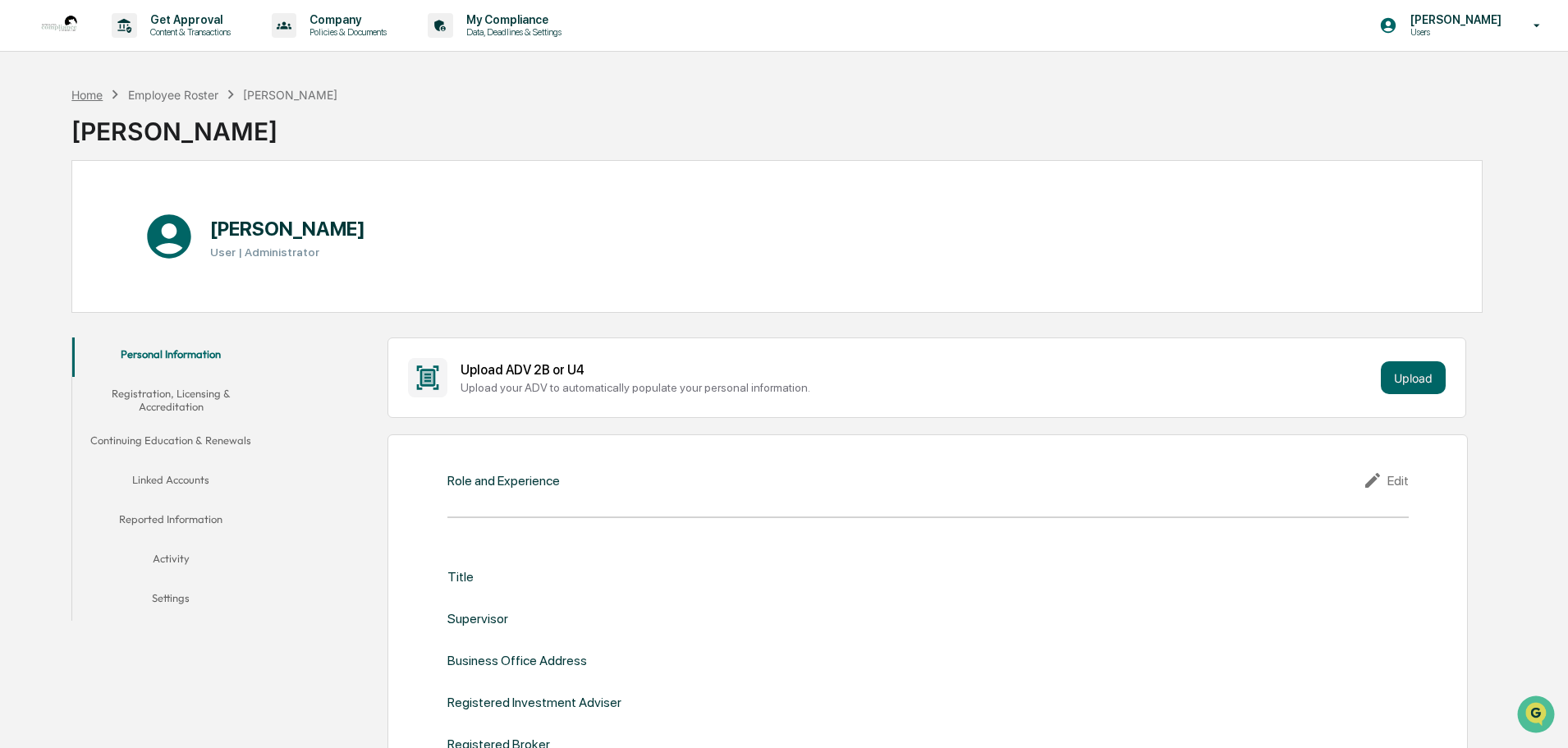
click at [91, 100] on div "Home" at bounding box center [87, 95] width 31 height 14
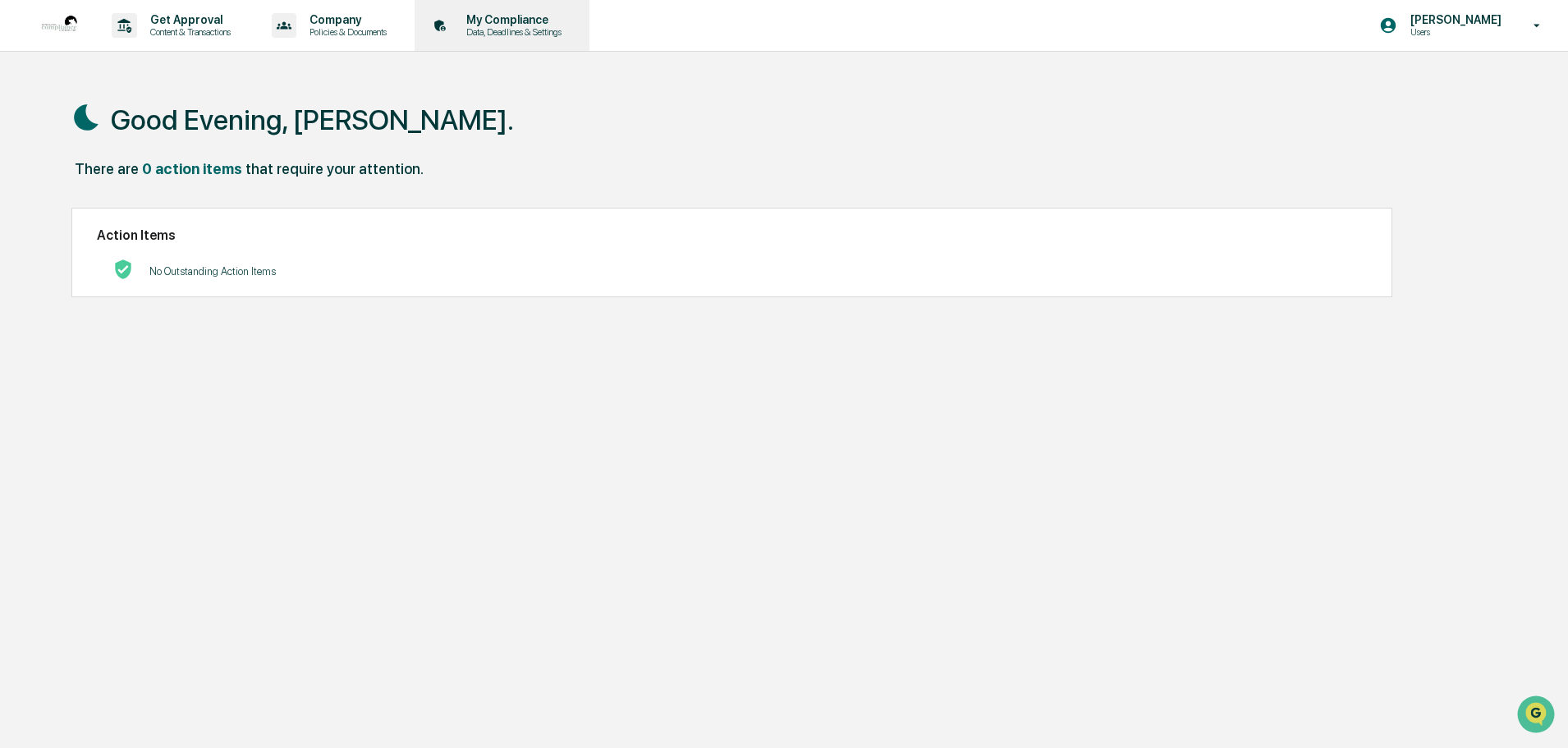
click at [522, 35] on p "Data, Deadlines & Settings" at bounding box center [512, 32] width 116 height 12
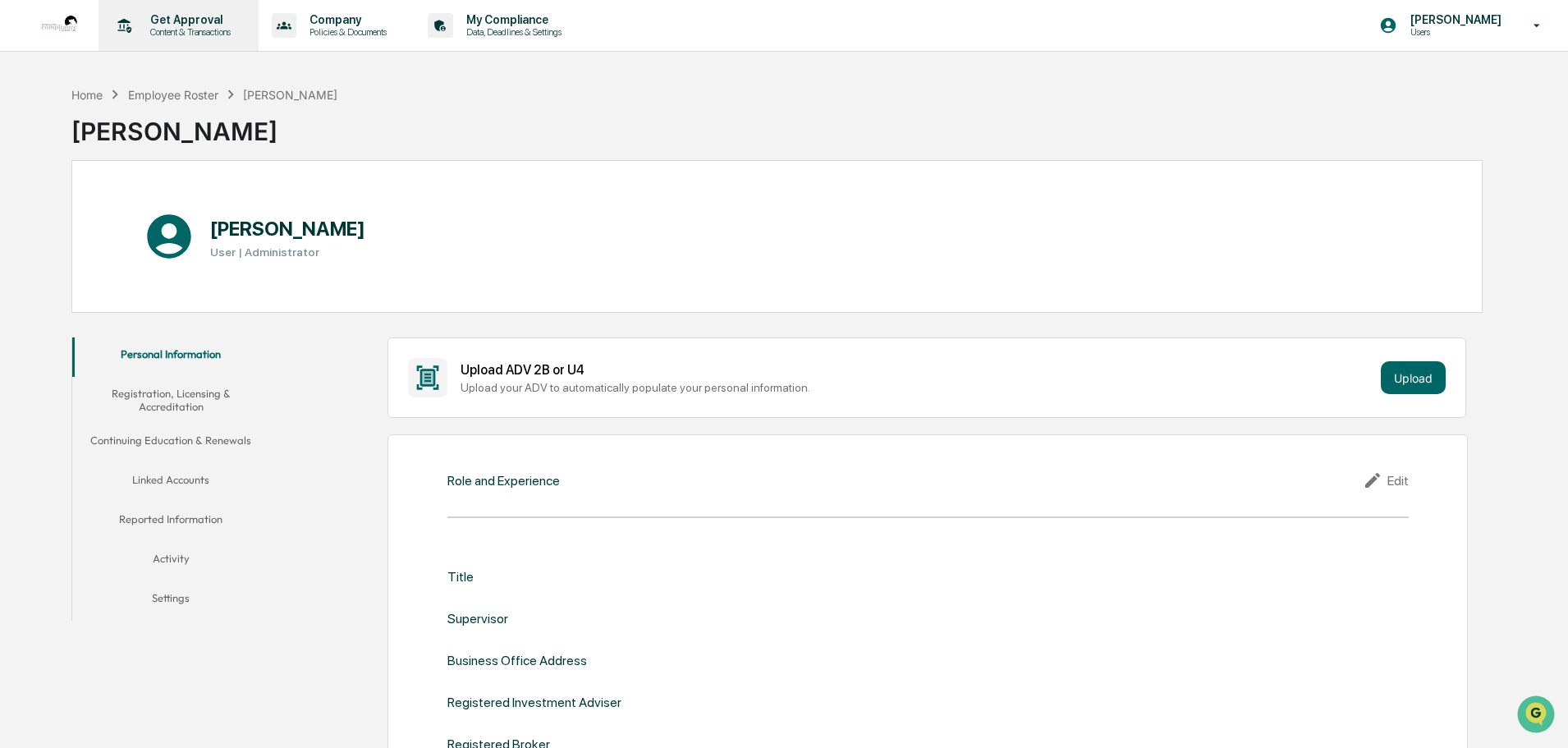
click at [159, 35] on p "Content & Transactions" at bounding box center [187, 32] width 102 height 12
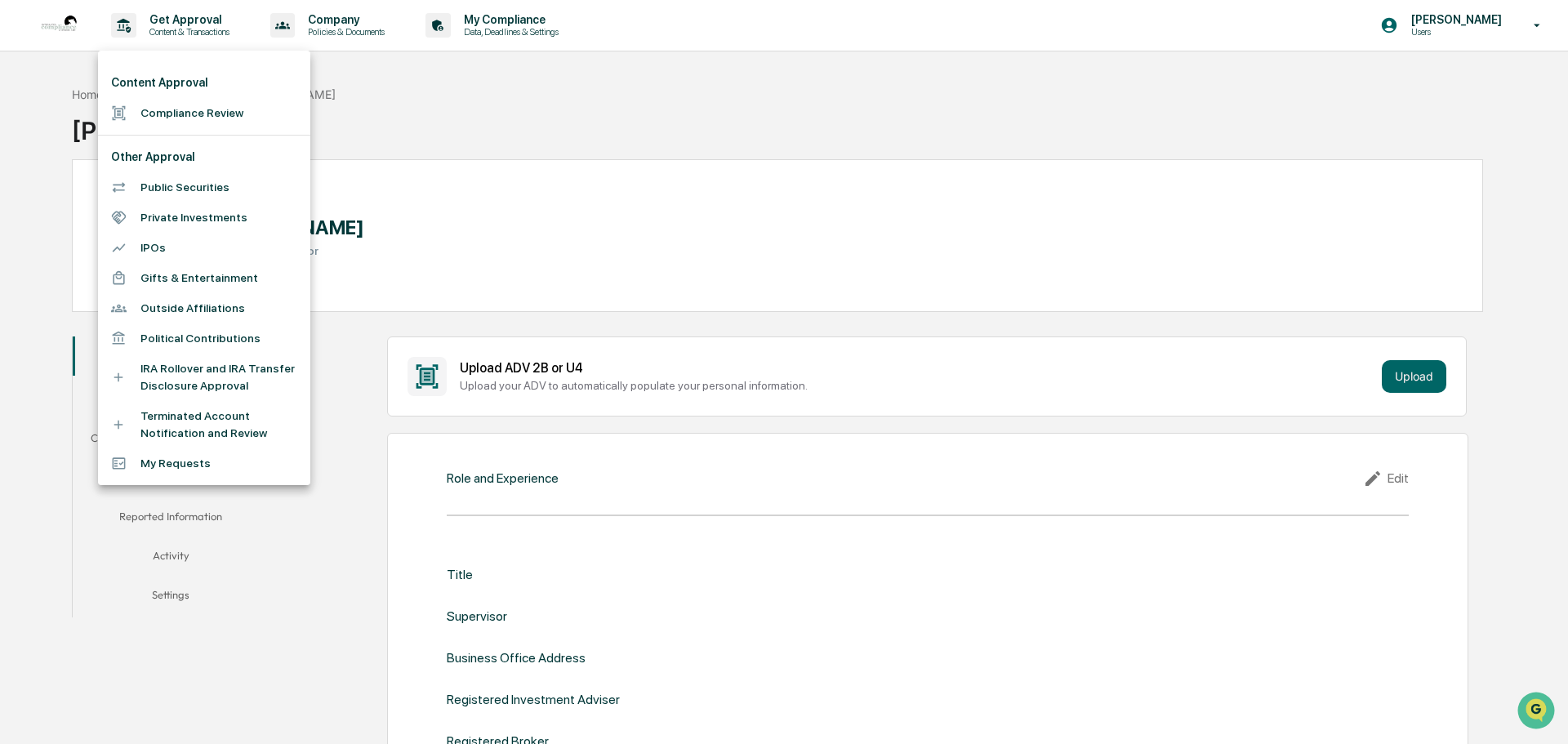
click at [65, 24] on div at bounding box center [784, 372] width 1568 height 744
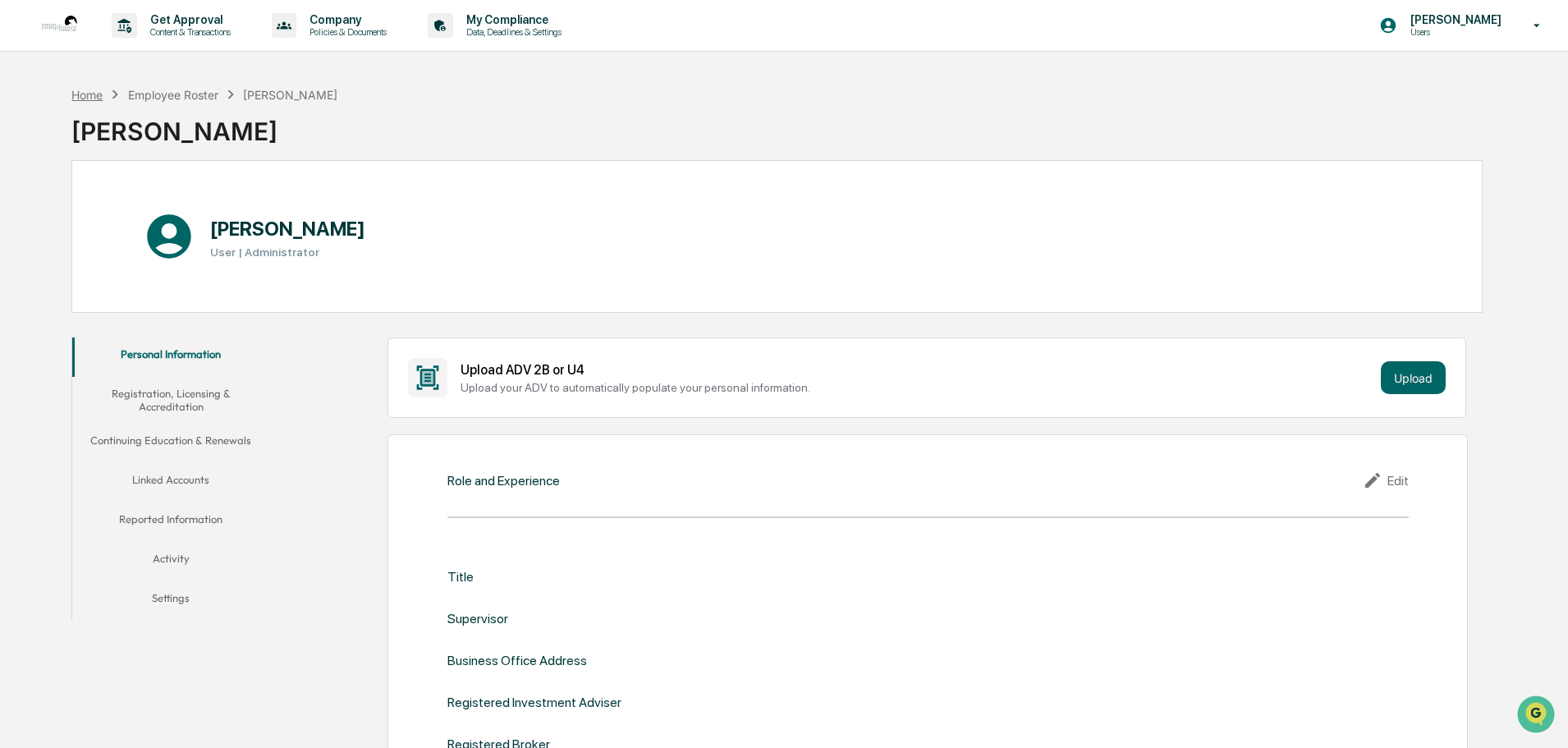
click at [89, 100] on div "Home" at bounding box center [87, 95] width 31 height 14
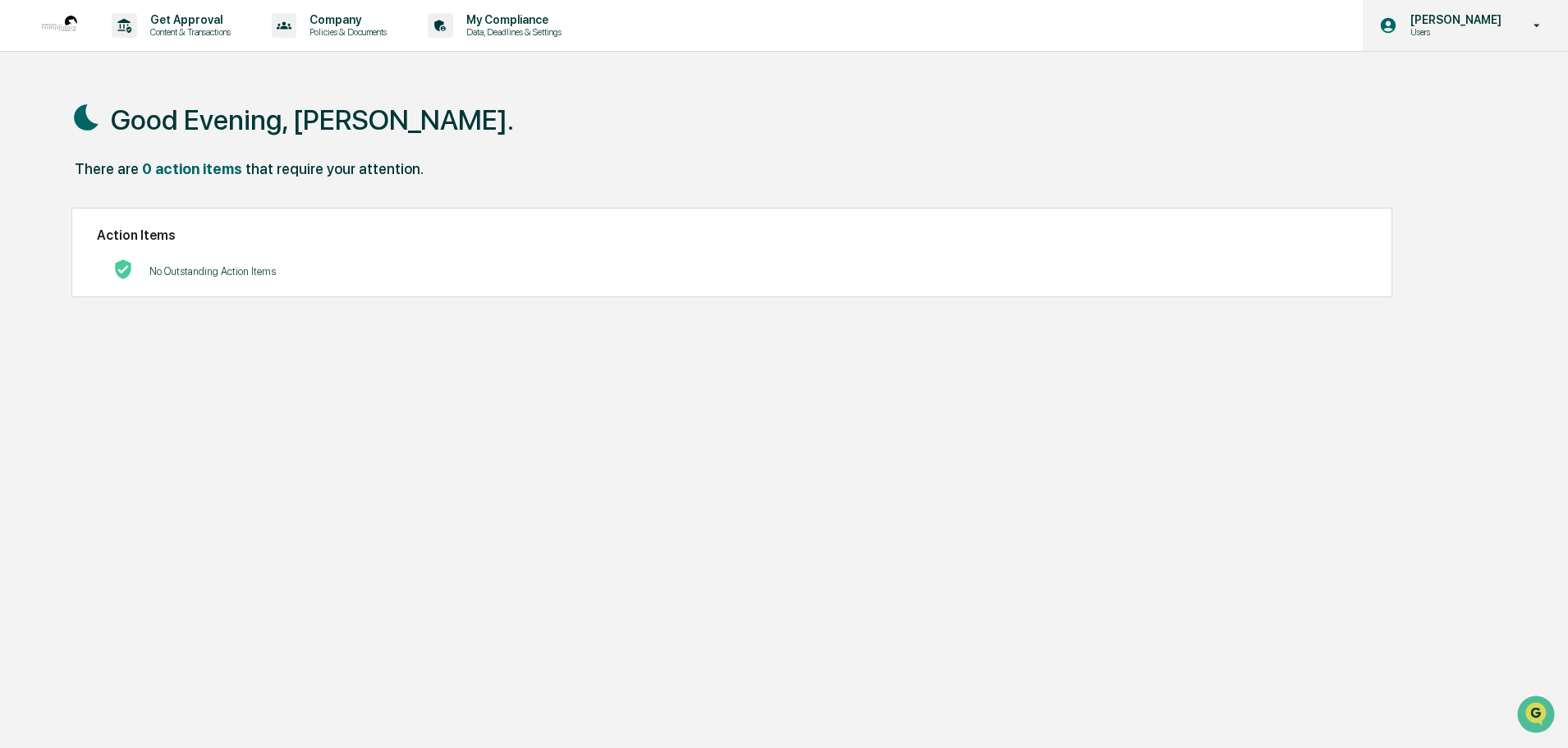
click at [1455, 34] on p "Users" at bounding box center [1454, 32] width 112 height 12
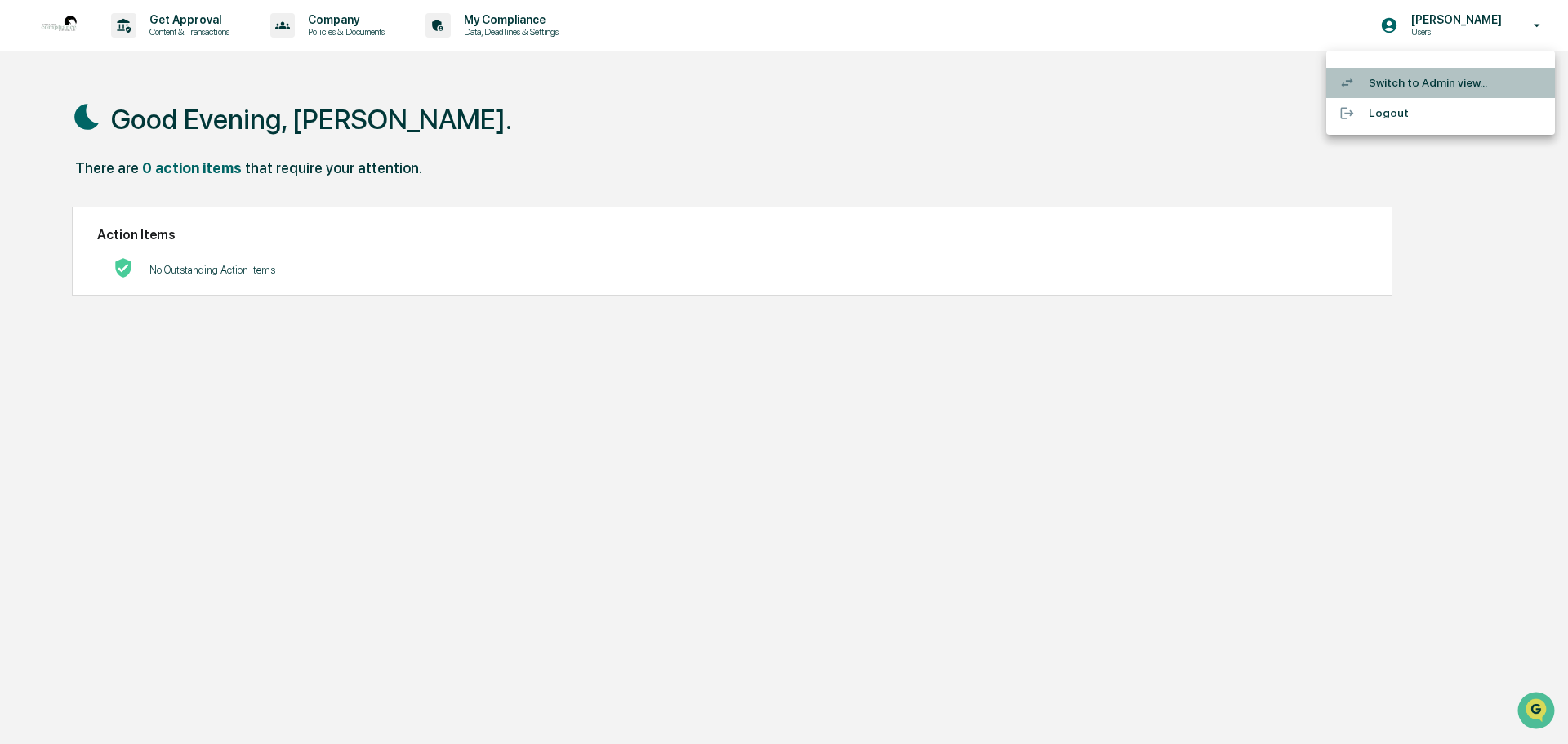
click at [1457, 89] on li "Switch to Admin view..." at bounding box center [1440, 82] width 228 height 30
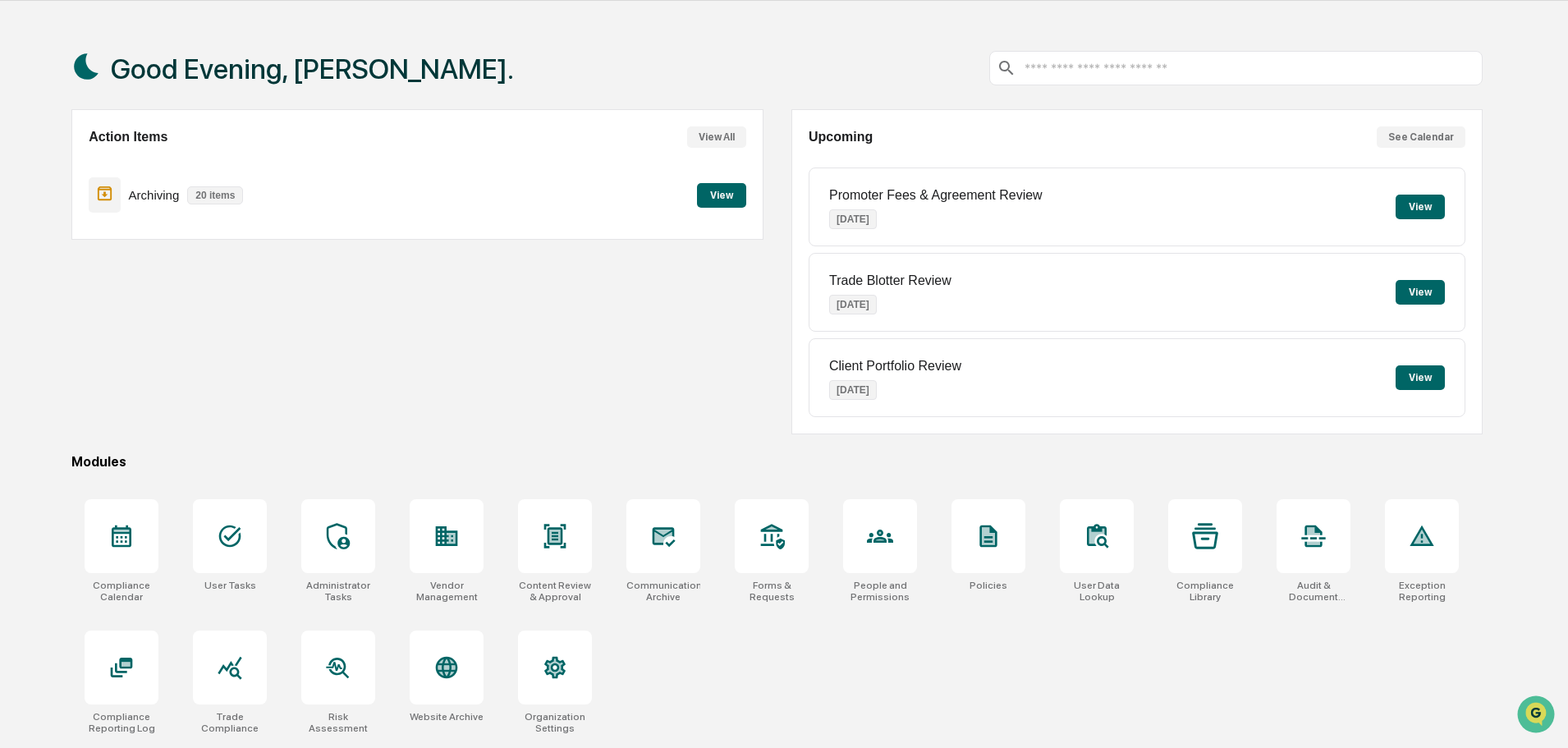
scroll to position [78, 0]
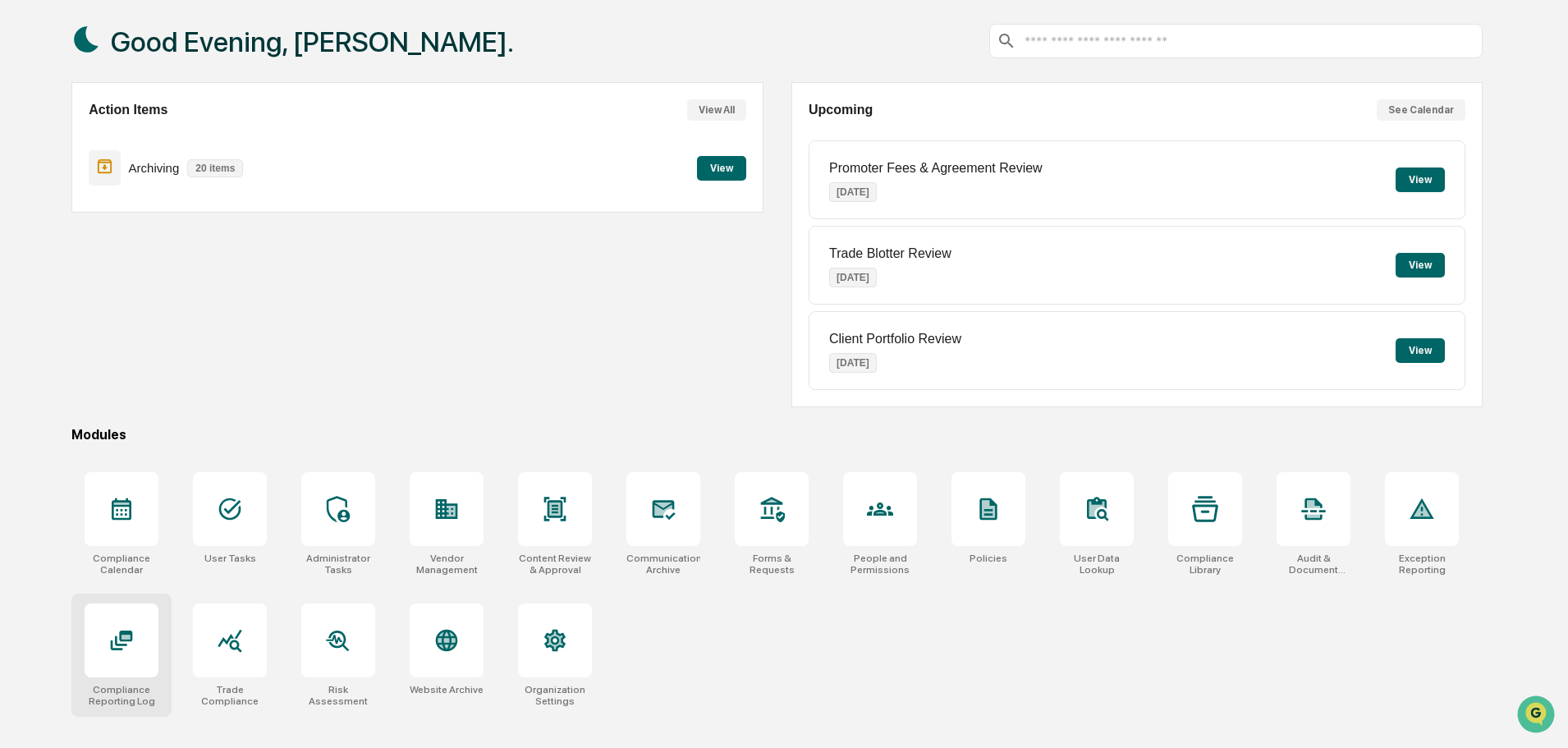
click at [115, 637] on icon at bounding box center [121, 639] width 26 height 26
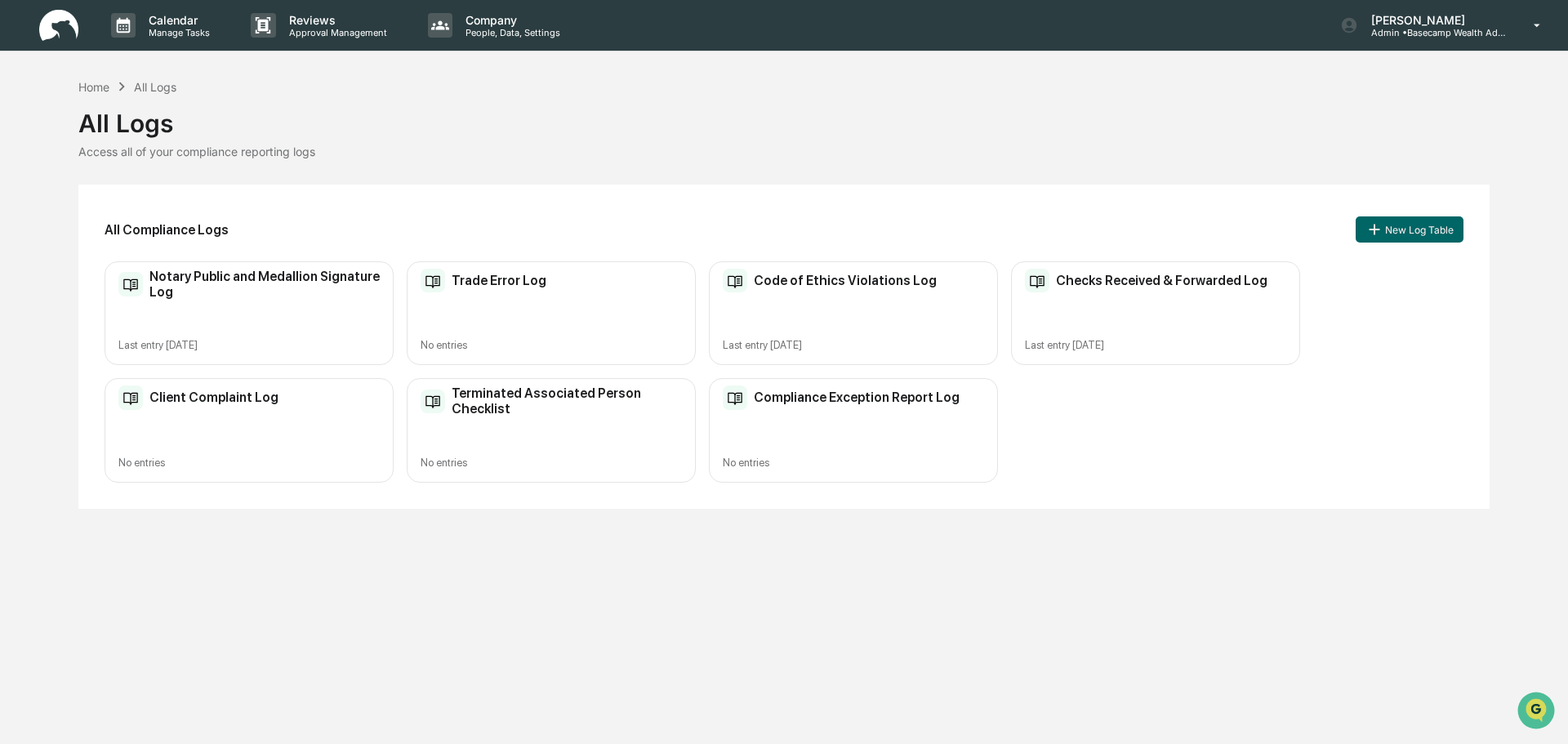
click at [1132, 275] on h2 "Checks Received & Forwarded Log" at bounding box center [1160, 280] width 211 height 15
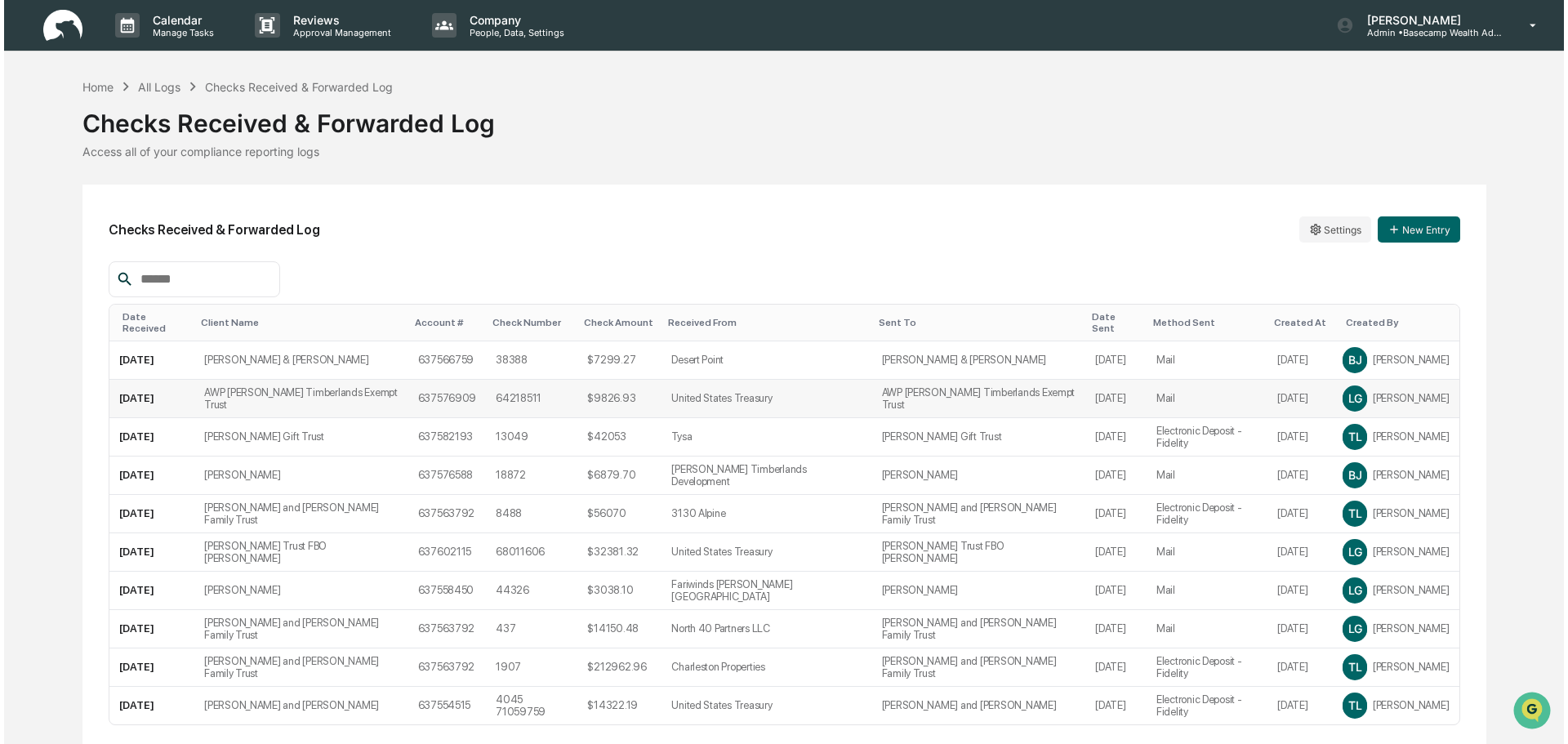
scroll to position [51, 0]
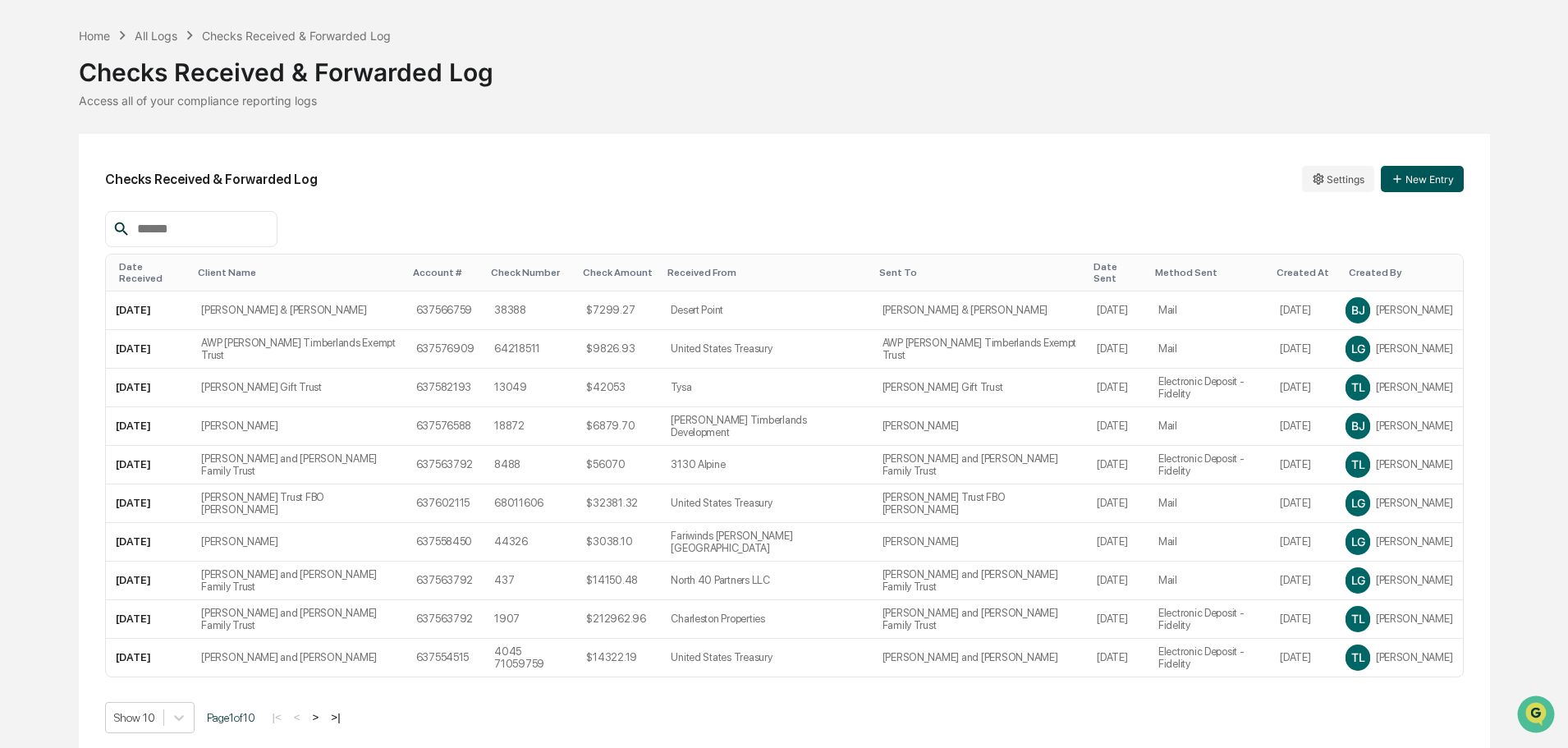
click at [1440, 179] on button "New Entry" at bounding box center [1423, 178] width 83 height 26
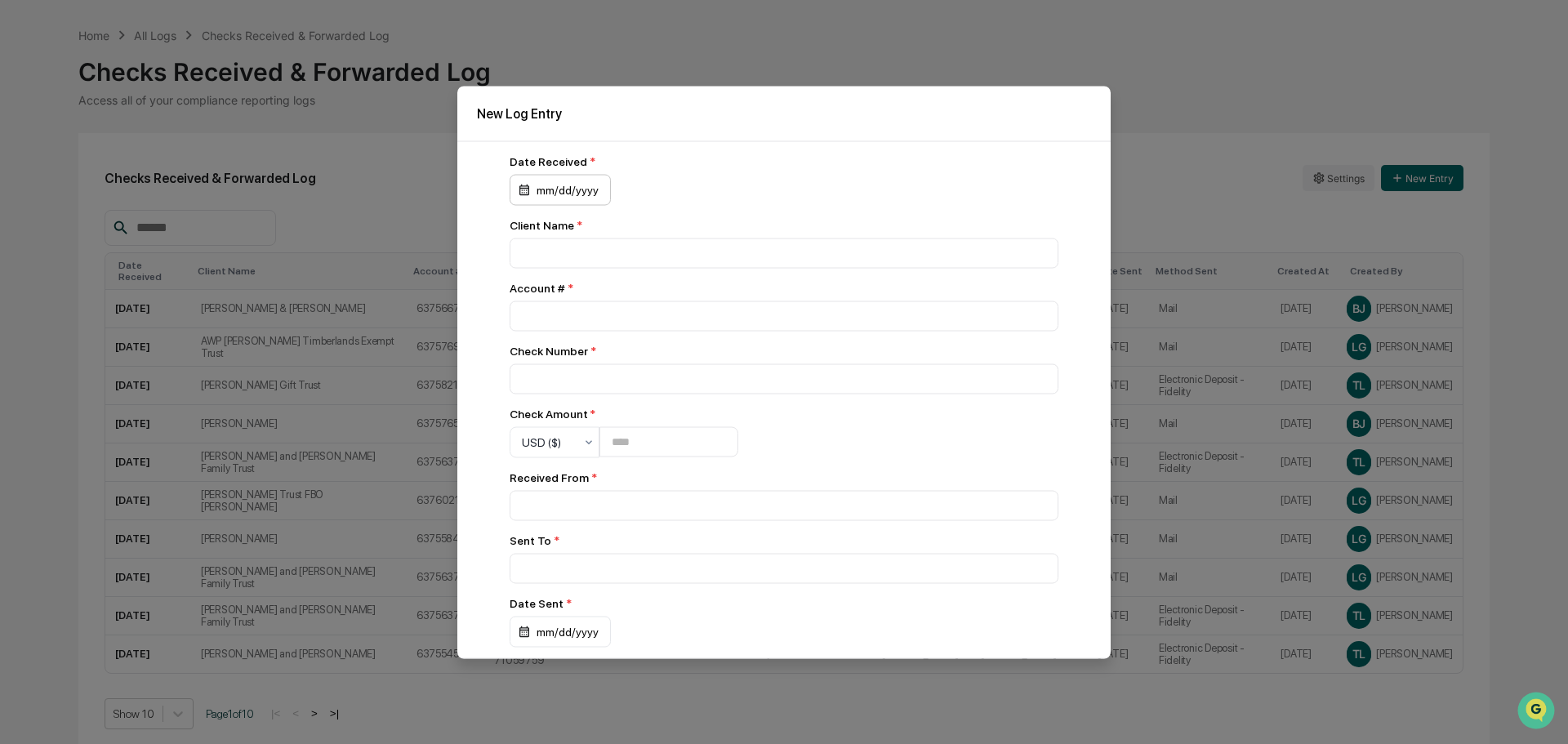
click at [545, 192] on div "mm/dd/yyyy" at bounding box center [560, 189] width 101 height 31
click at [601, 352] on button "14" at bounding box center [607, 356] width 29 height 29
click at [537, 251] on input at bounding box center [784, 252] width 548 height 30
type input "**********"
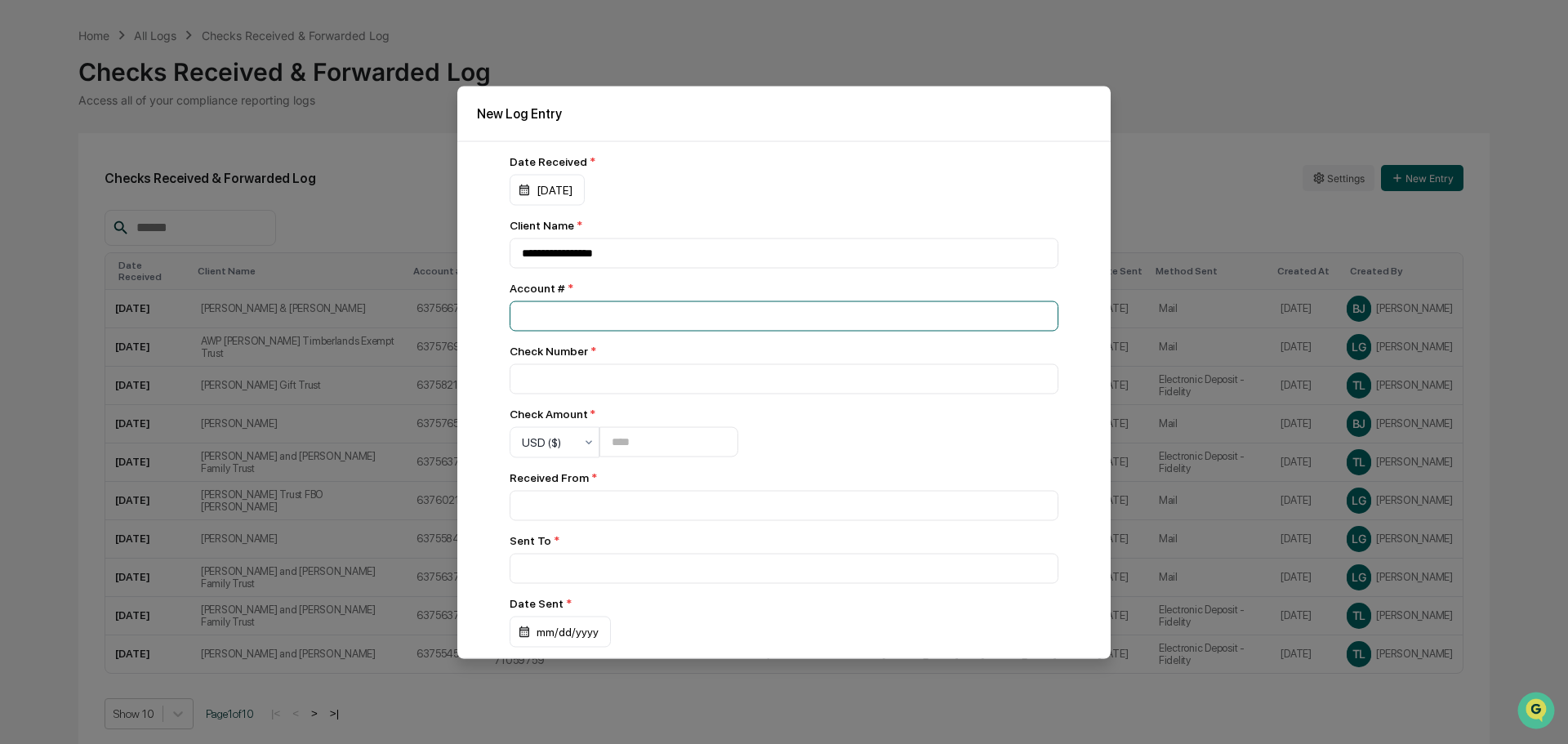
click at [561, 317] on input "number" at bounding box center [784, 315] width 548 height 30
type input "***"
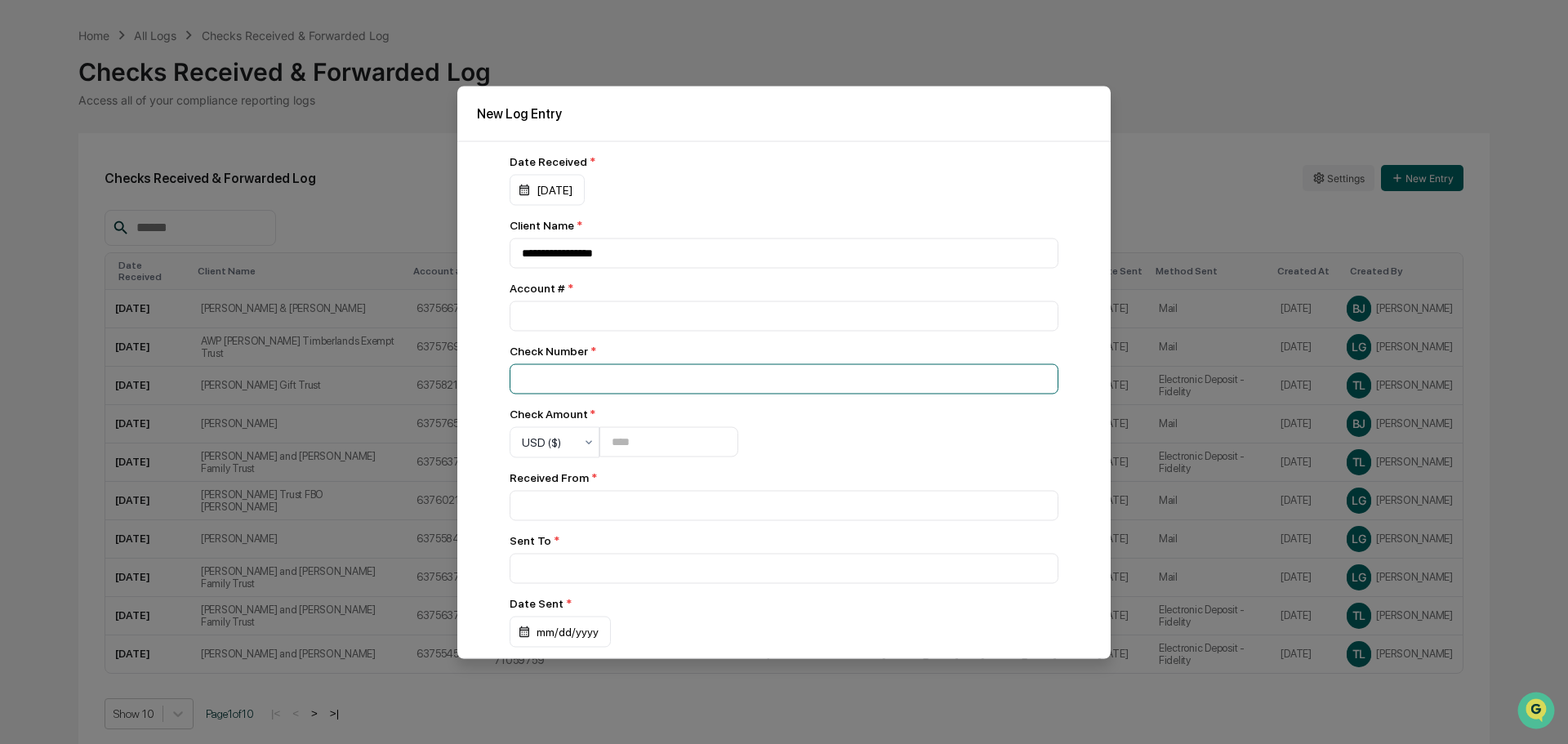
click at [543, 385] on input at bounding box center [784, 378] width 548 height 30
type input "**********"
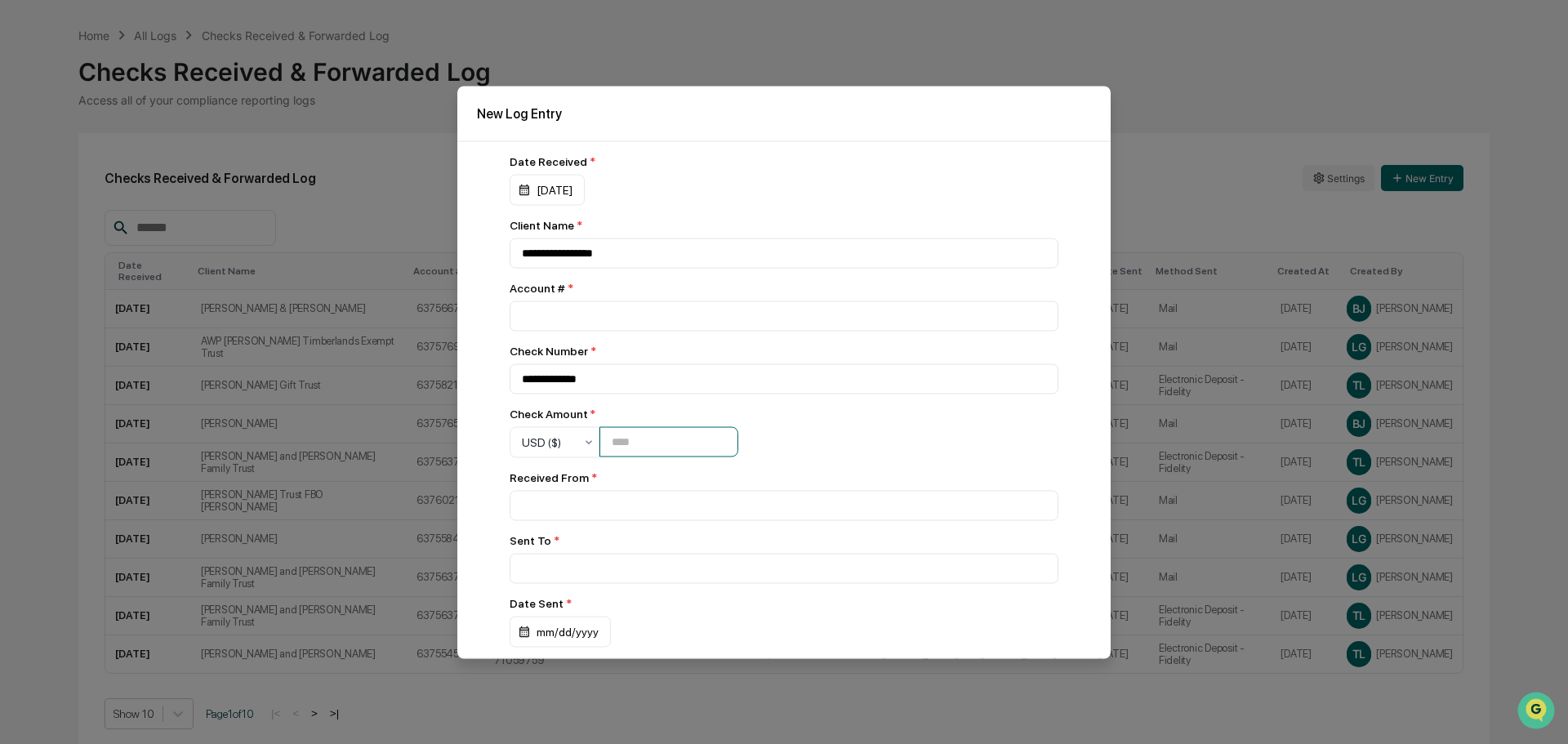
click at [673, 446] on input "number" at bounding box center [669, 441] width 139 height 30
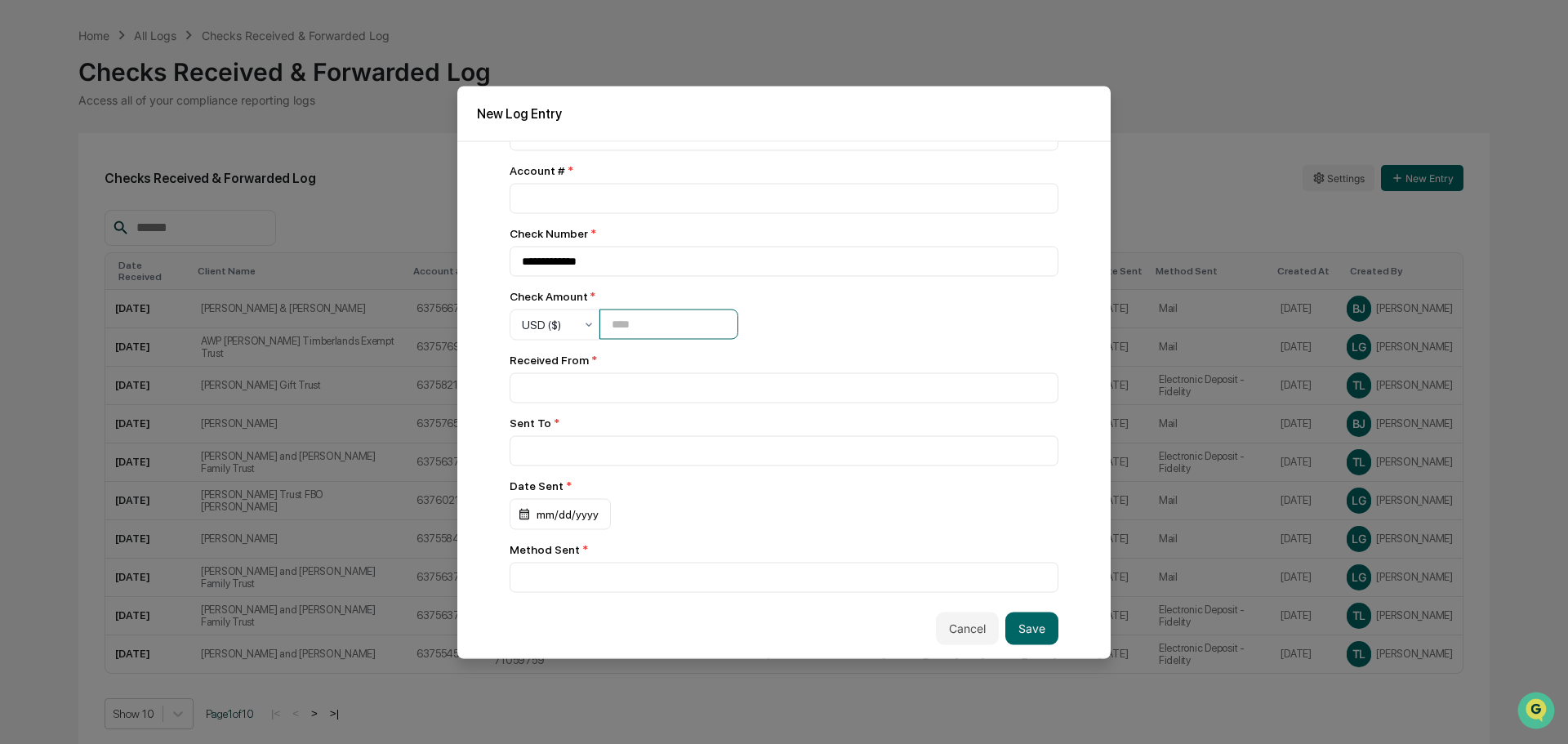
scroll to position [122, 0]
type input "***"
click at [562, 382] on input at bounding box center [784, 386] width 548 height 30
type input "**********"
click at [567, 441] on input at bounding box center [784, 450] width 548 height 30
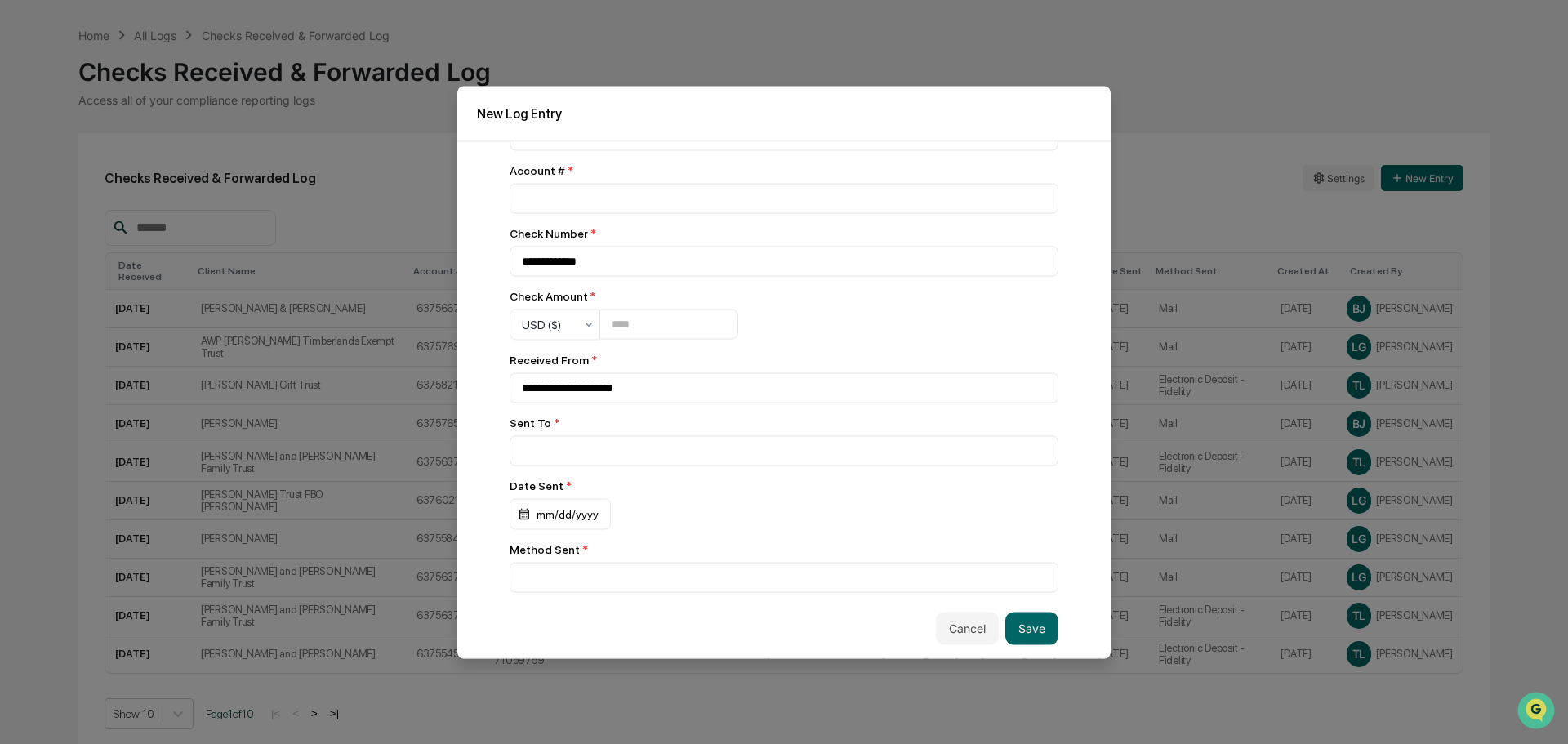
drag, startPoint x: 877, startPoint y: 106, endPoint x: 978, endPoint y: 116, distance: 101.5
click at [978, 116] on h2 "New Log Entry" at bounding box center [784, 113] width 614 height 15
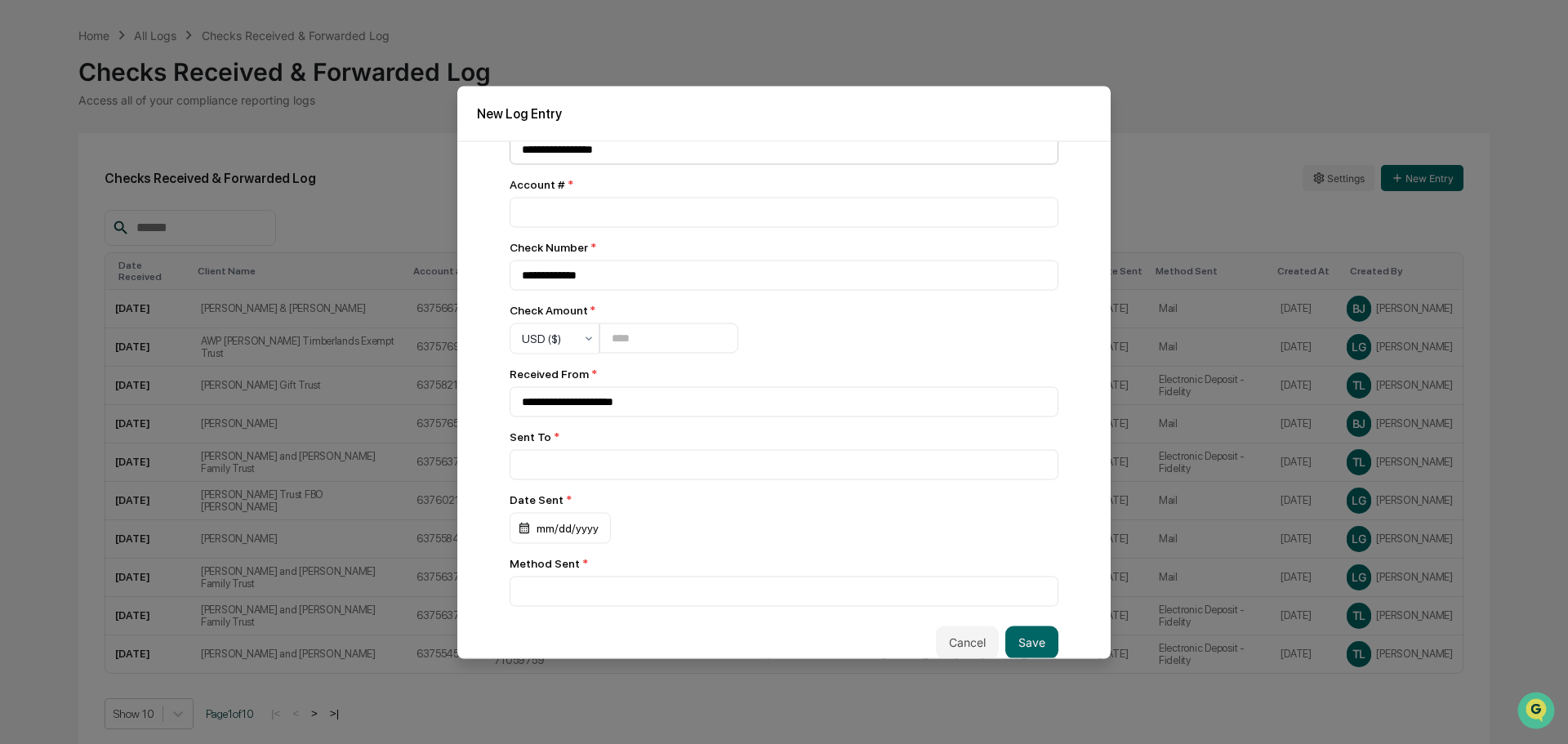
drag, startPoint x: 752, startPoint y: 104, endPoint x: 760, endPoint y: 160, distance: 56.6
click at [760, 160] on div "**********" at bounding box center [784, 372] width 653 height 572
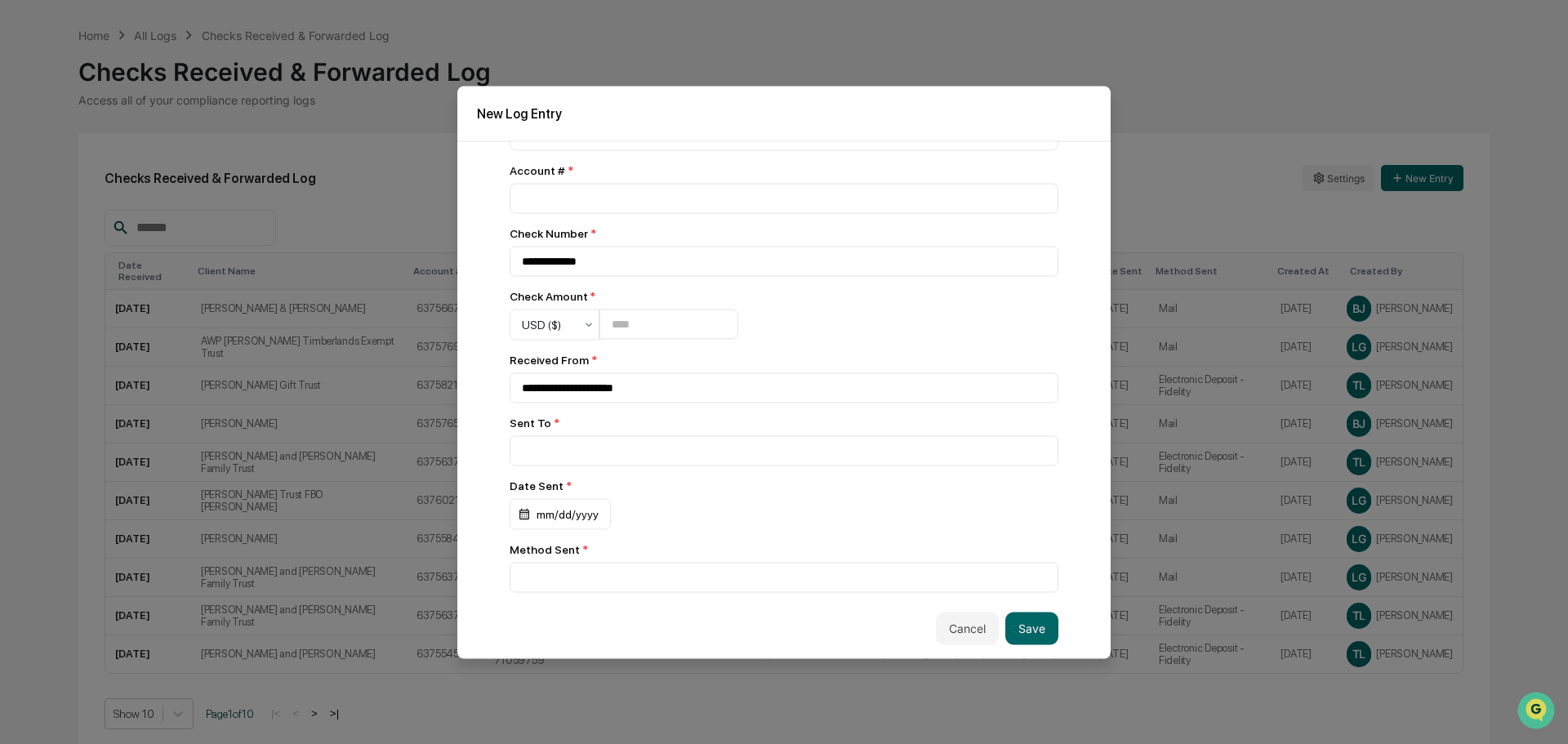
scroll to position [122, 0]
click at [551, 440] on input at bounding box center [784, 450] width 548 height 30
click at [942, 617] on button "Cancel" at bounding box center [967, 628] width 63 height 33
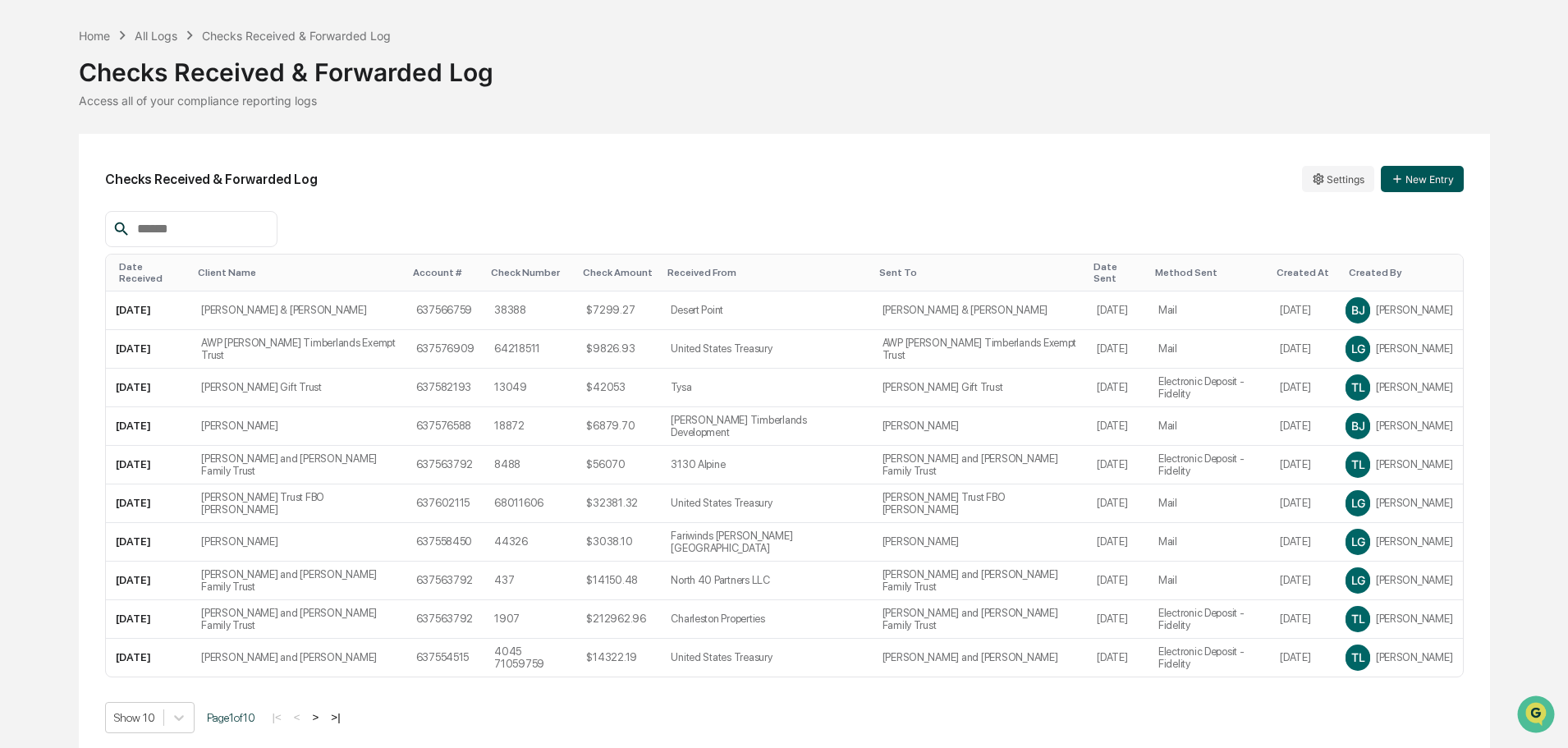
click at [1435, 177] on button "New Entry" at bounding box center [1423, 178] width 83 height 26
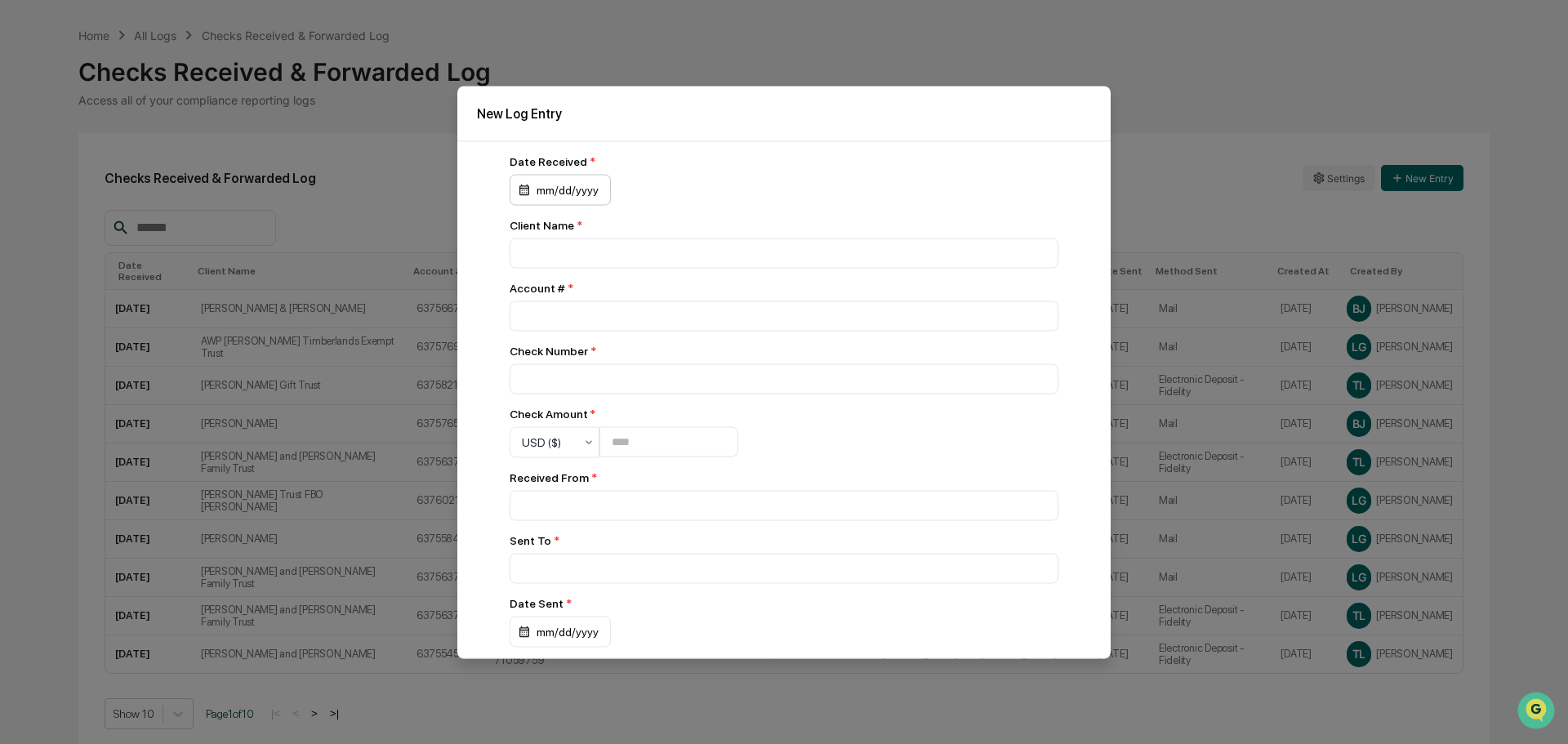
click at [578, 195] on div "mm/dd/yyyy" at bounding box center [560, 189] width 101 height 31
click at [606, 358] on button "14" at bounding box center [607, 356] width 29 height 29
click at [561, 246] on input at bounding box center [784, 252] width 548 height 30
type input "**********"
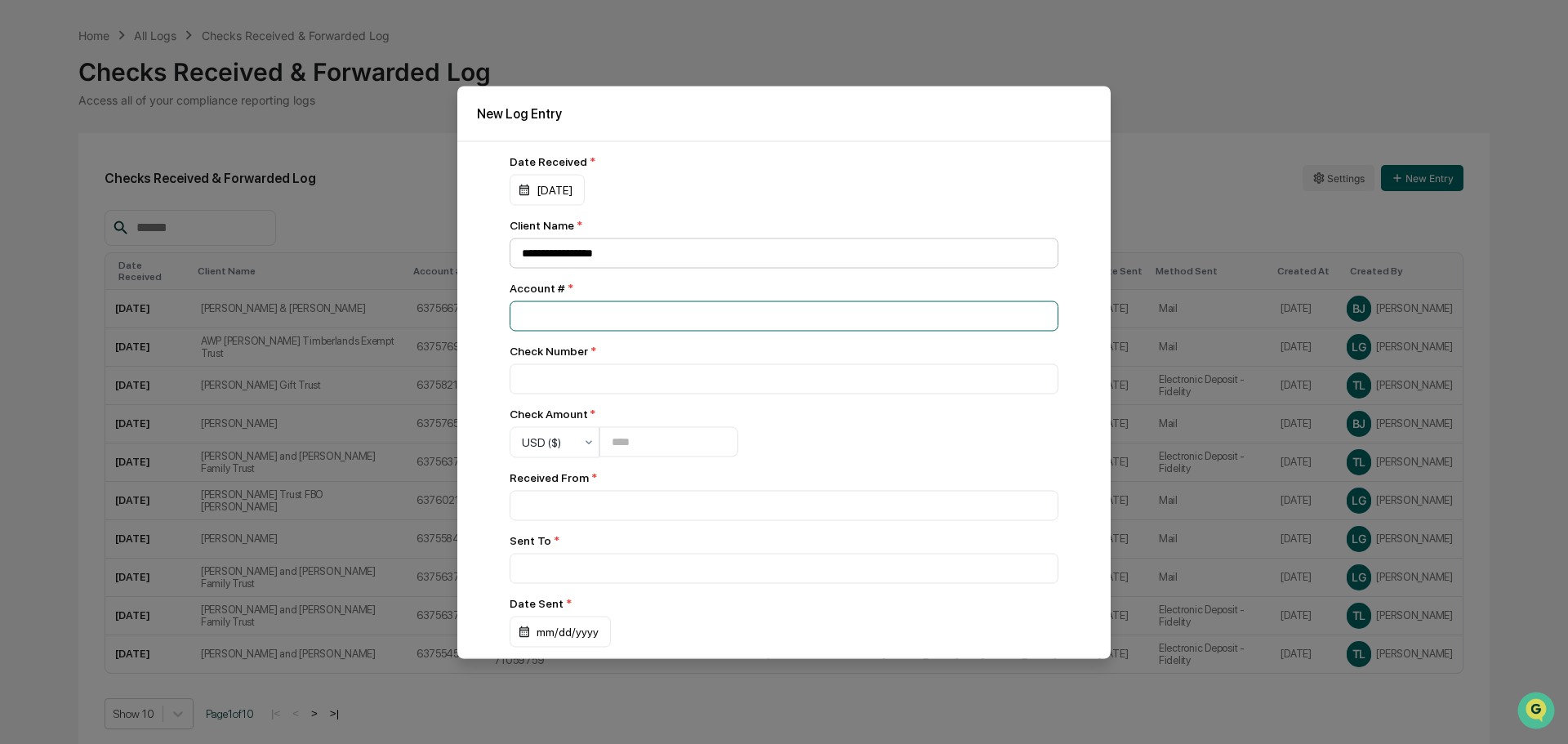
type input "***"
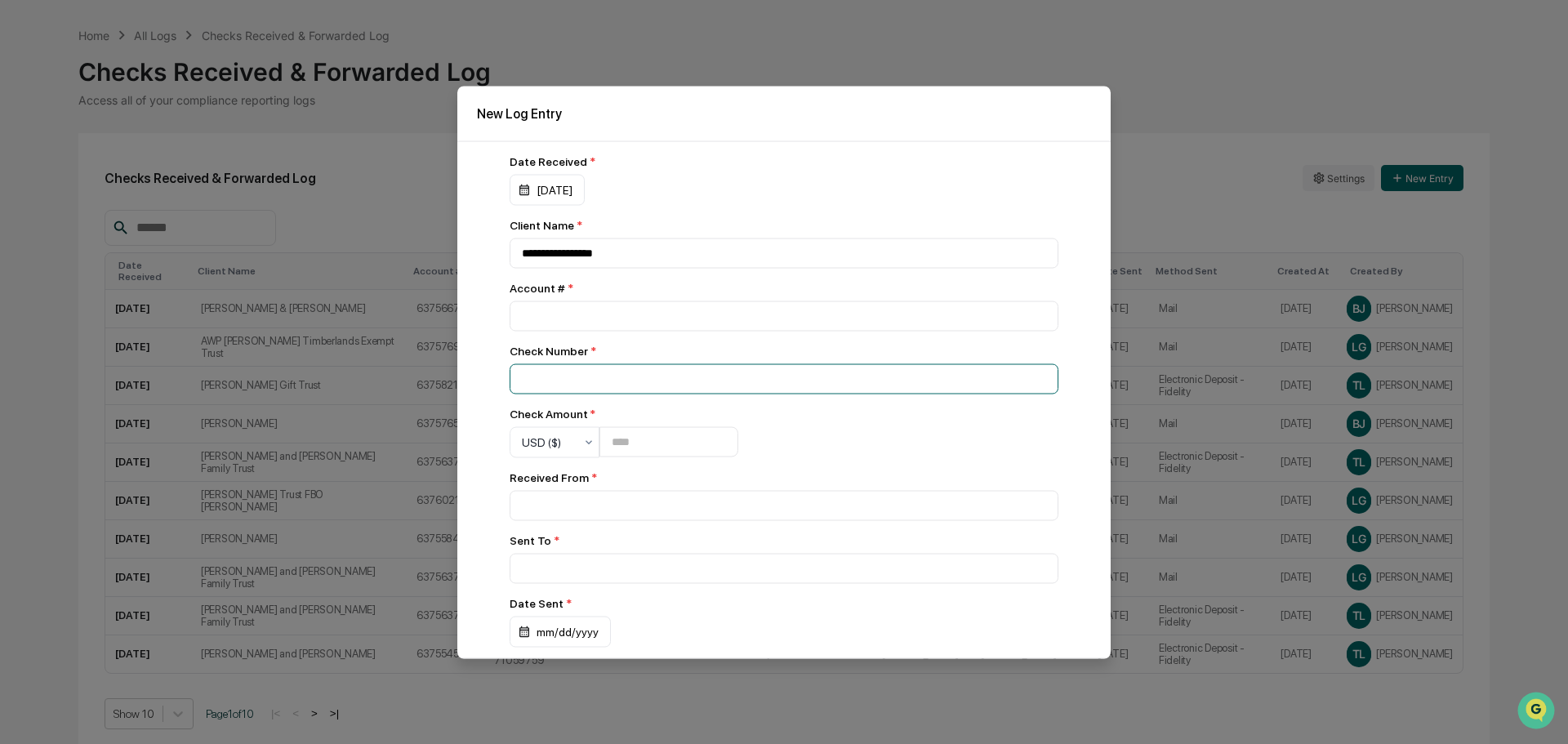
click at [579, 377] on input at bounding box center [784, 378] width 548 height 30
type input "**********"
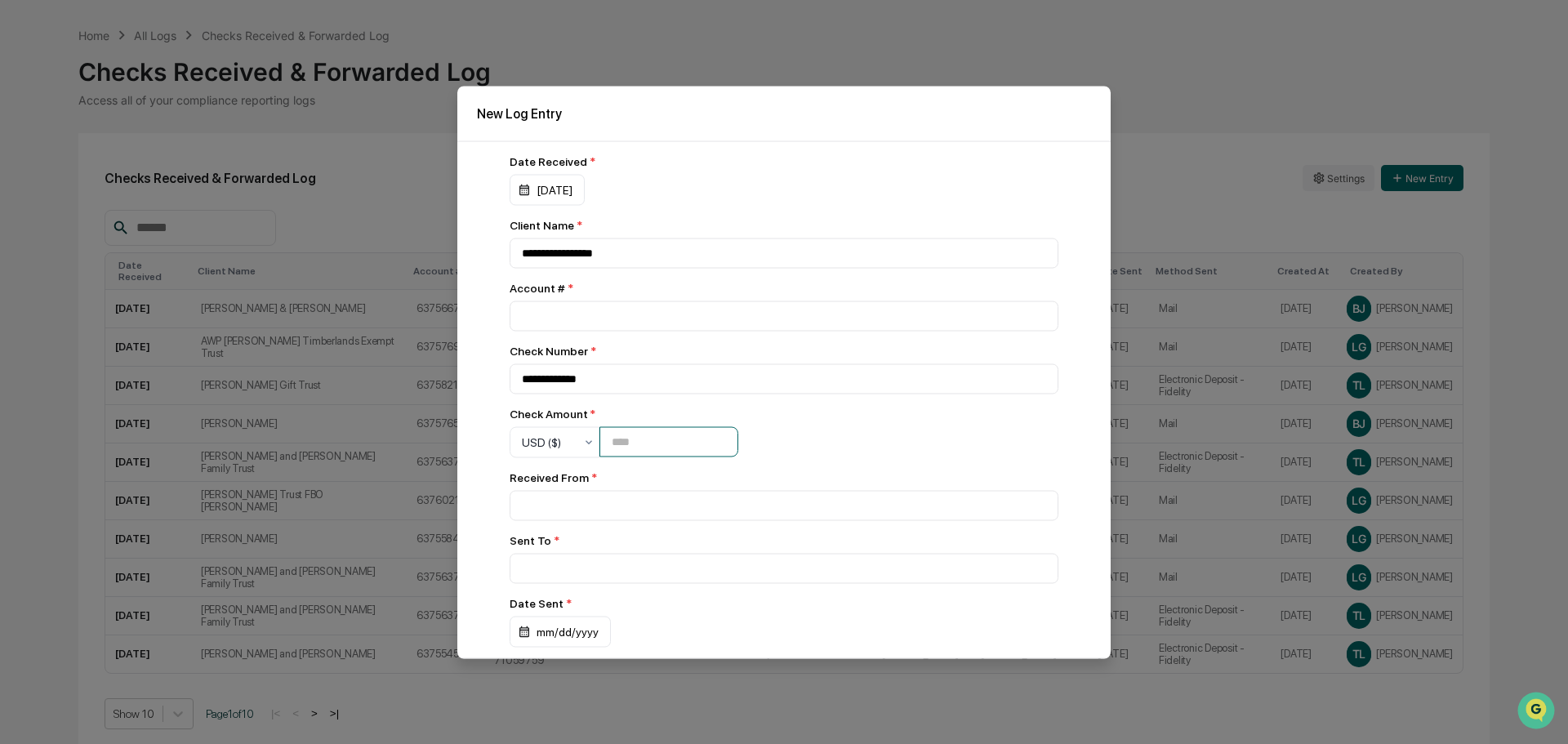
click at [665, 433] on input "number" at bounding box center [669, 441] width 139 height 30
type input "******"
click at [644, 492] on input at bounding box center [784, 504] width 548 height 30
type input "**********"
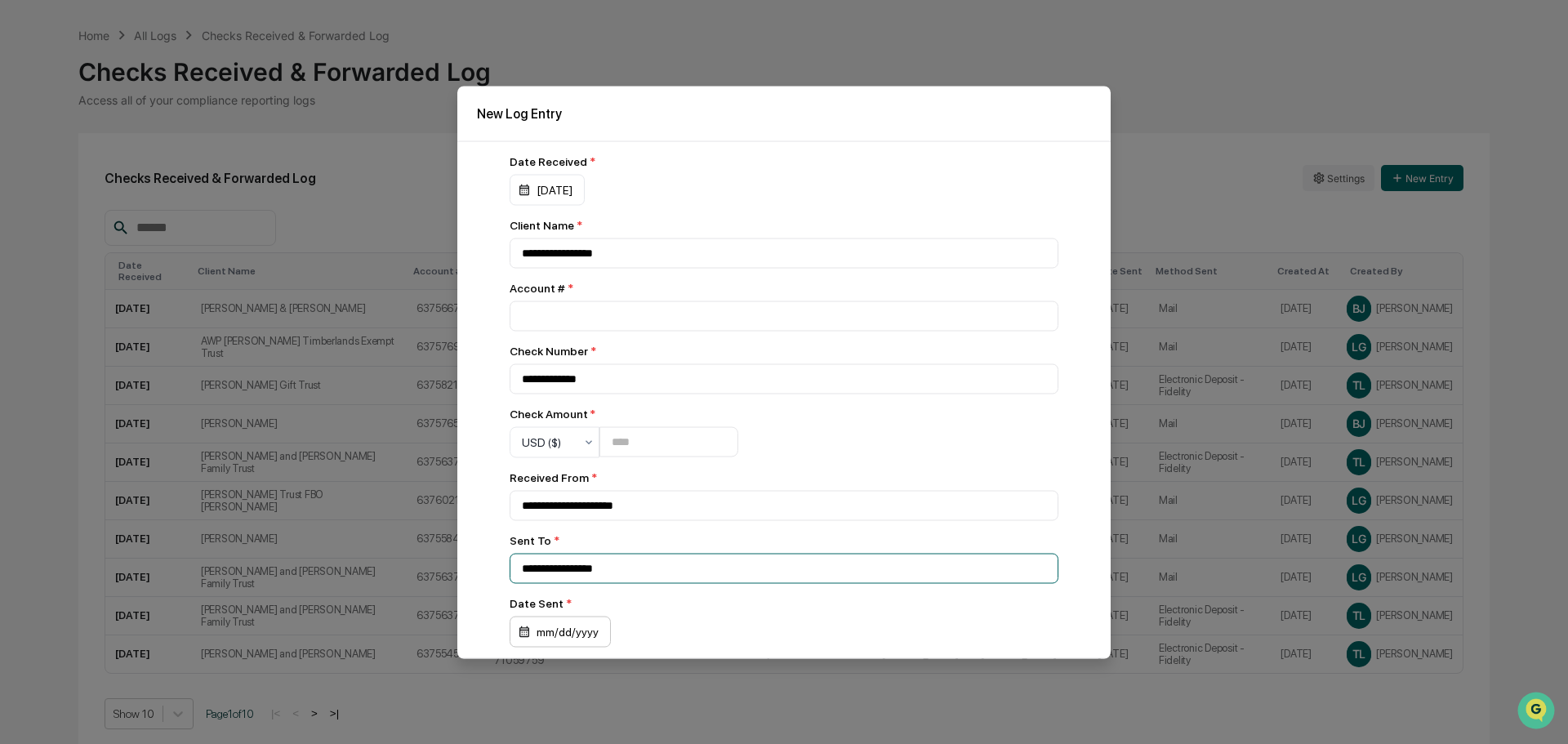
type input "**********"
click at [561, 631] on div "mm/dd/yyyy" at bounding box center [560, 631] width 101 height 31
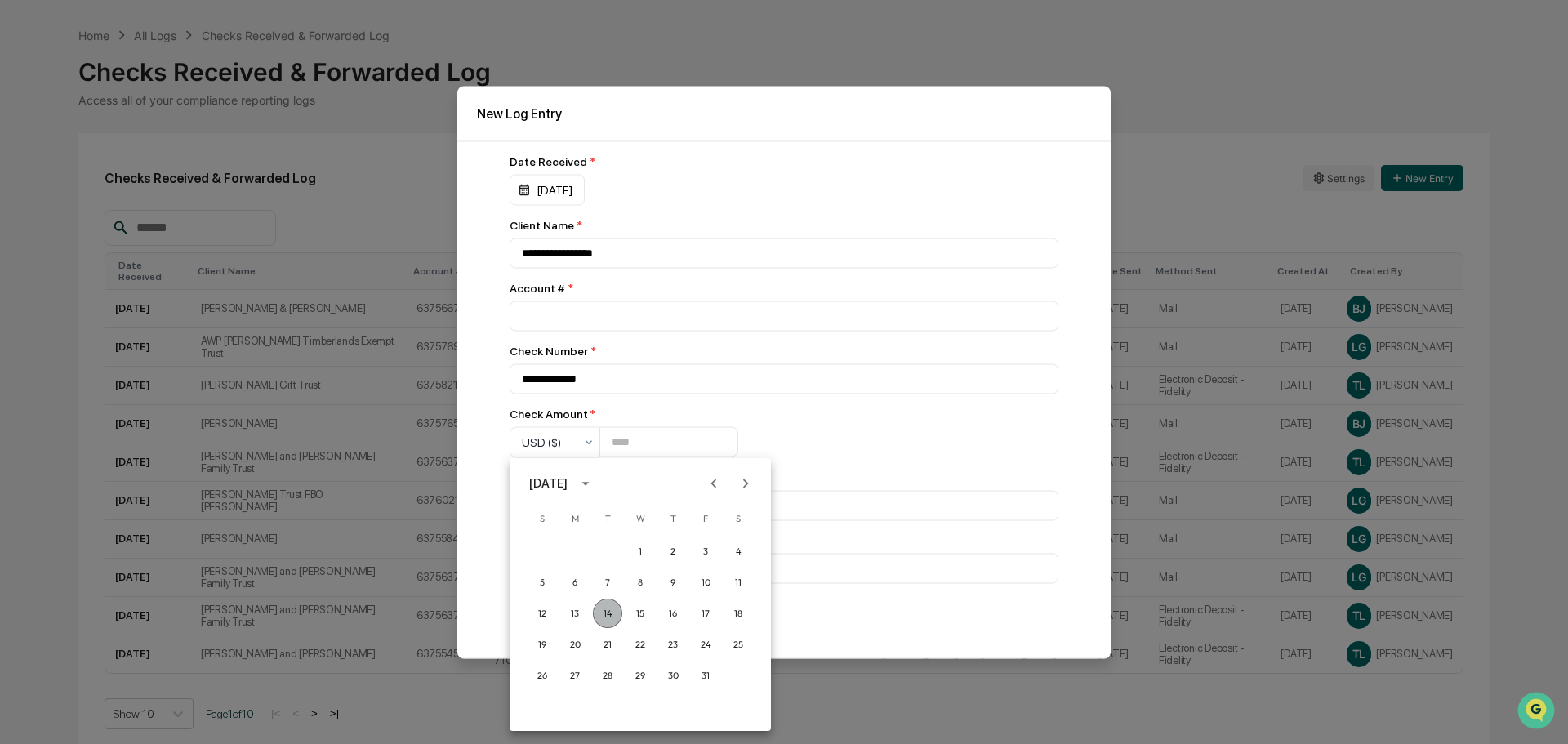
click at [612, 617] on button "14" at bounding box center [607, 613] width 29 height 29
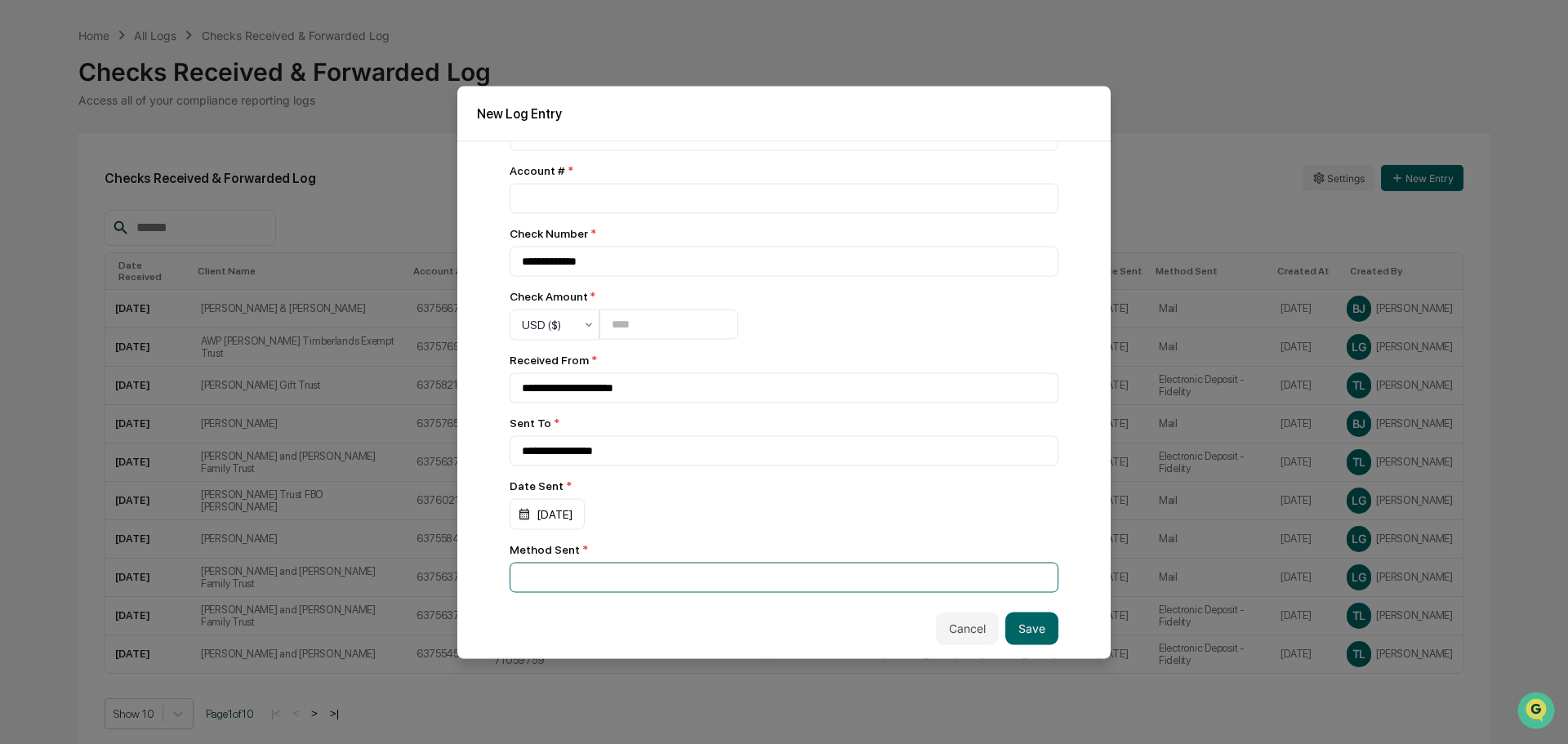
click at [570, 569] on input at bounding box center [784, 576] width 548 height 30
type input "****"
click at [1007, 626] on button "Save" at bounding box center [1031, 628] width 53 height 33
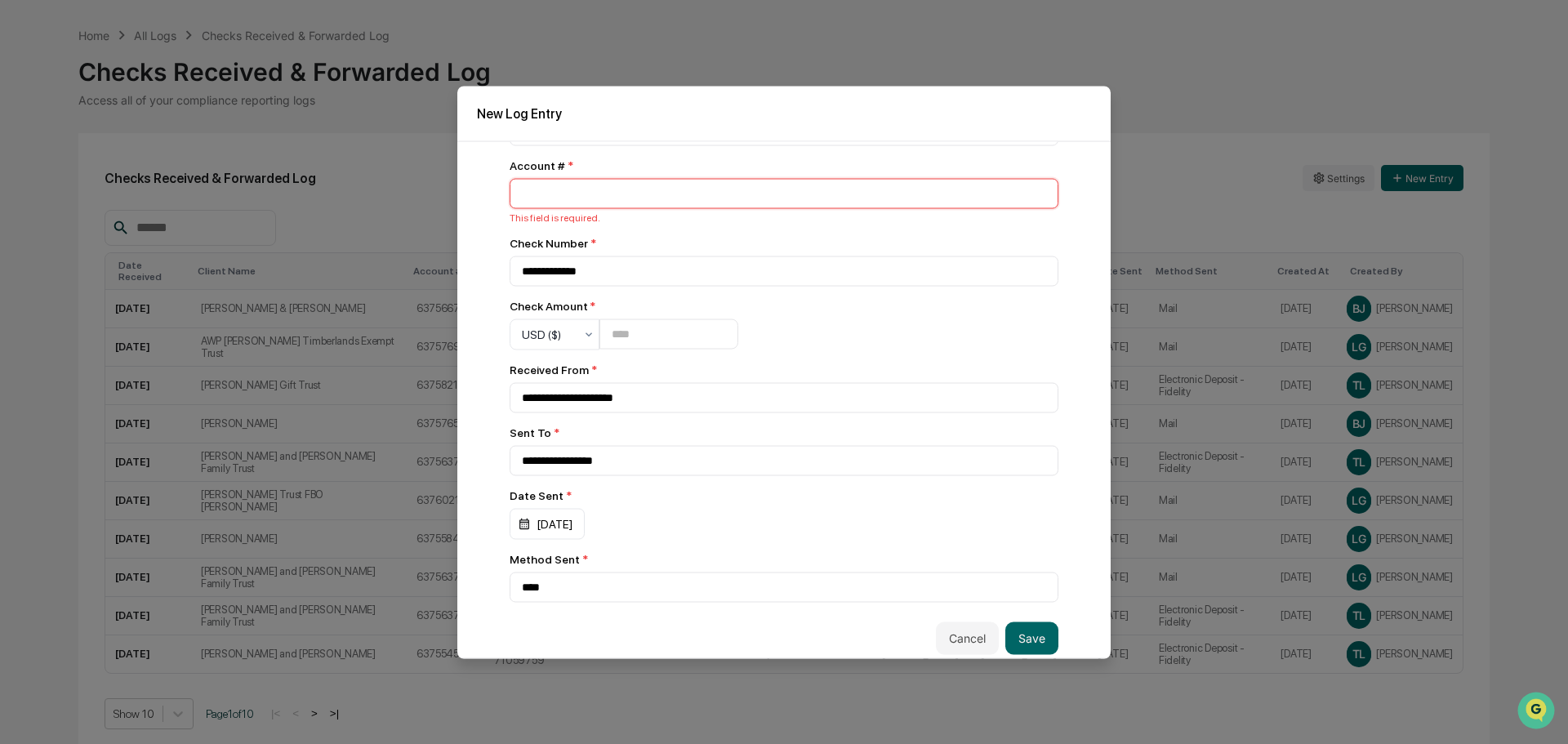
click at [547, 190] on input "number" at bounding box center [784, 193] width 548 height 30
type input "*********"
click at [1012, 637] on button "Save" at bounding box center [1031, 638] width 53 height 33
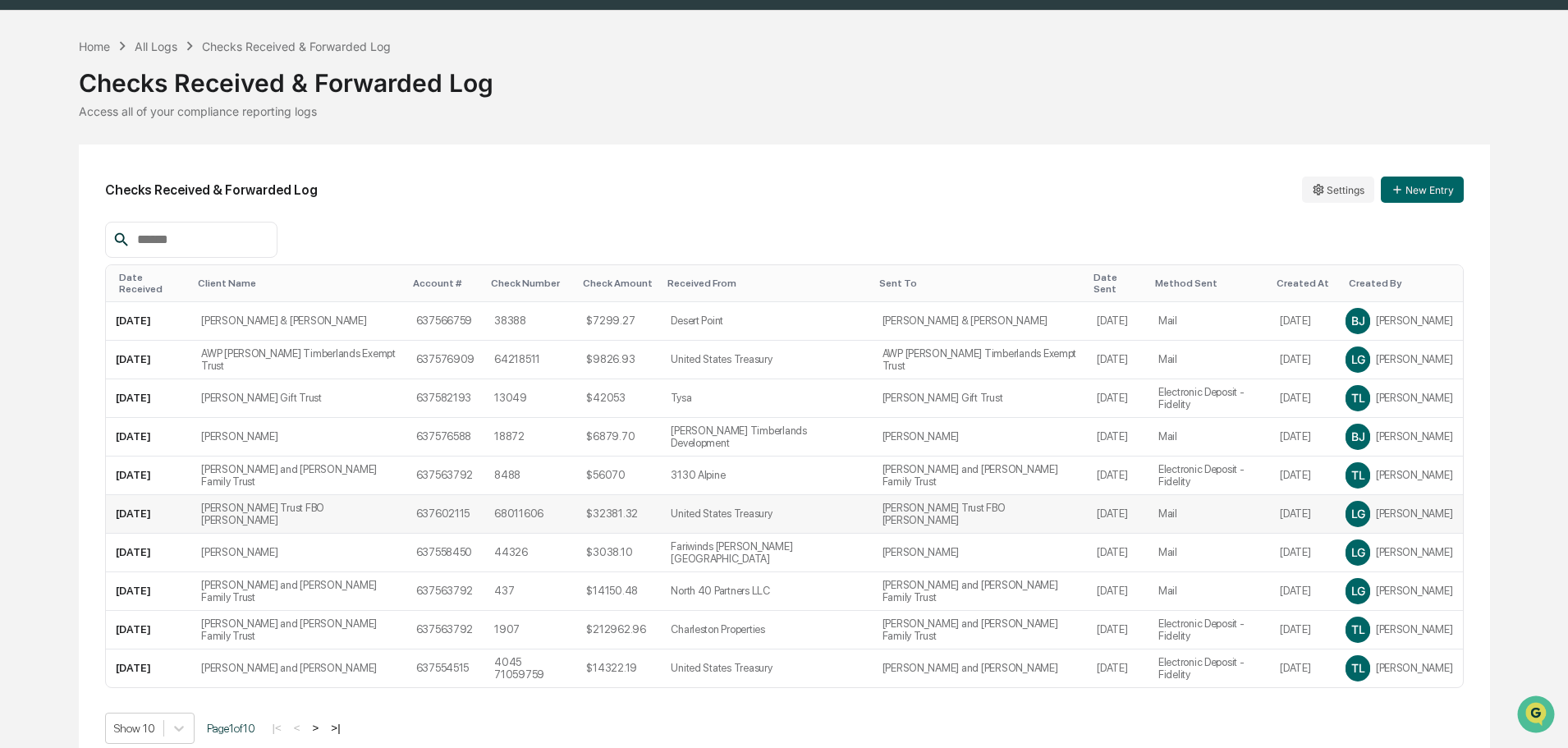
scroll to position [51, 0]
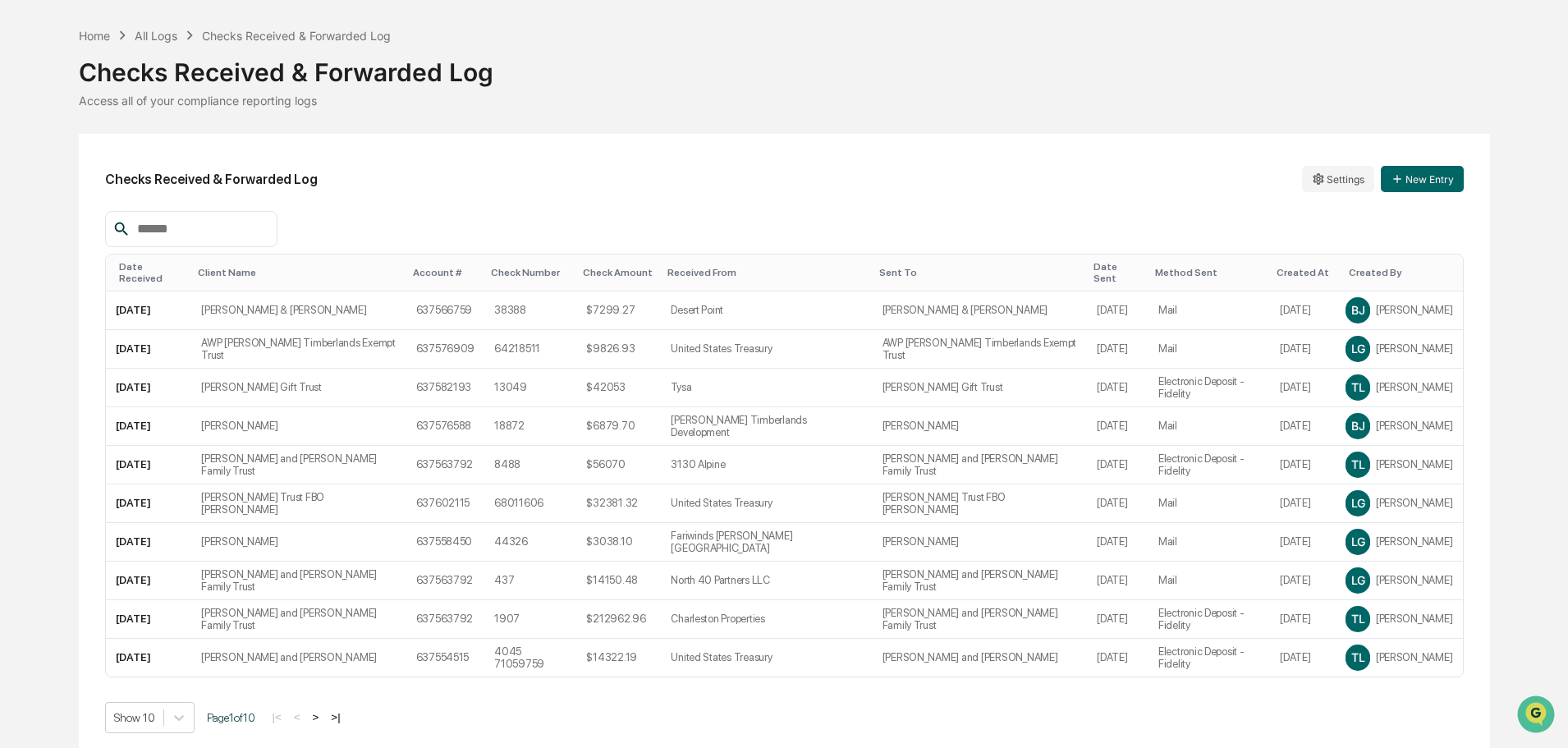
click at [323, 710] on button ">" at bounding box center [316, 717] width 16 height 14
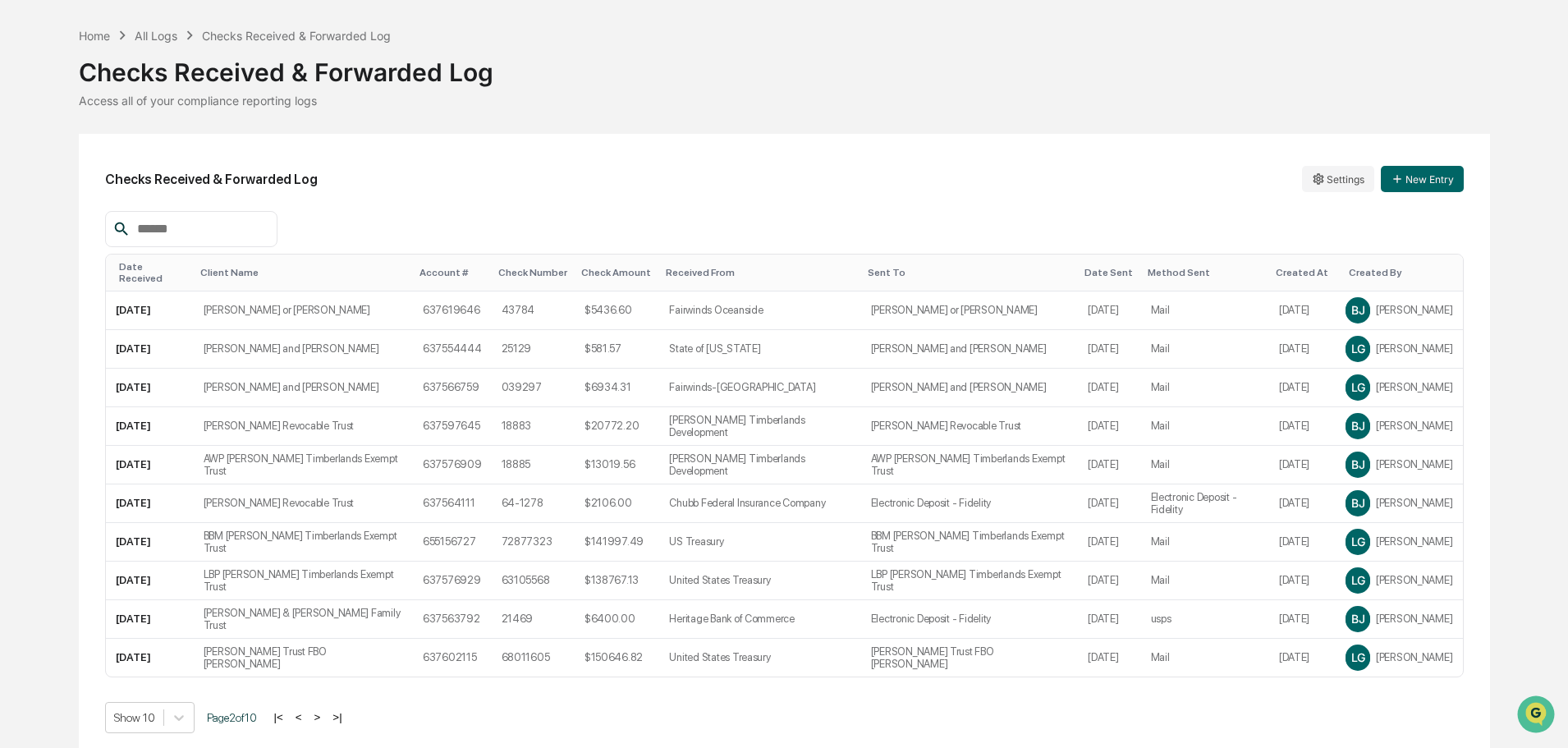
click at [344, 710] on button ">|" at bounding box center [336, 717] width 18 height 14
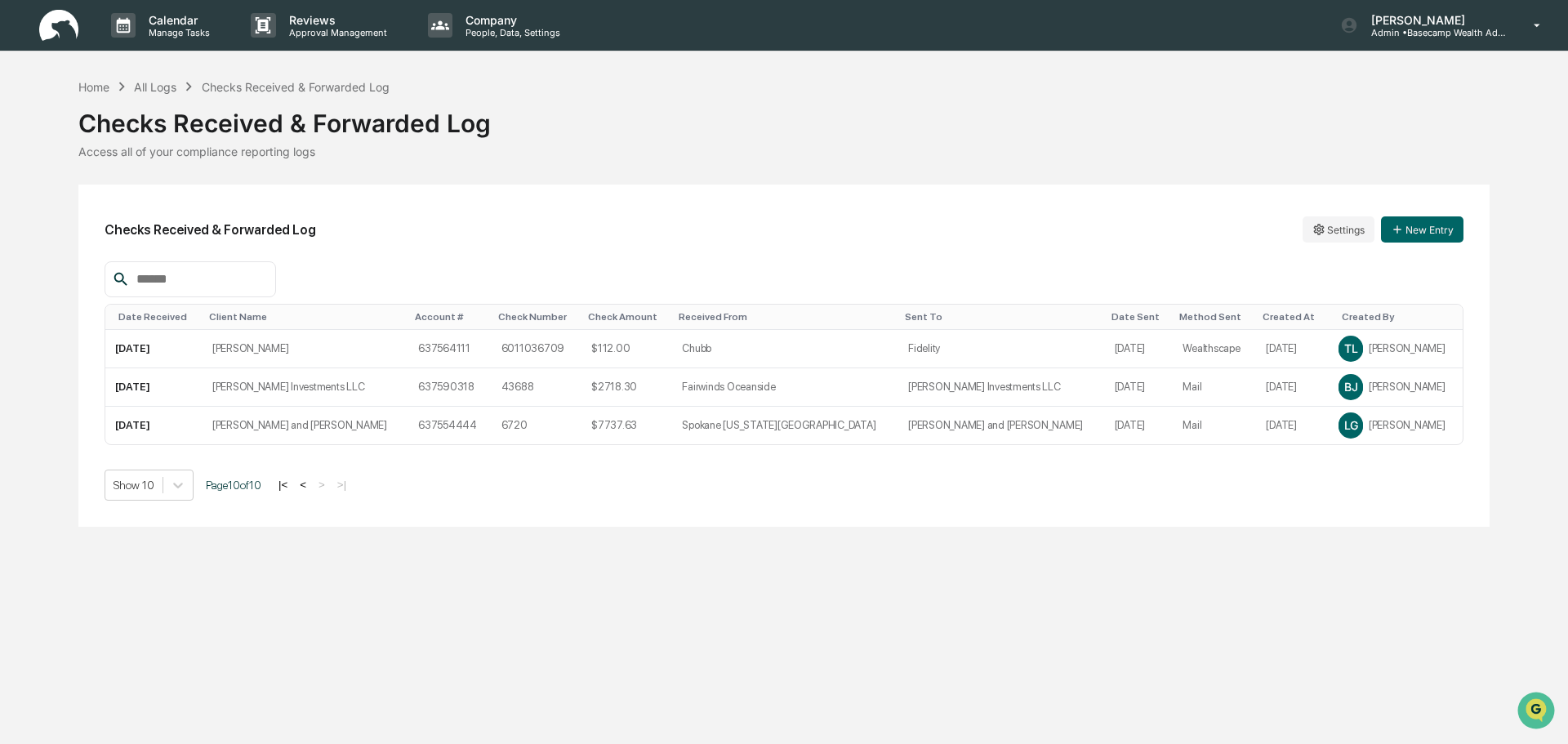
click at [310, 482] on button "<" at bounding box center [303, 485] width 16 height 13
